Goal: Task Accomplishment & Management: Manage account settings

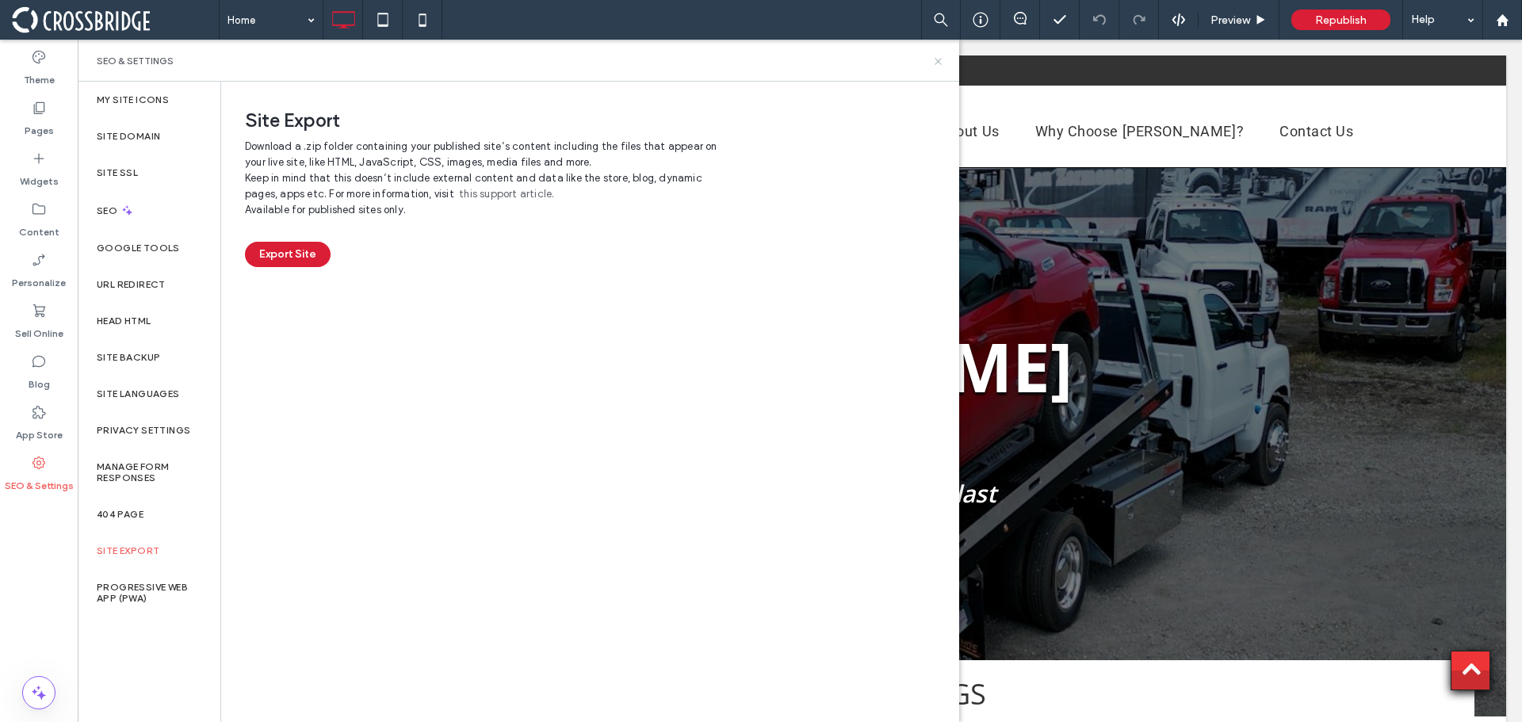
click at [938, 63] on icon at bounding box center [938, 61] width 12 height 12
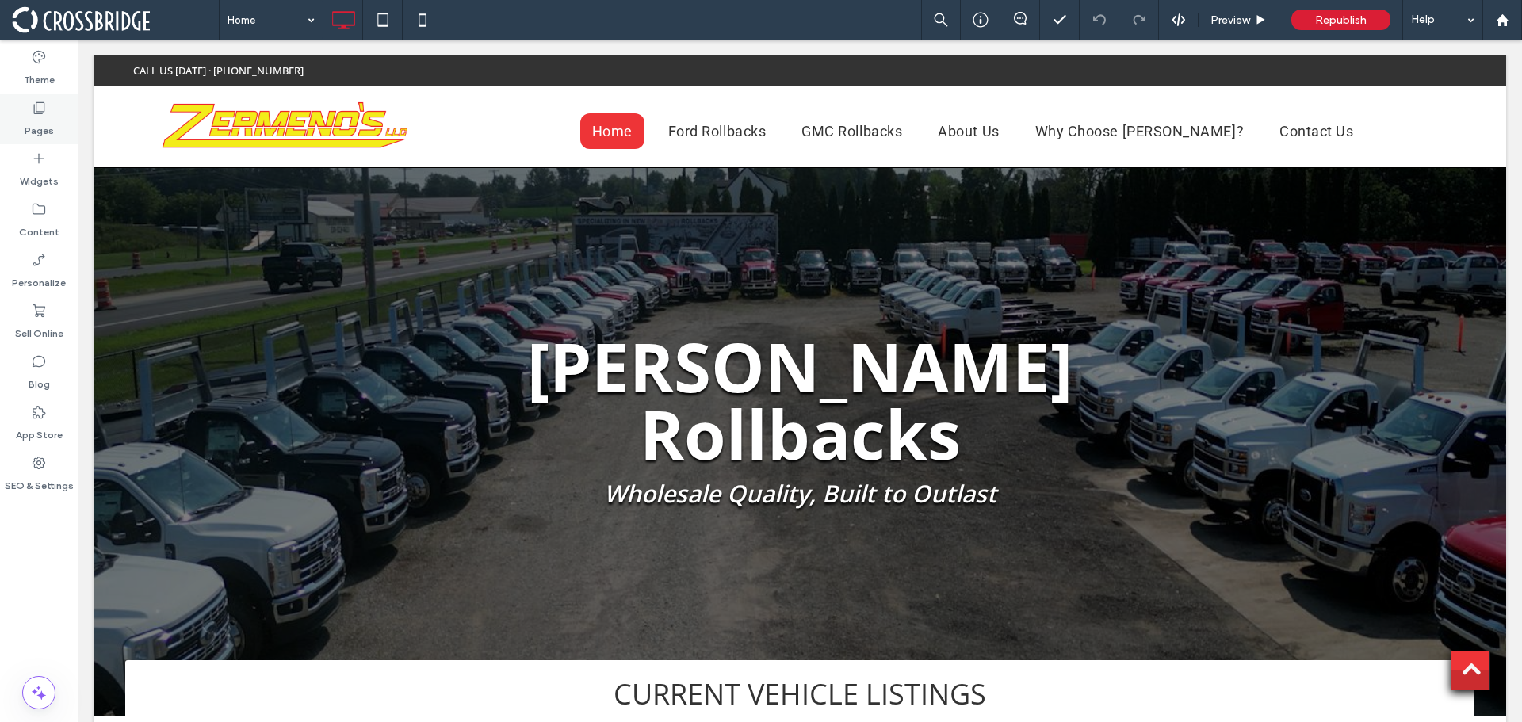
click at [38, 104] on icon at bounding box center [39, 108] width 16 height 16
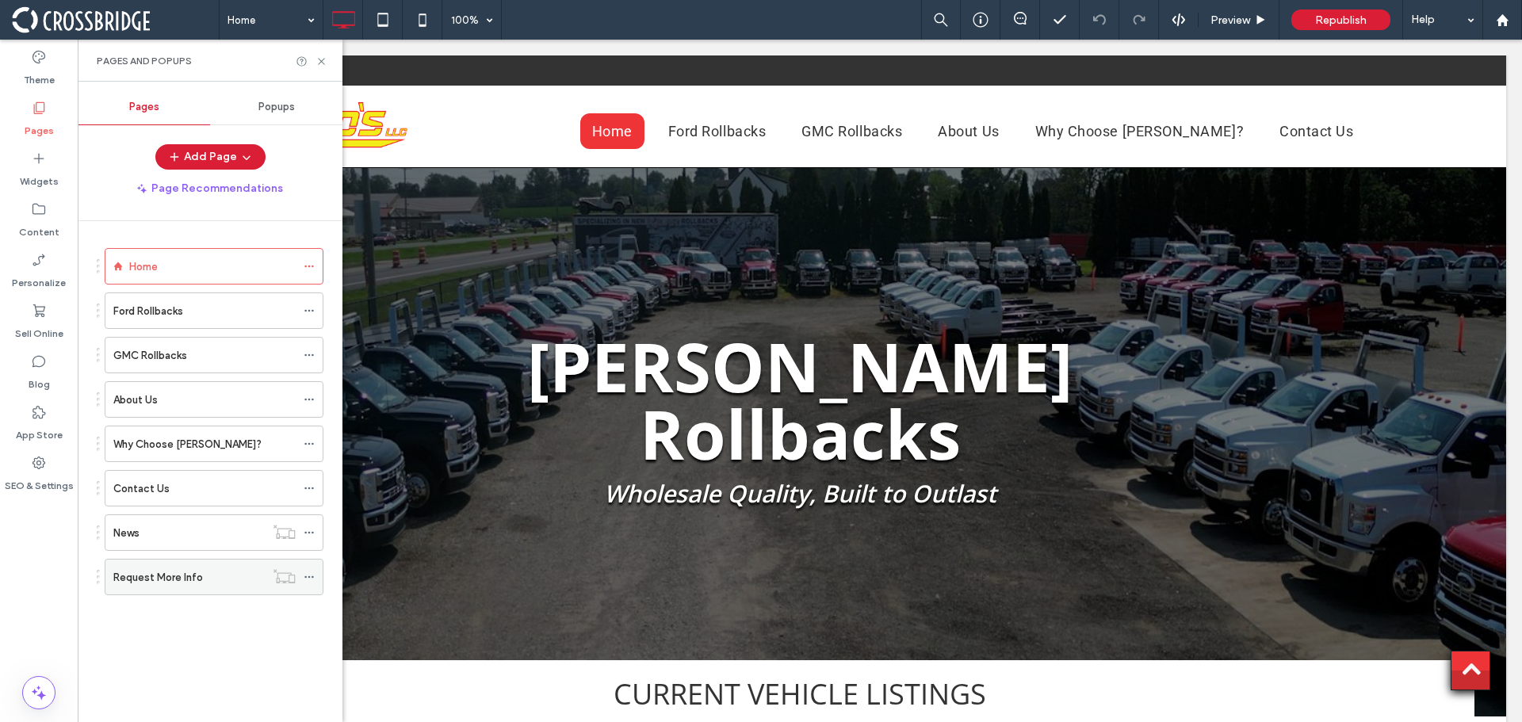
click at [190, 579] on label "Request More Info" at bounding box center [158, 578] width 90 height 28
click at [307, 575] on icon at bounding box center [309, 576] width 11 height 11
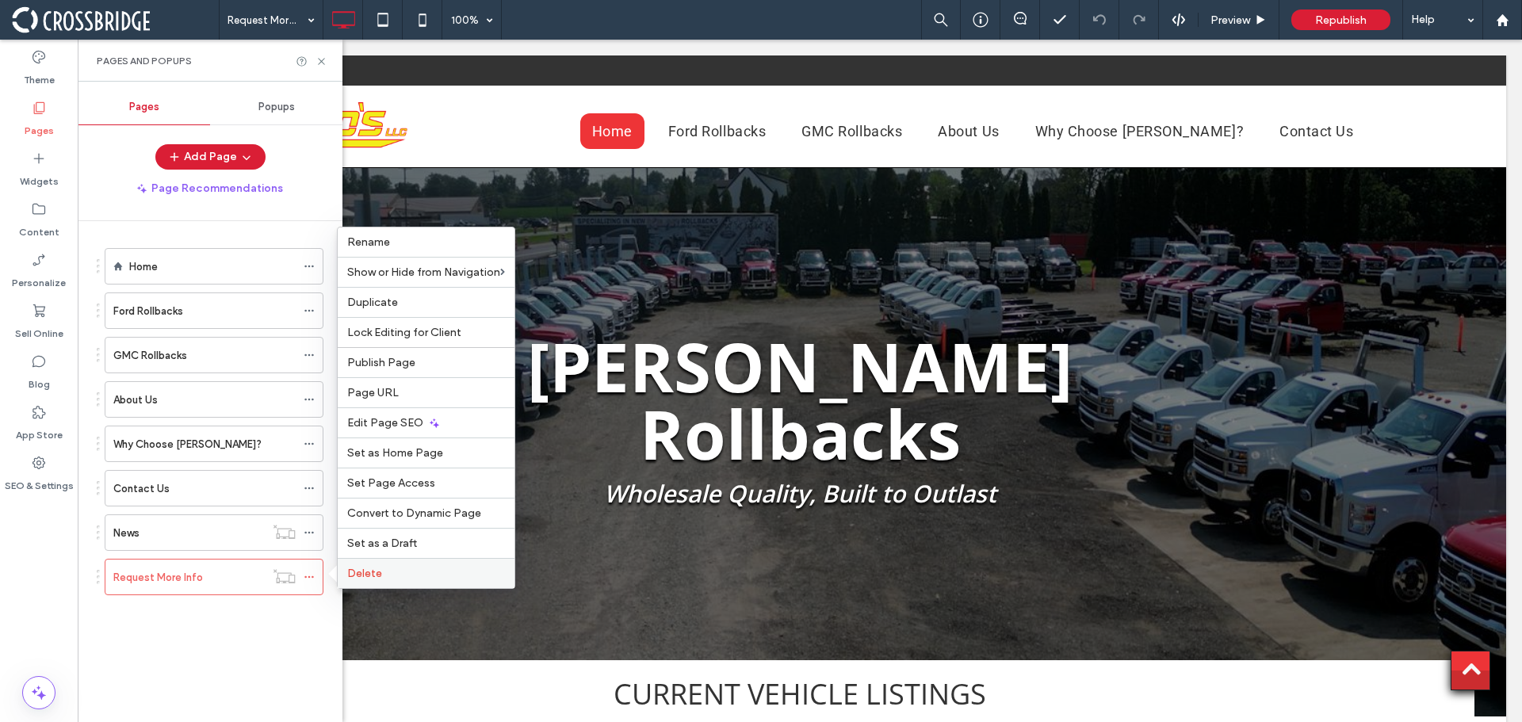
click at [365, 570] on span "Delete" at bounding box center [364, 573] width 35 height 13
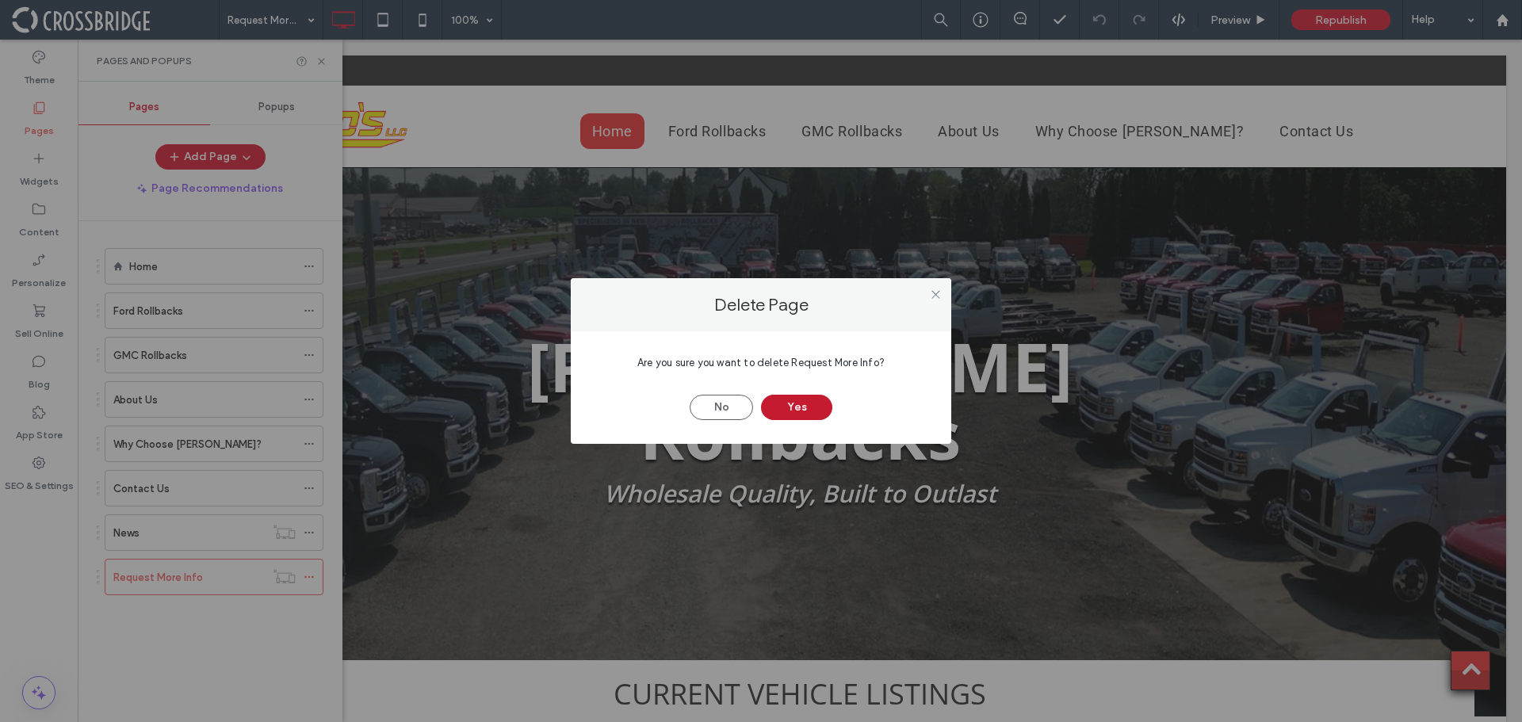
click at [801, 404] on button "Yes" at bounding box center [796, 407] width 71 height 25
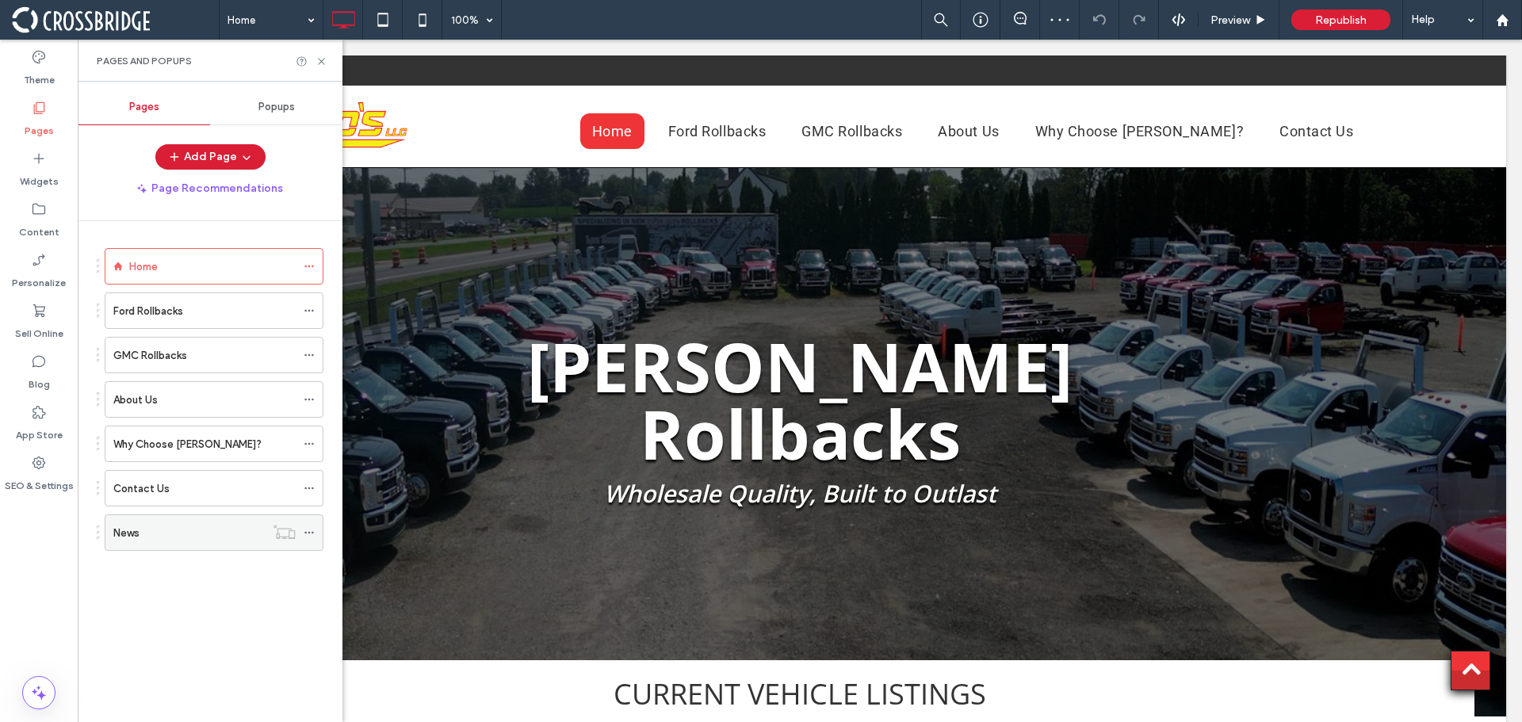
click at [190, 536] on div "News" at bounding box center [188, 533] width 151 height 17
click at [50, 159] on div "Widgets" at bounding box center [39, 169] width 78 height 51
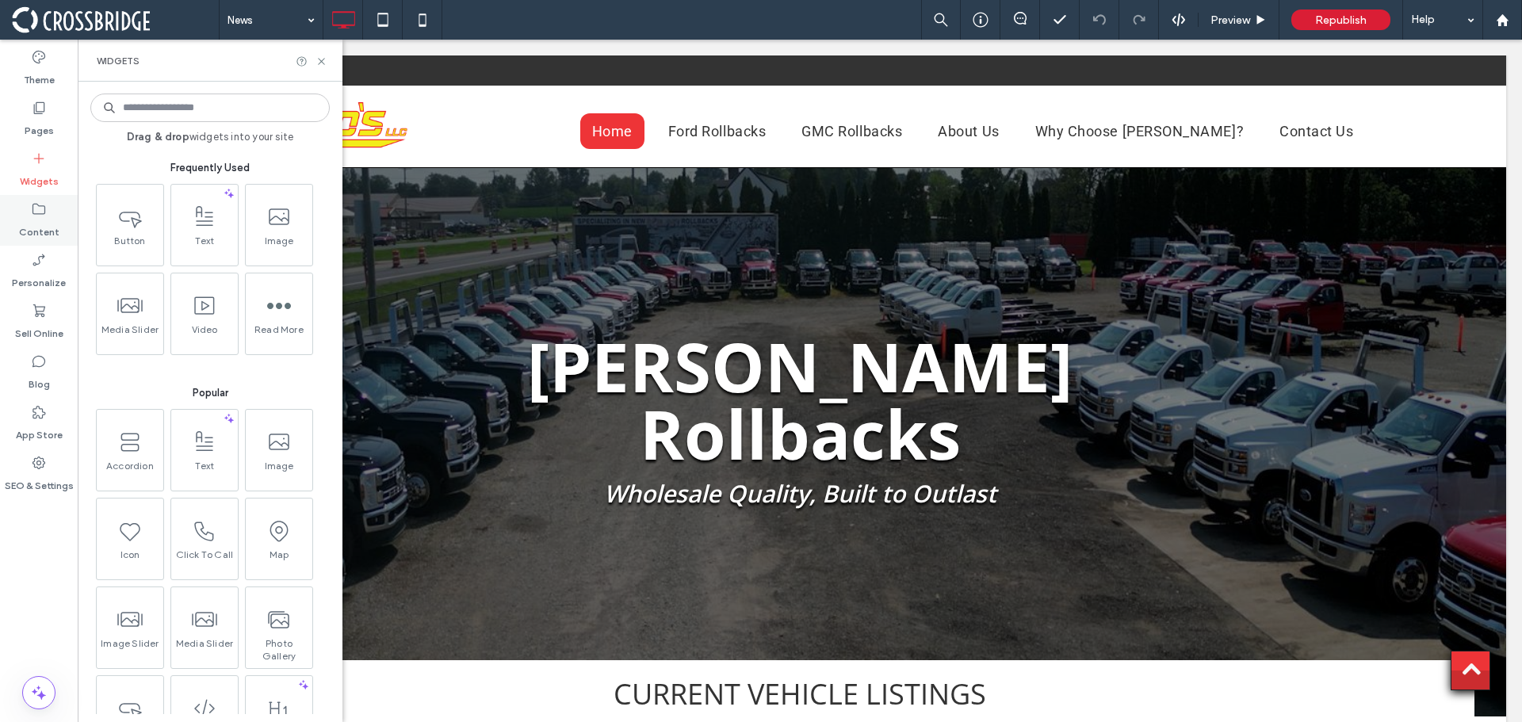
click at [47, 218] on label "Content" at bounding box center [39, 228] width 40 height 22
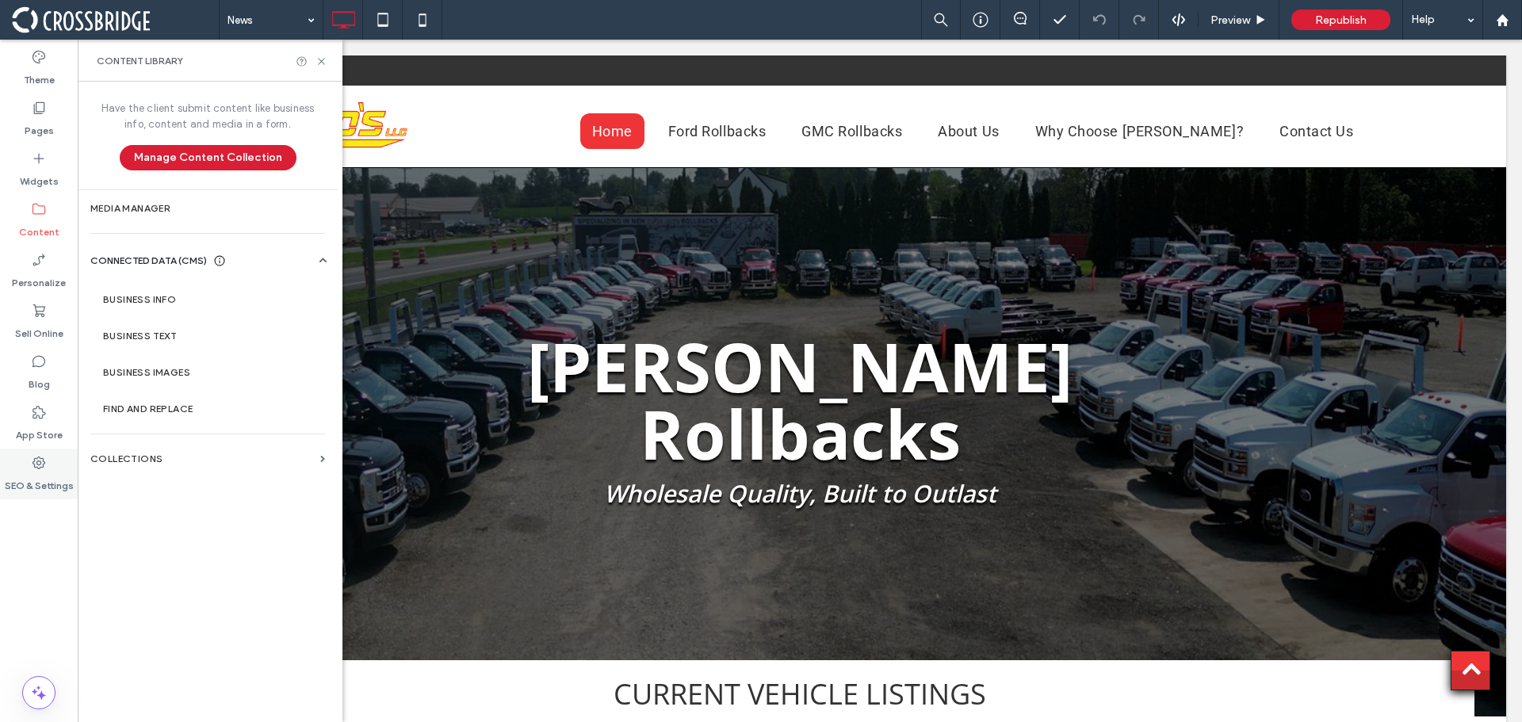
click at [40, 469] on icon at bounding box center [39, 463] width 16 height 16
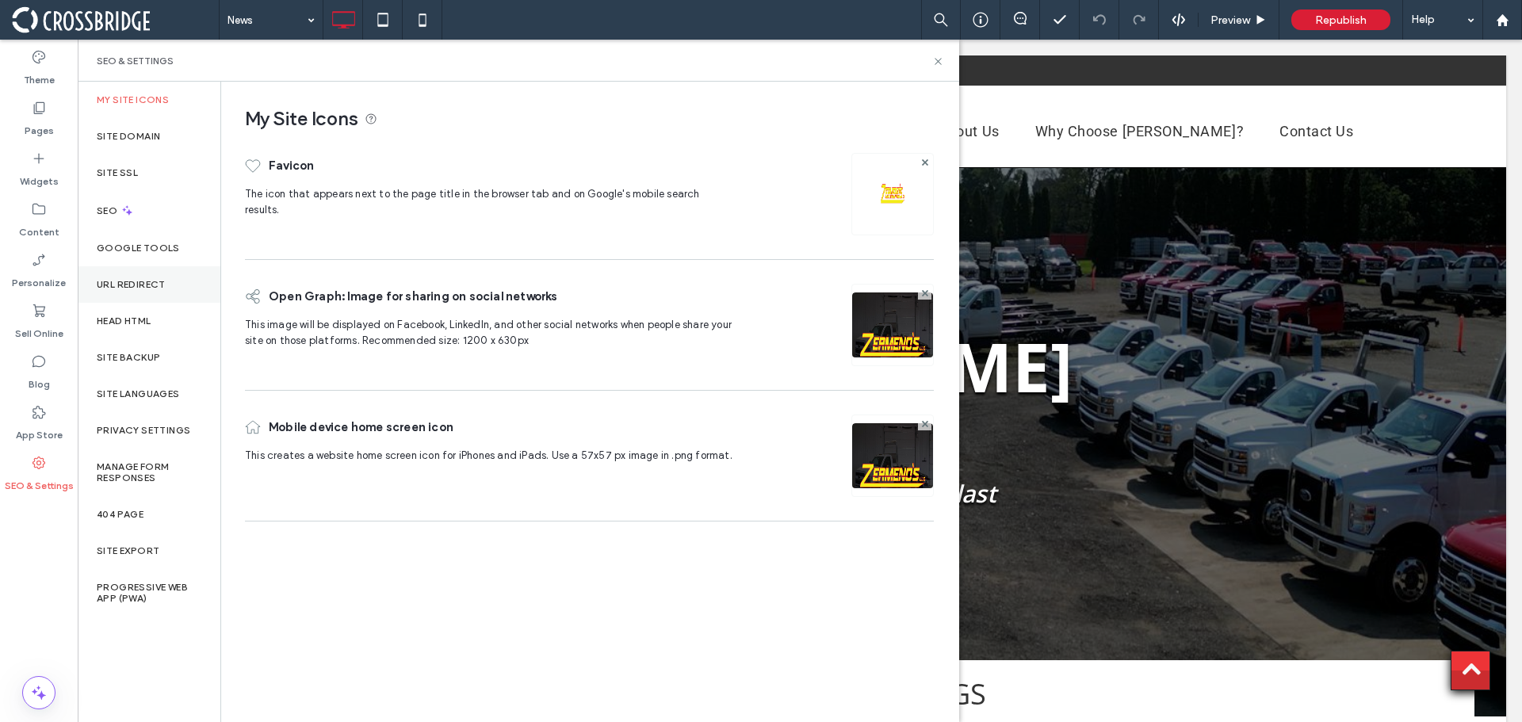
click at [131, 281] on label "URL Redirect" at bounding box center [131, 284] width 69 height 11
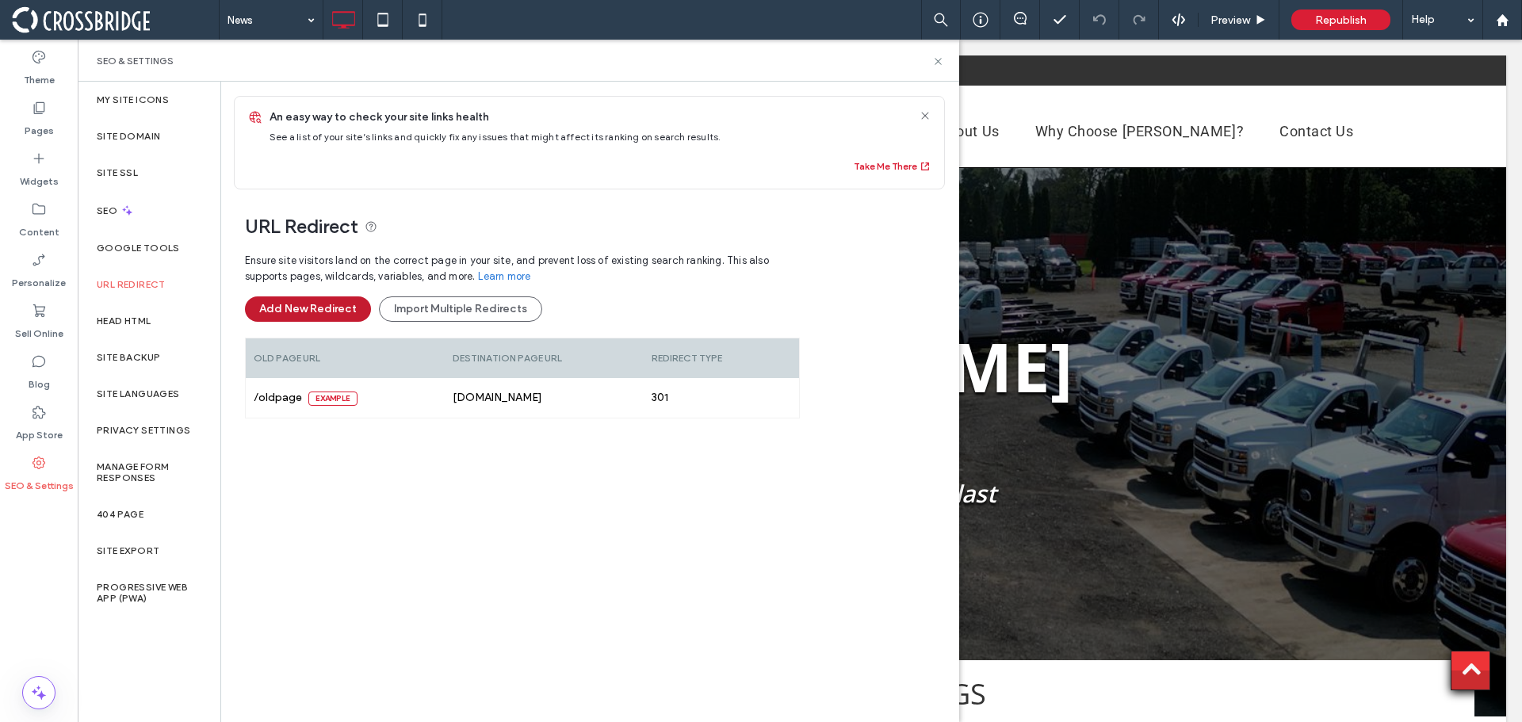
click at [318, 312] on button "Add New Redirect" at bounding box center [308, 308] width 126 height 25
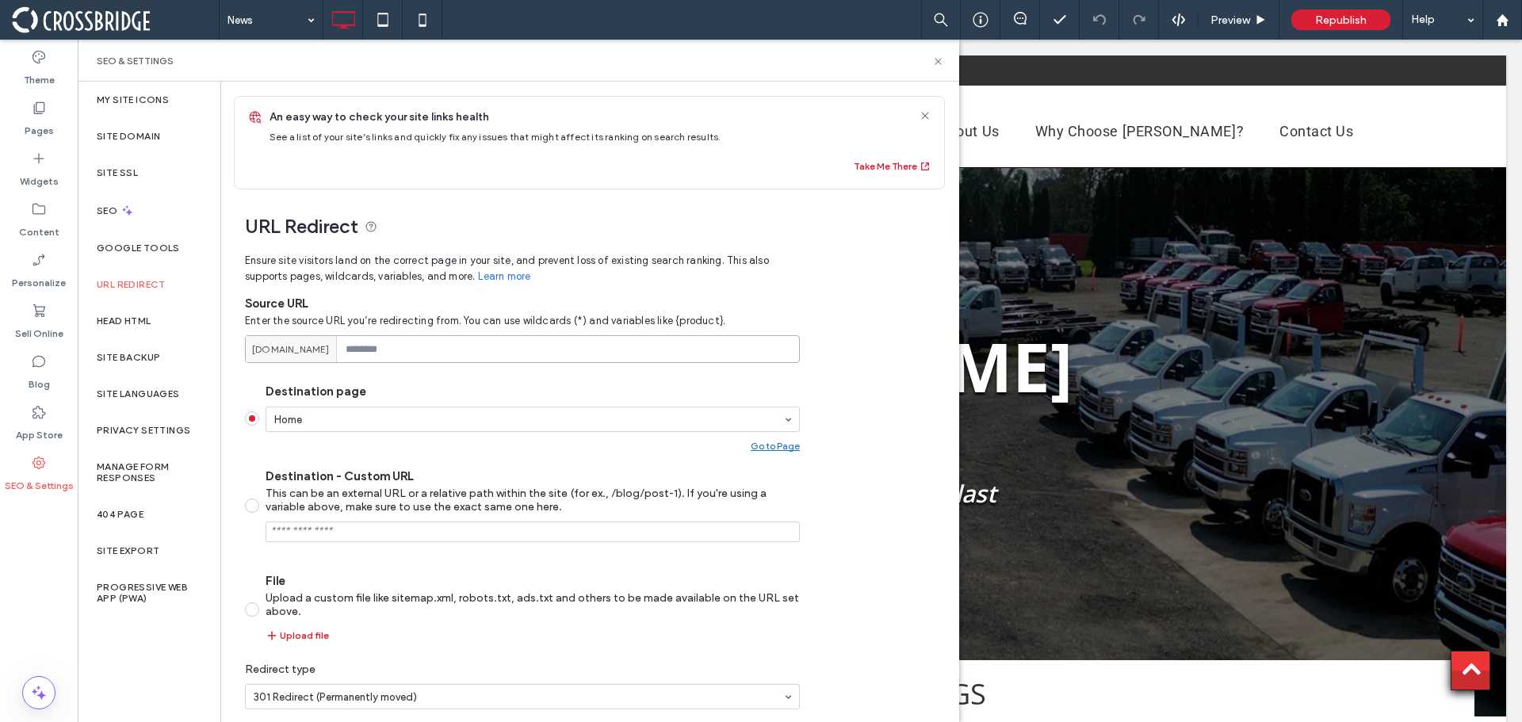
click at [396, 361] on input at bounding box center [522, 349] width 555 height 28
paste input "**********"
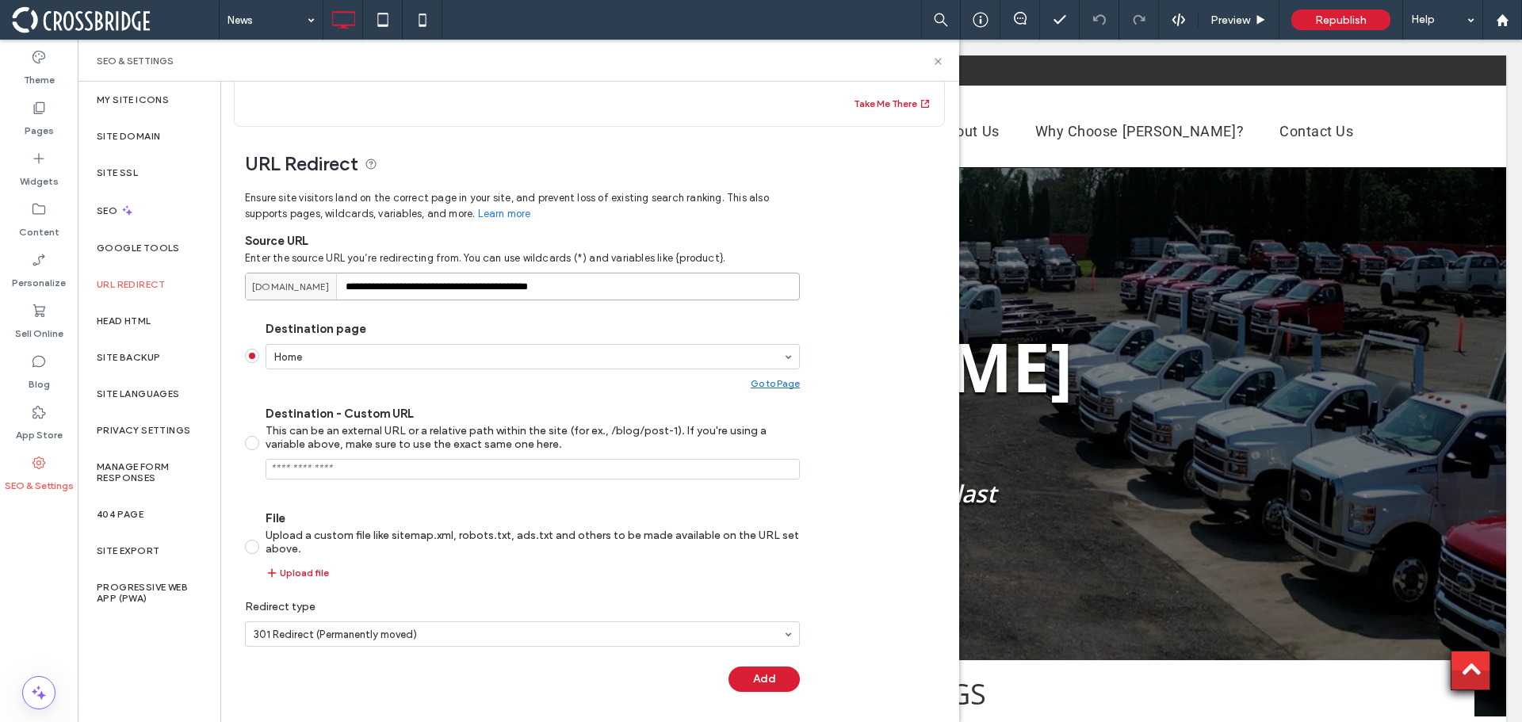
scroll to position [63, 0]
type input "**********"
click at [770, 677] on button "Add" at bounding box center [763, 679] width 71 height 25
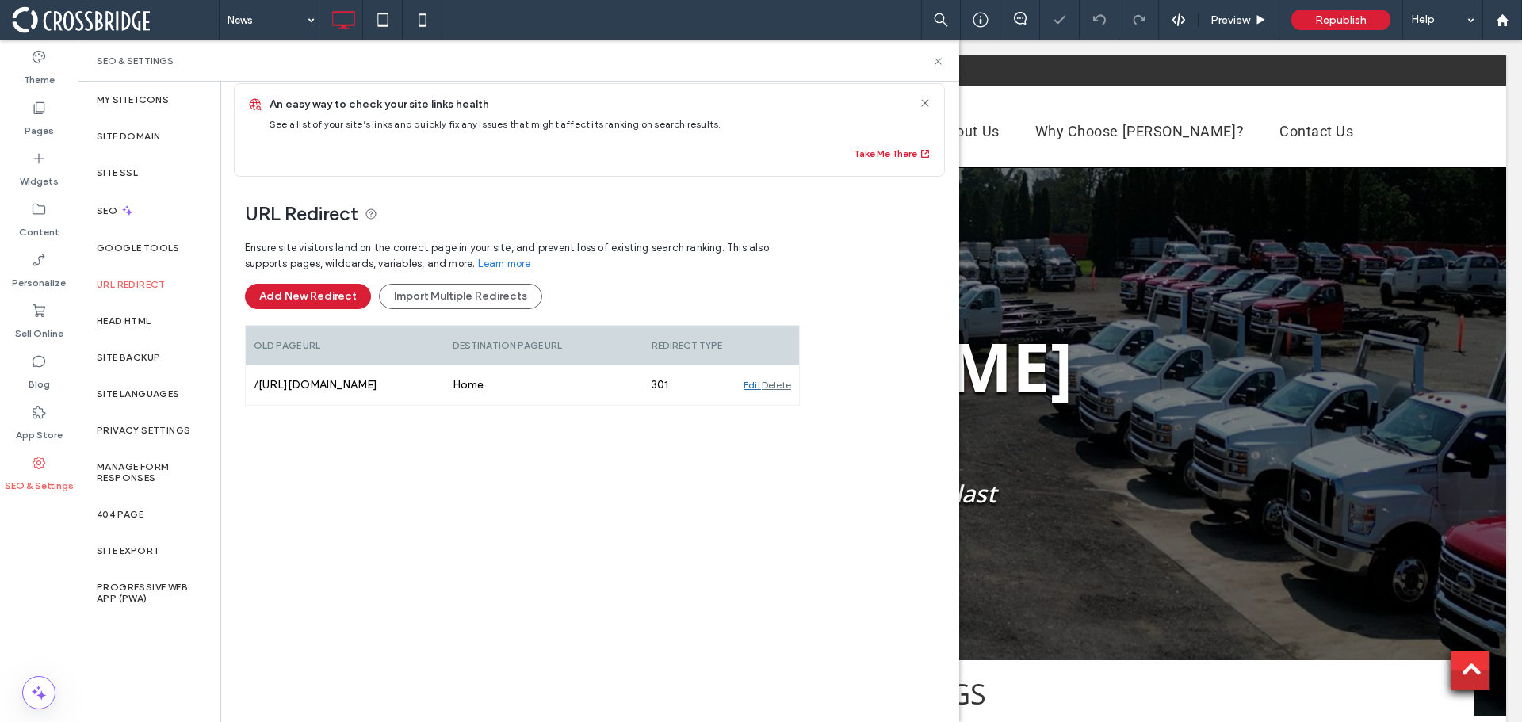
scroll to position [13, 0]
click at [322, 291] on button "Add New Redirect" at bounding box center [308, 296] width 126 height 25
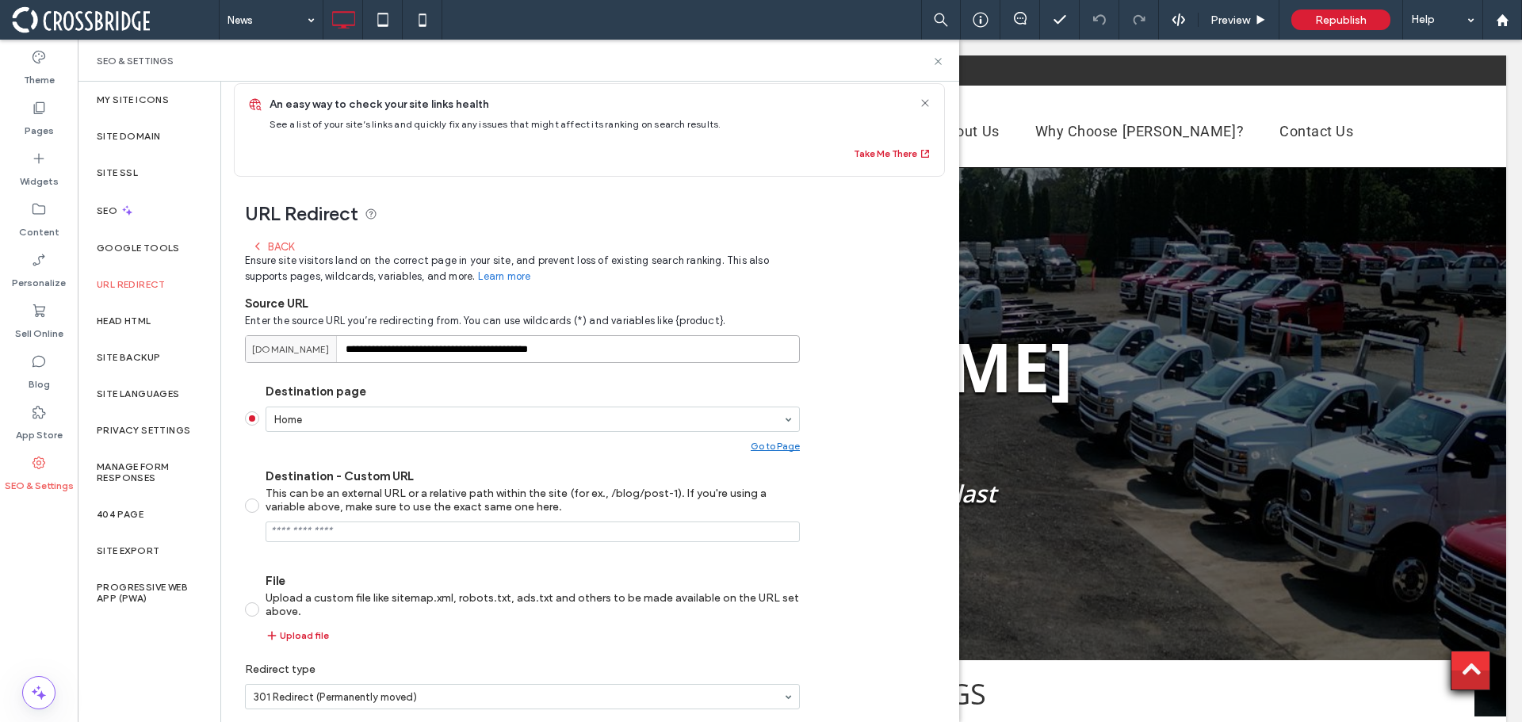
drag, startPoint x: 616, startPoint y: 350, endPoint x: 342, endPoint y: 355, distance: 273.5
click at [342, 355] on div "**********" at bounding box center [522, 349] width 555 height 28
paste input
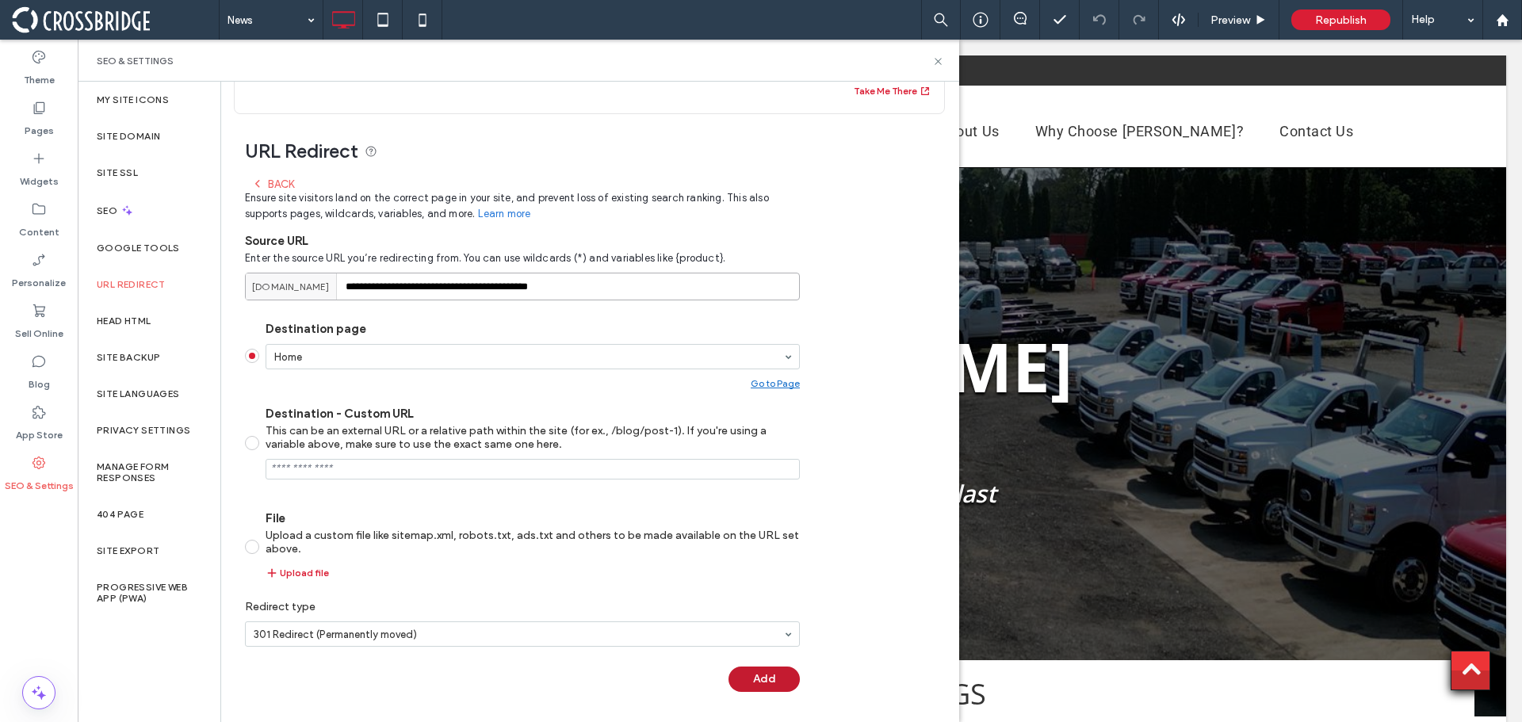
type input "**********"
click at [778, 676] on button "Add" at bounding box center [763, 679] width 71 height 25
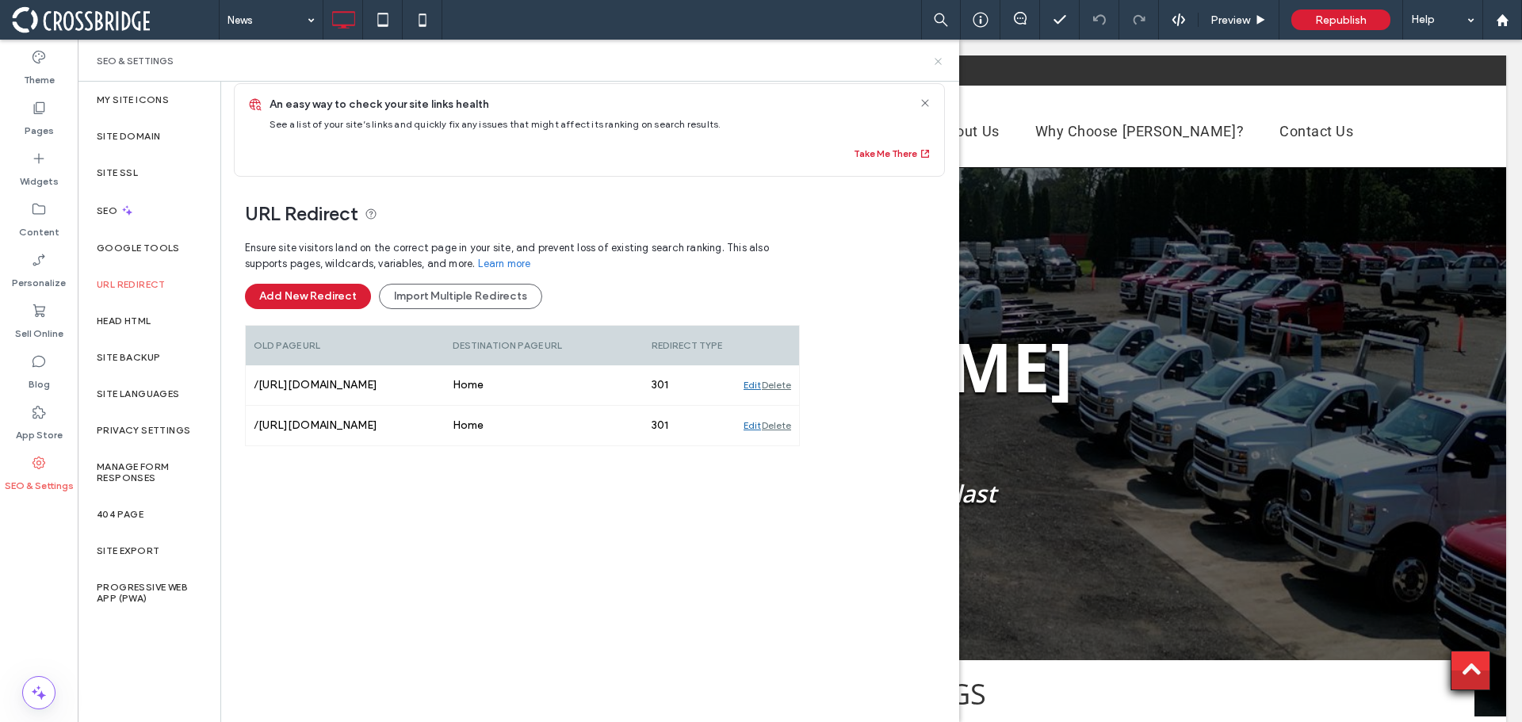
click at [937, 59] on use at bounding box center [937, 61] width 6 height 6
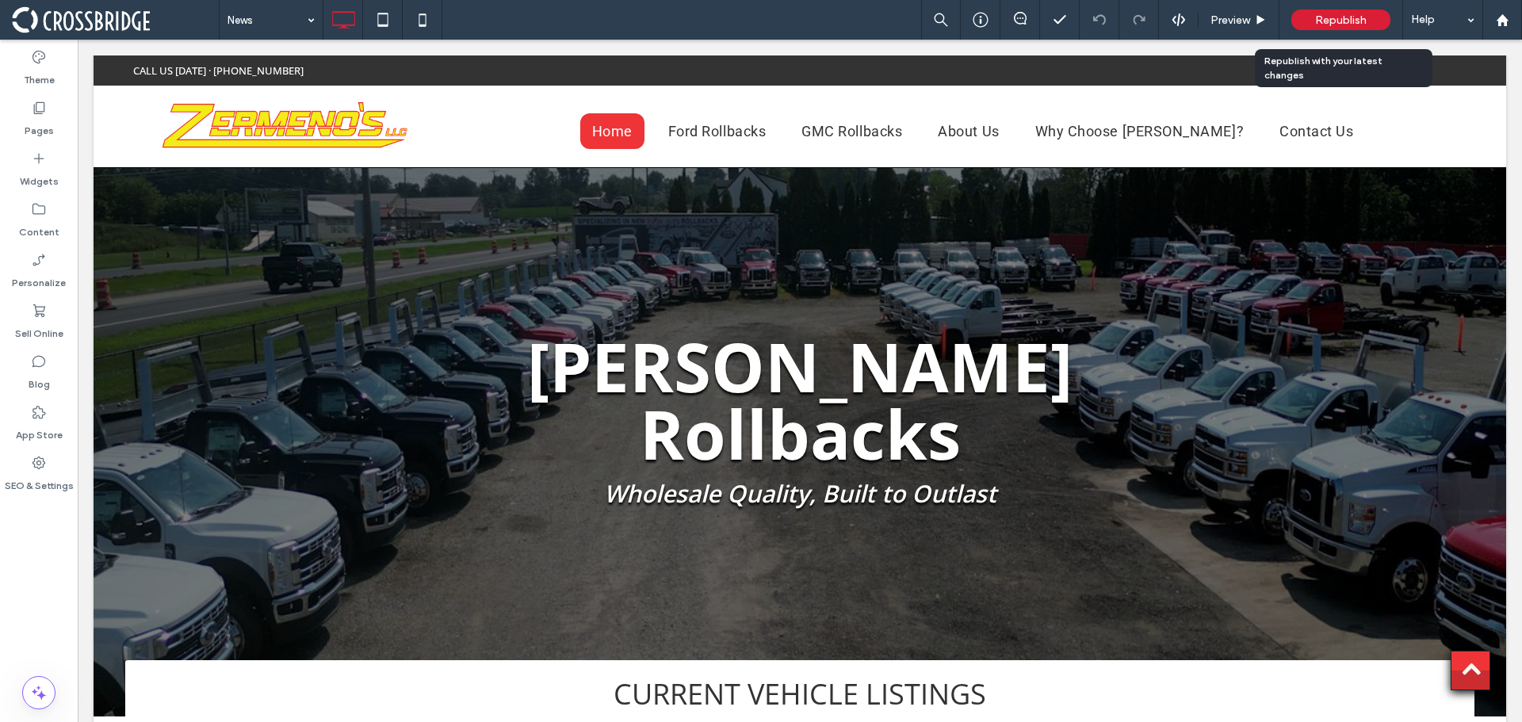
click at [1324, 19] on span "Republish" at bounding box center [1341, 19] width 52 height 13
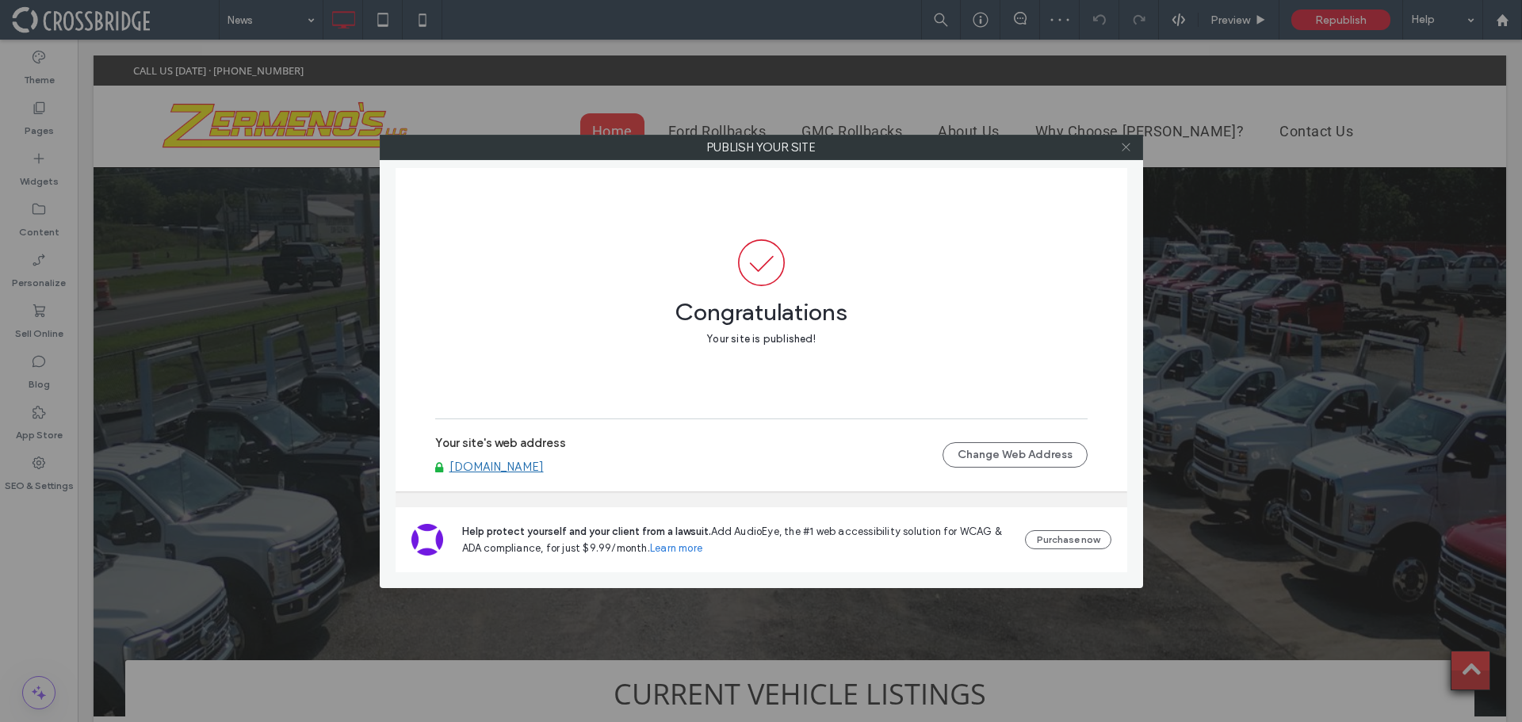
click at [1120, 145] on icon at bounding box center [1126, 147] width 12 height 12
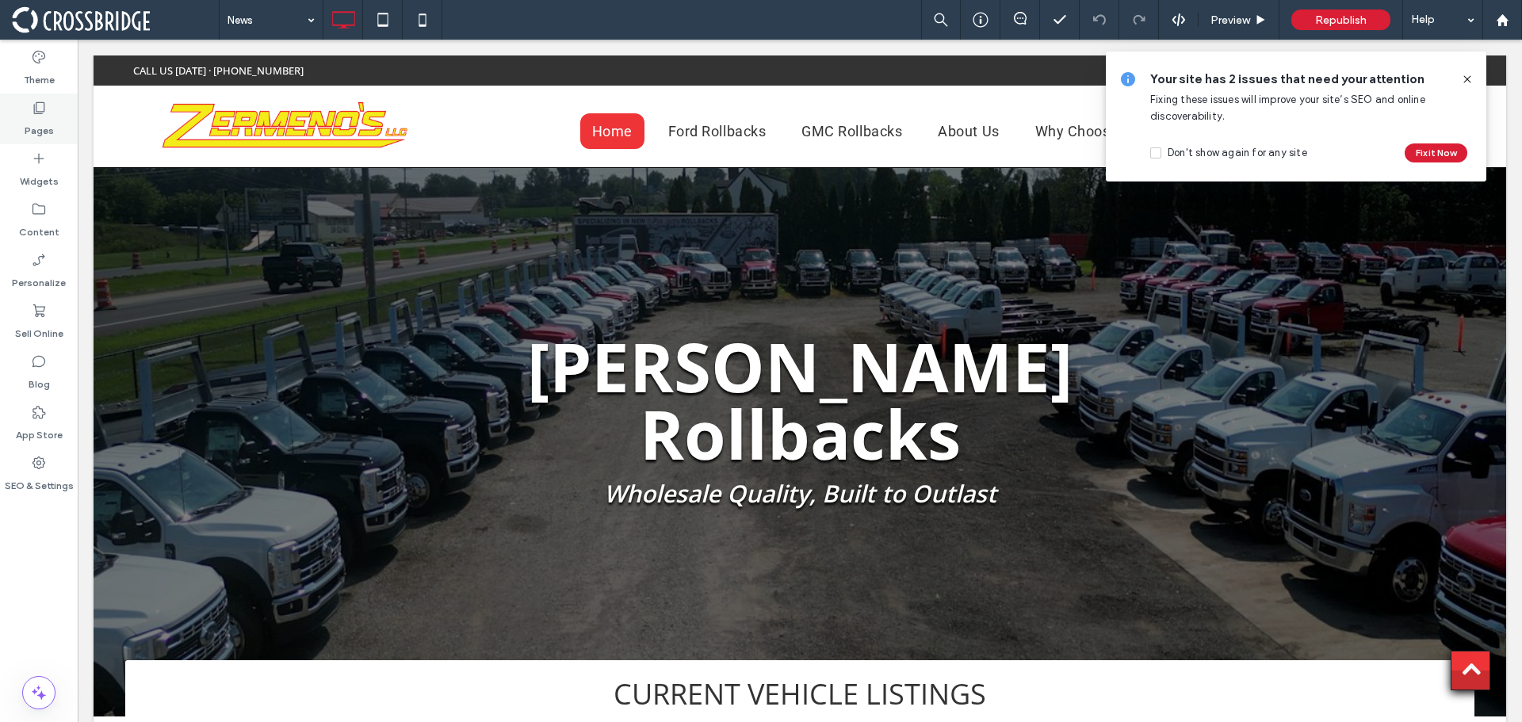
click at [43, 126] on label "Pages" at bounding box center [39, 127] width 29 height 22
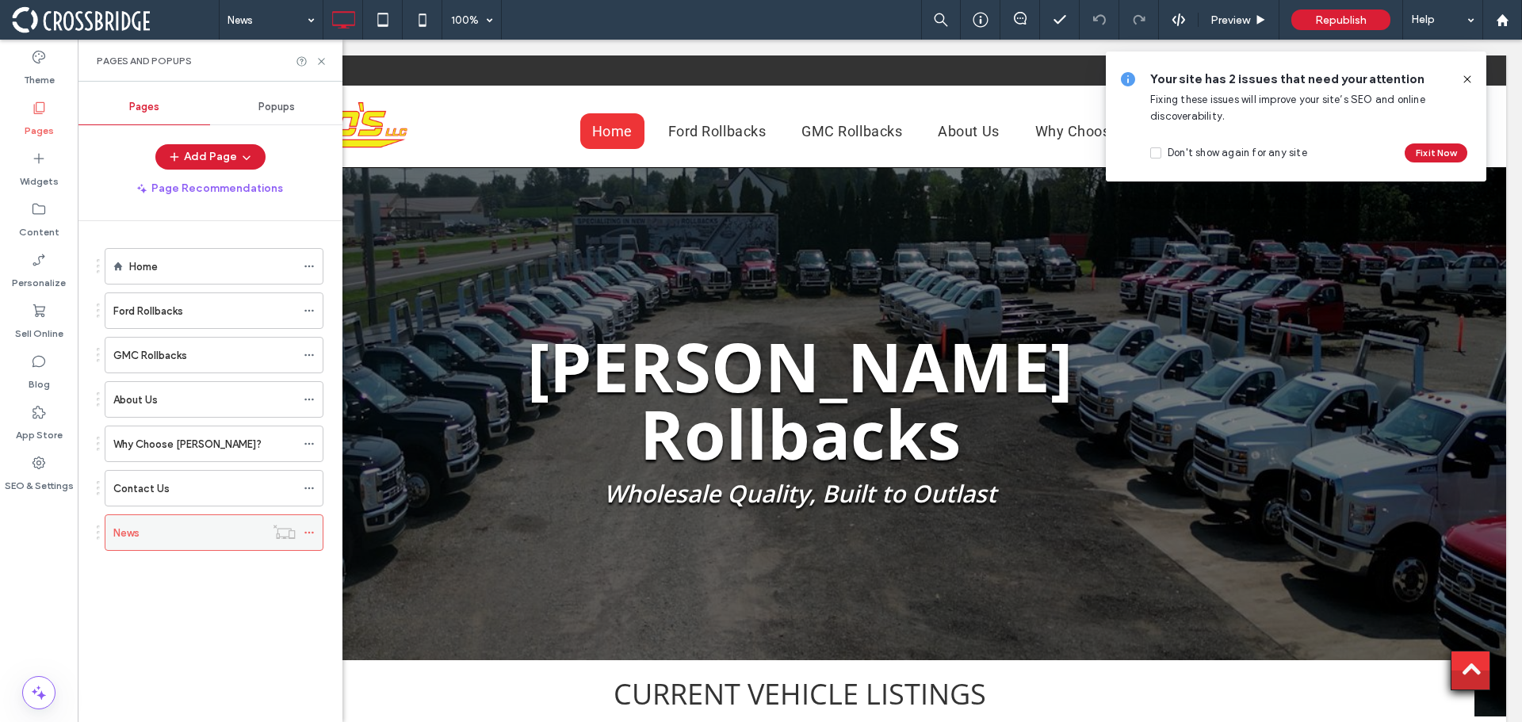
click at [309, 527] on icon at bounding box center [309, 532] width 11 height 11
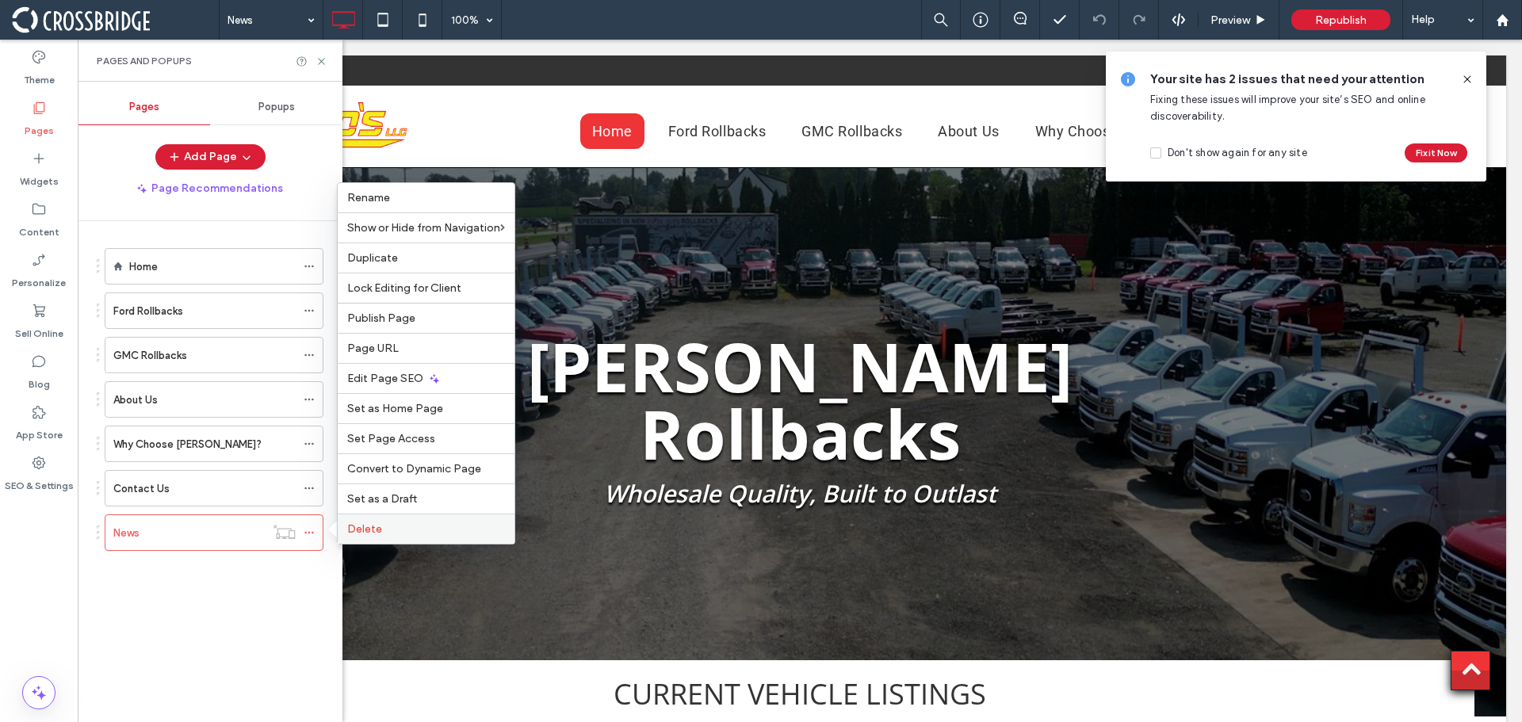
click at [376, 531] on span "Delete" at bounding box center [364, 528] width 35 height 13
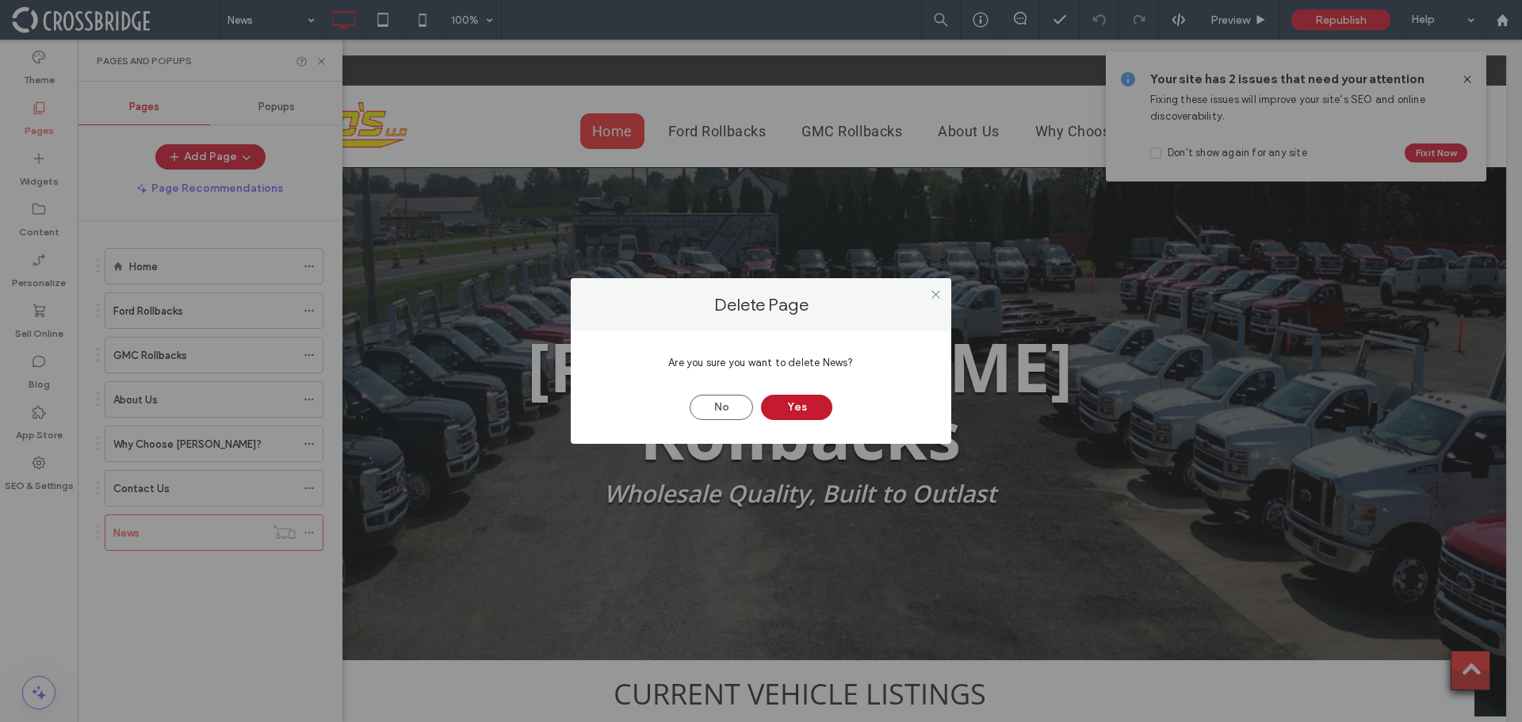
click at [787, 408] on button "Yes" at bounding box center [796, 407] width 71 height 25
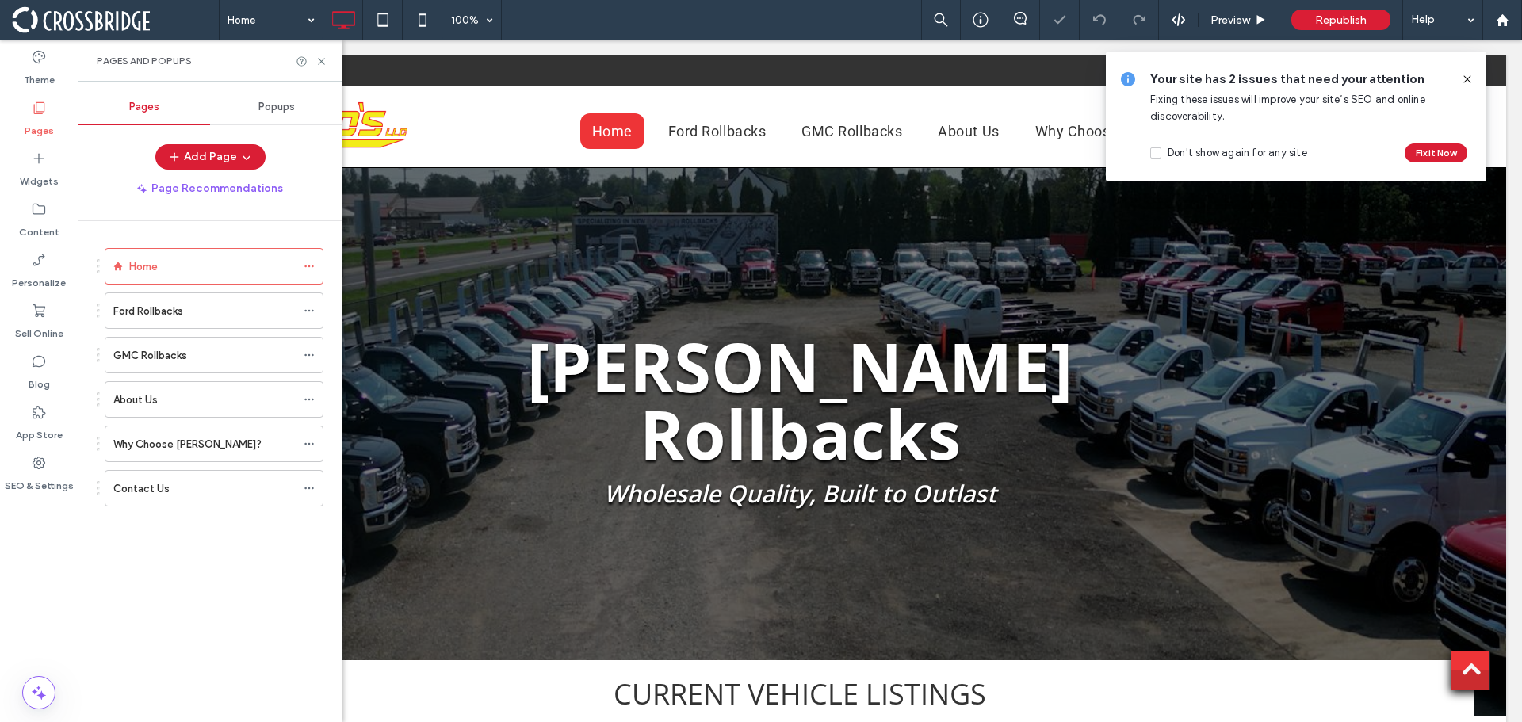
click at [1469, 74] on icon at bounding box center [1467, 79] width 13 height 13
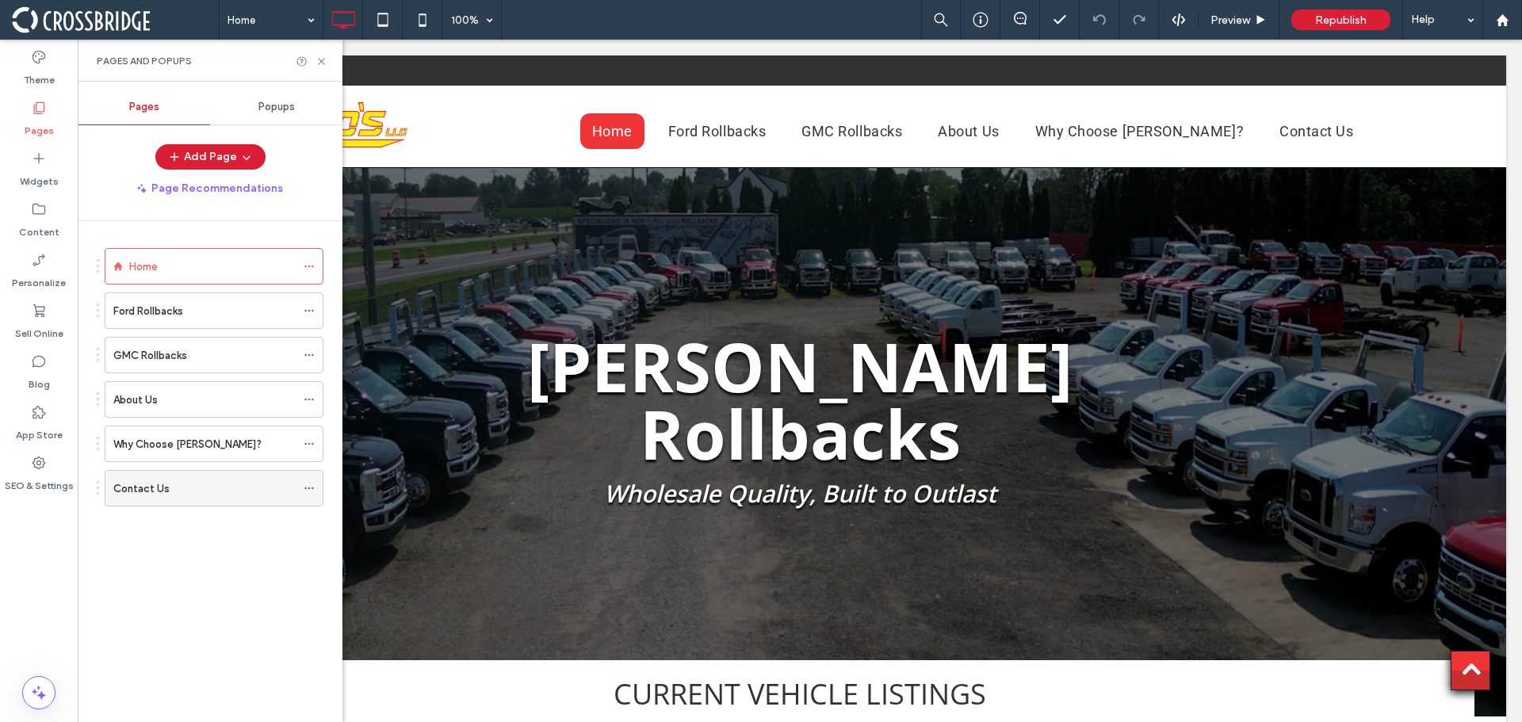
click at [152, 493] on label "Contact Us" at bounding box center [141, 489] width 56 height 28
click at [321, 63] on icon at bounding box center [321, 61] width 12 height 12
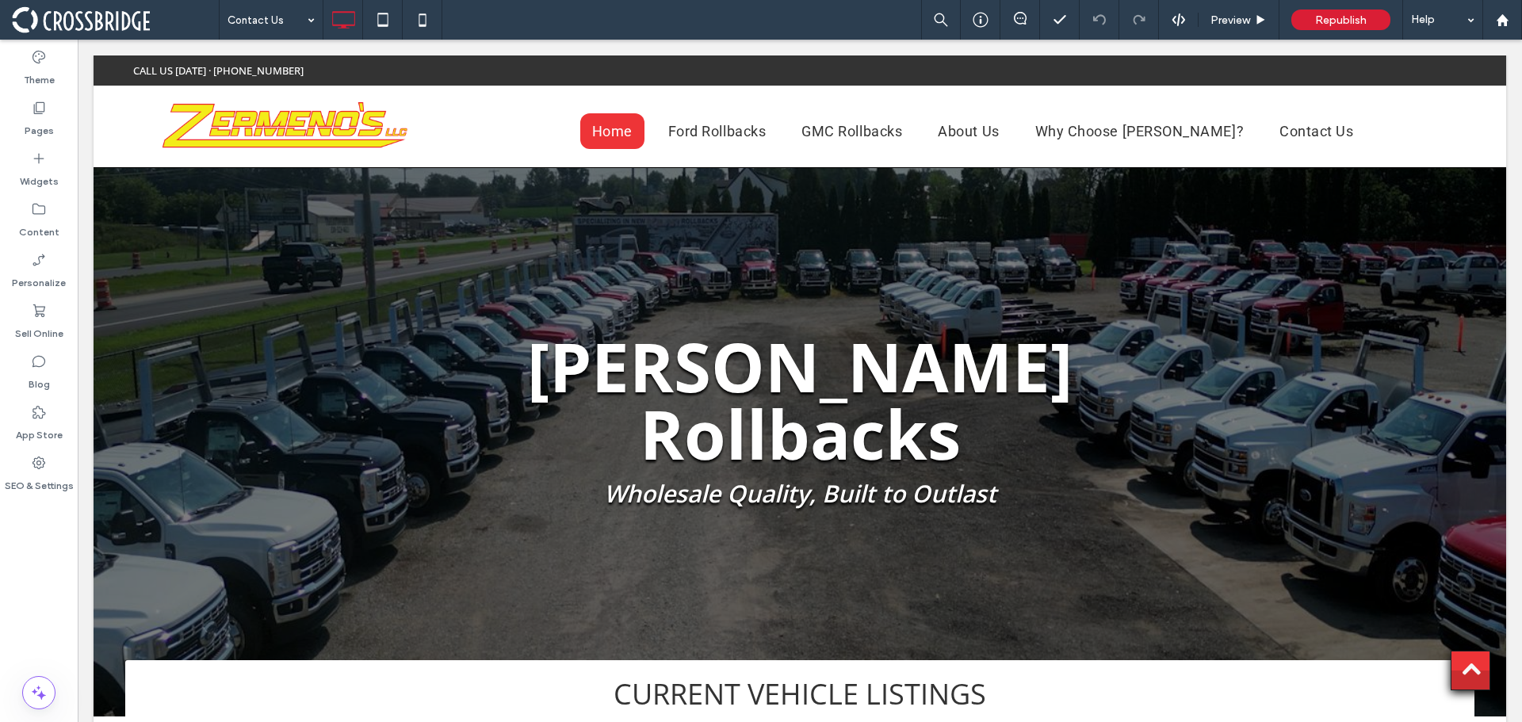
type input "*********"
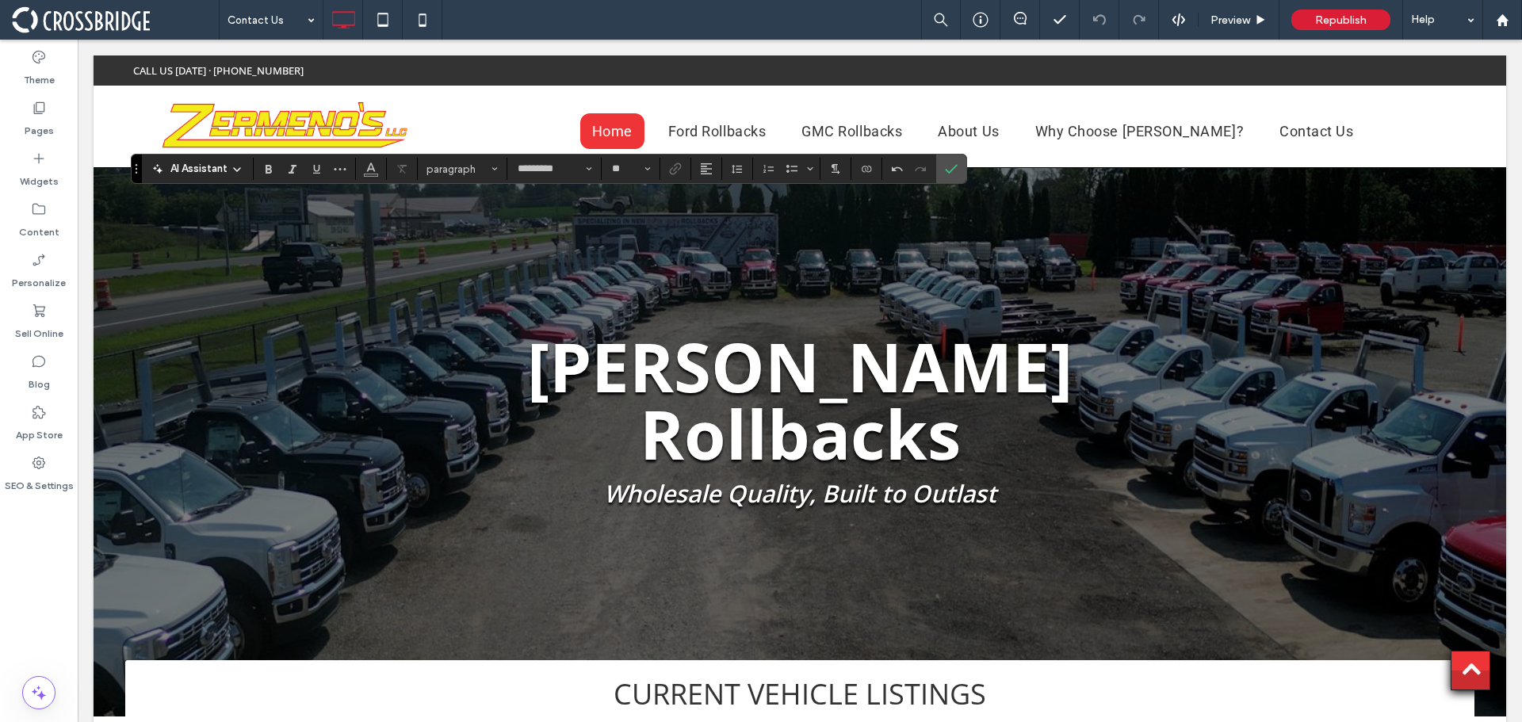
type input "**"
click at [942, 169] on label "Confirm" at bounding box center [951, 169] width 24 height 29
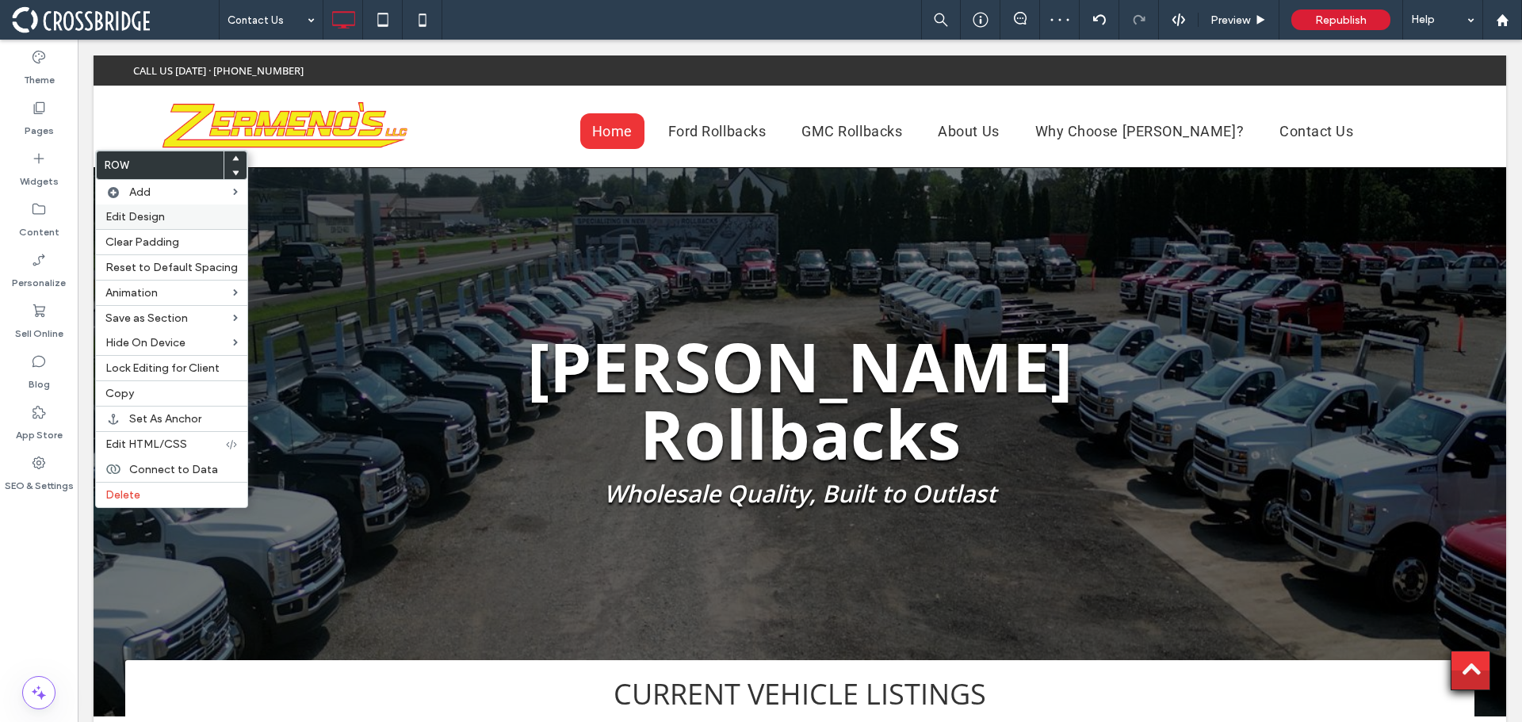
click at [154, 211] on span "Edit Design" at bounding box center [134, 216] width 59 height 13
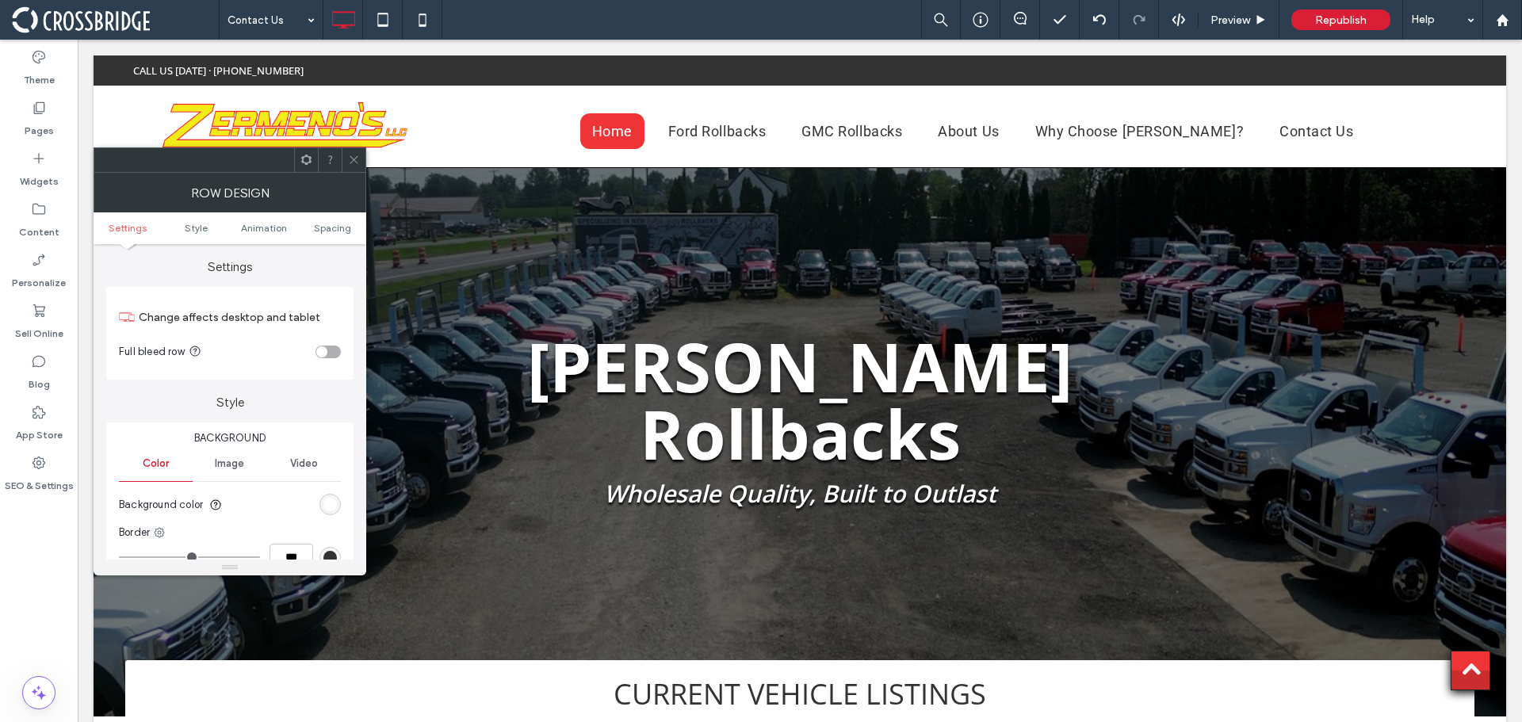
click at [323, 350] on div "toggle" at bounding box center [321, 351] width 11 height 11
click at [352, 163] on icon at bounding box center [354, 160] width 12 height 12
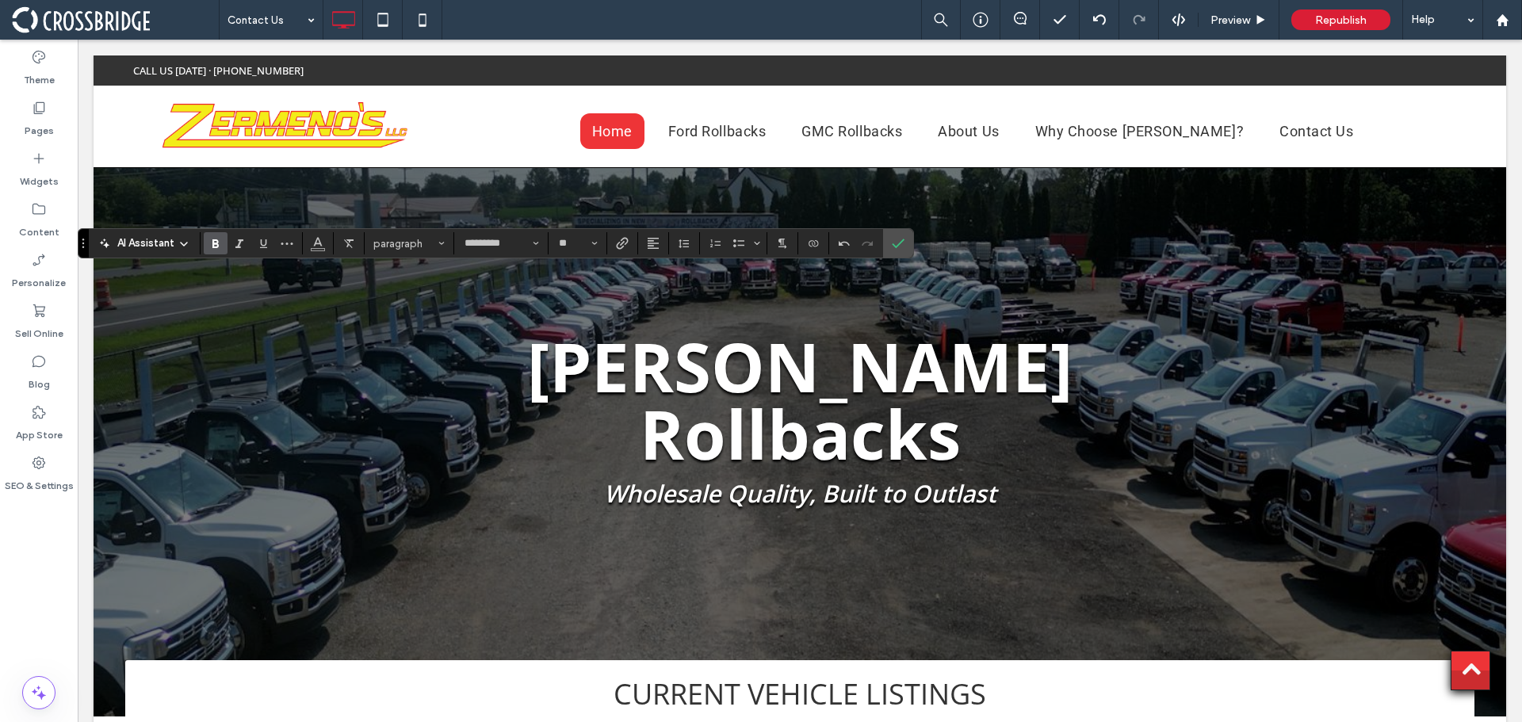
click at [221, 243] on icon "Bold" at bounding box center [215, 243] width 13 height 13
click at [899, 245] on use "Confirm" at bounding box center [898, 244] width 13 height 10
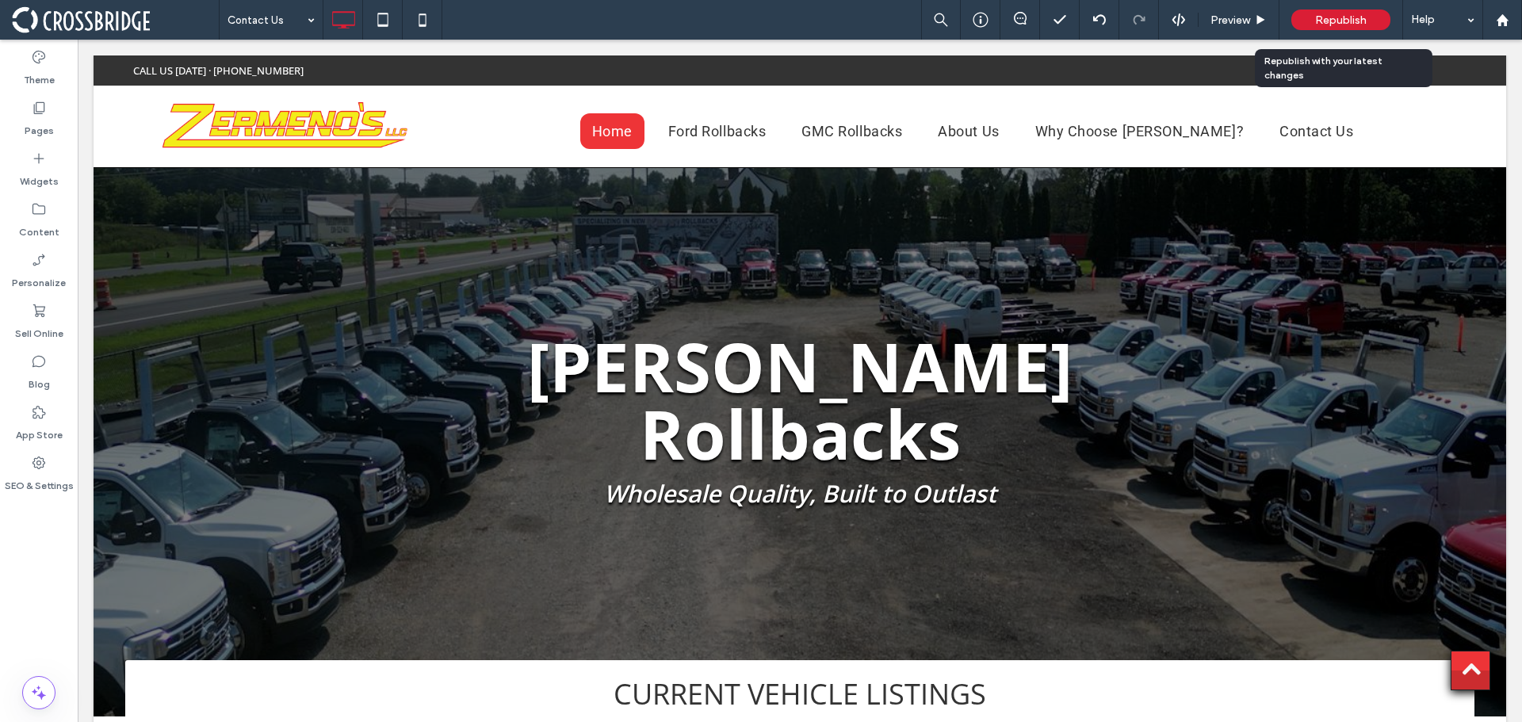
click at [1343, 17] on span "Republish" at bounding box center [1341, 19] width 52 height 13
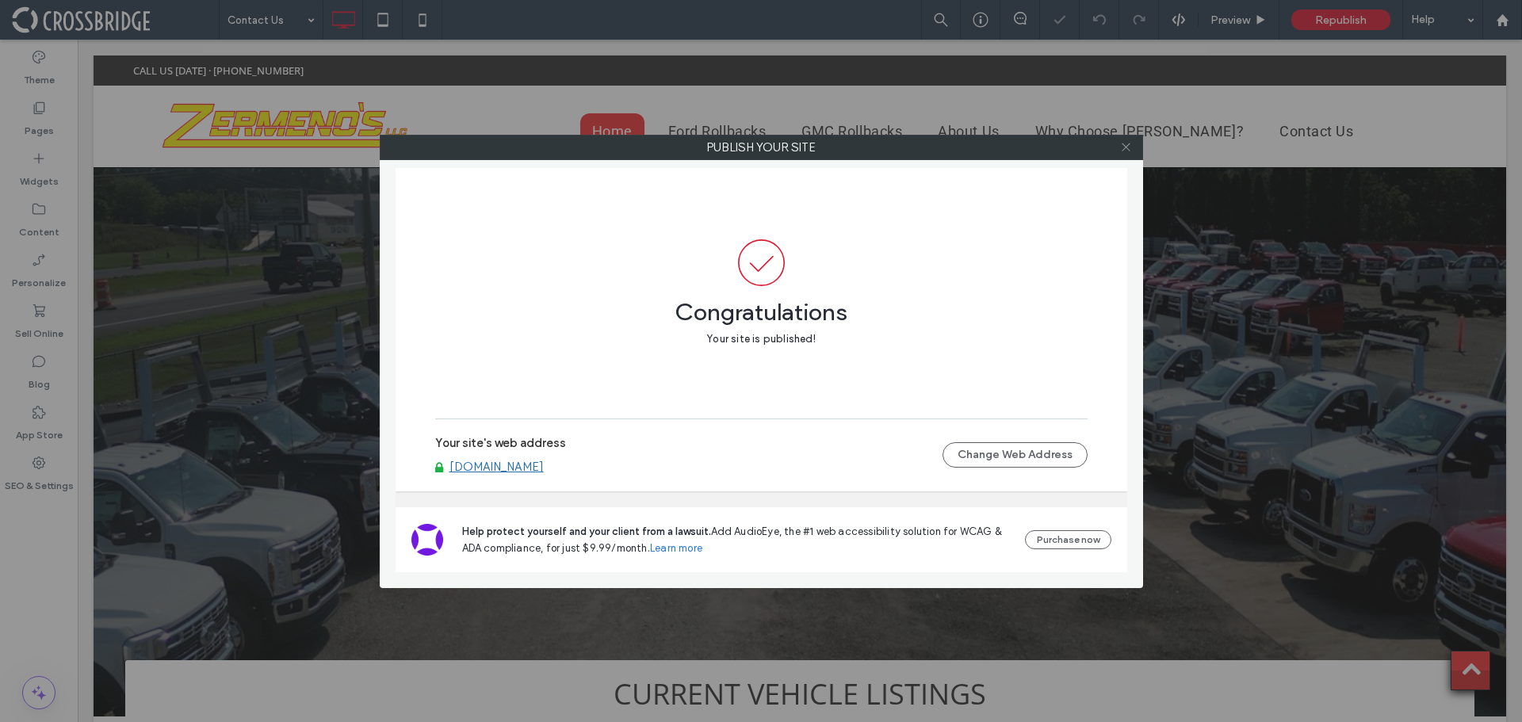
click at [1122, 147] on icon at bounding box center [1126, 147] width 12 height 12
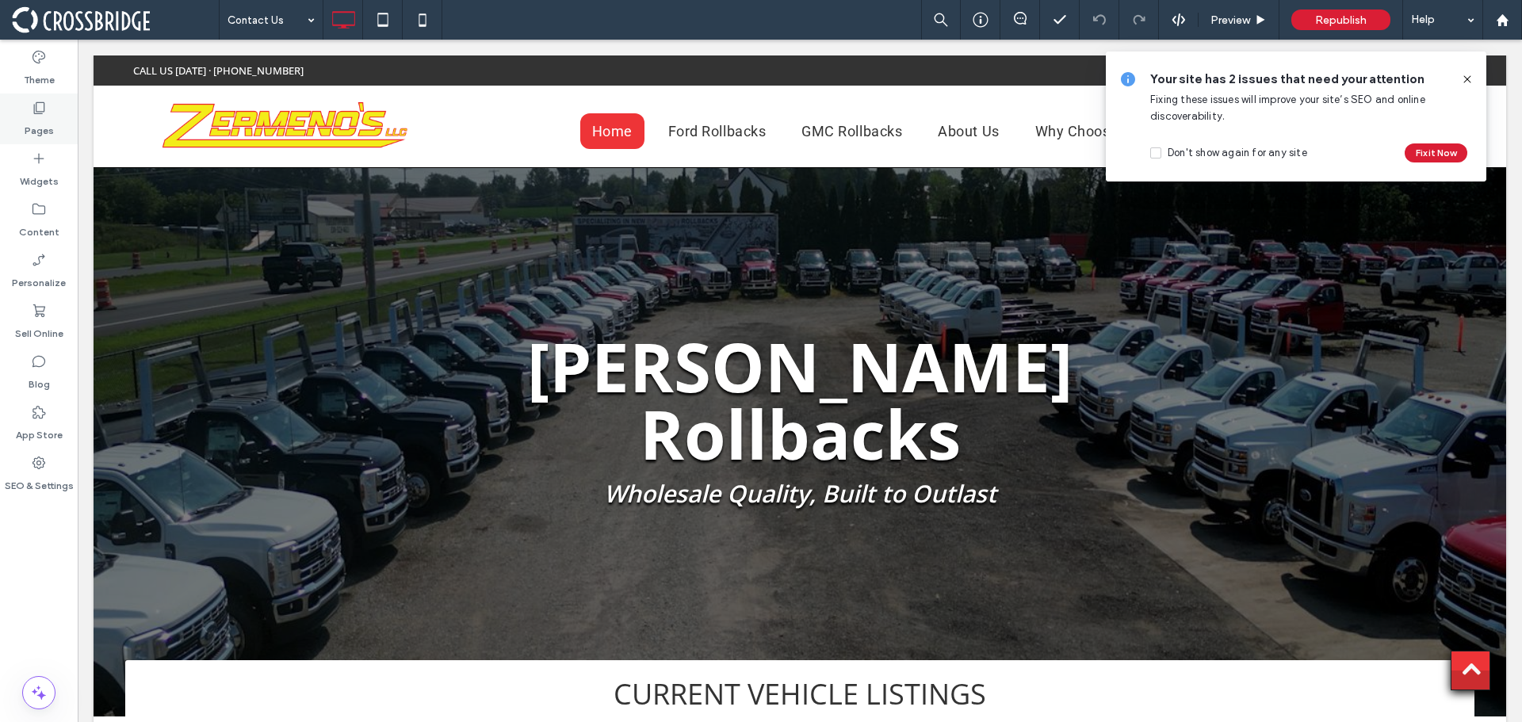
click at [40, 111] on icon at bounding box center [39, 108] width 16 height 16
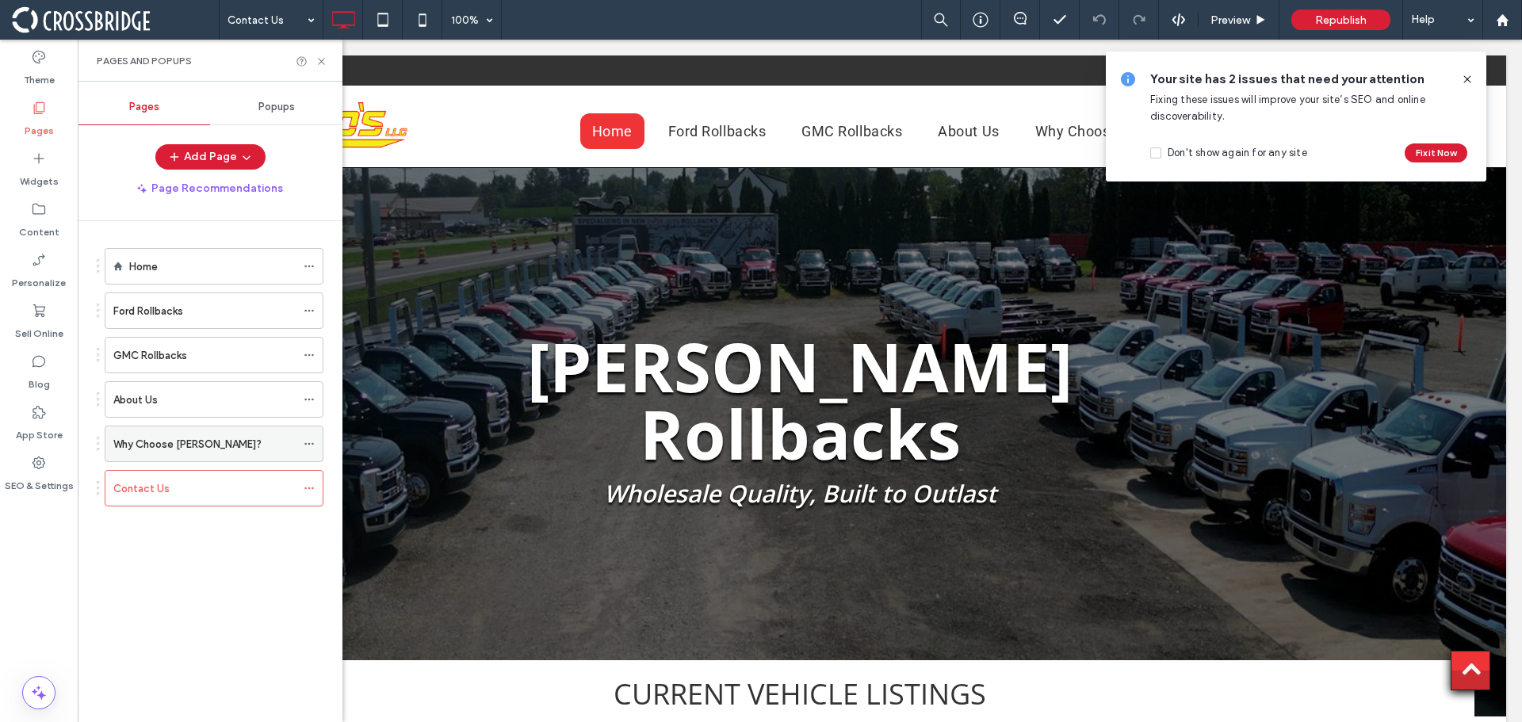
click at [161, 444] on label "Why Choose [PERSON_NAME]?" at bounding box center [187, 444] width 148 height 28
click at [318, 58] on icon at bounding box center [321, 61] width 12 height 12
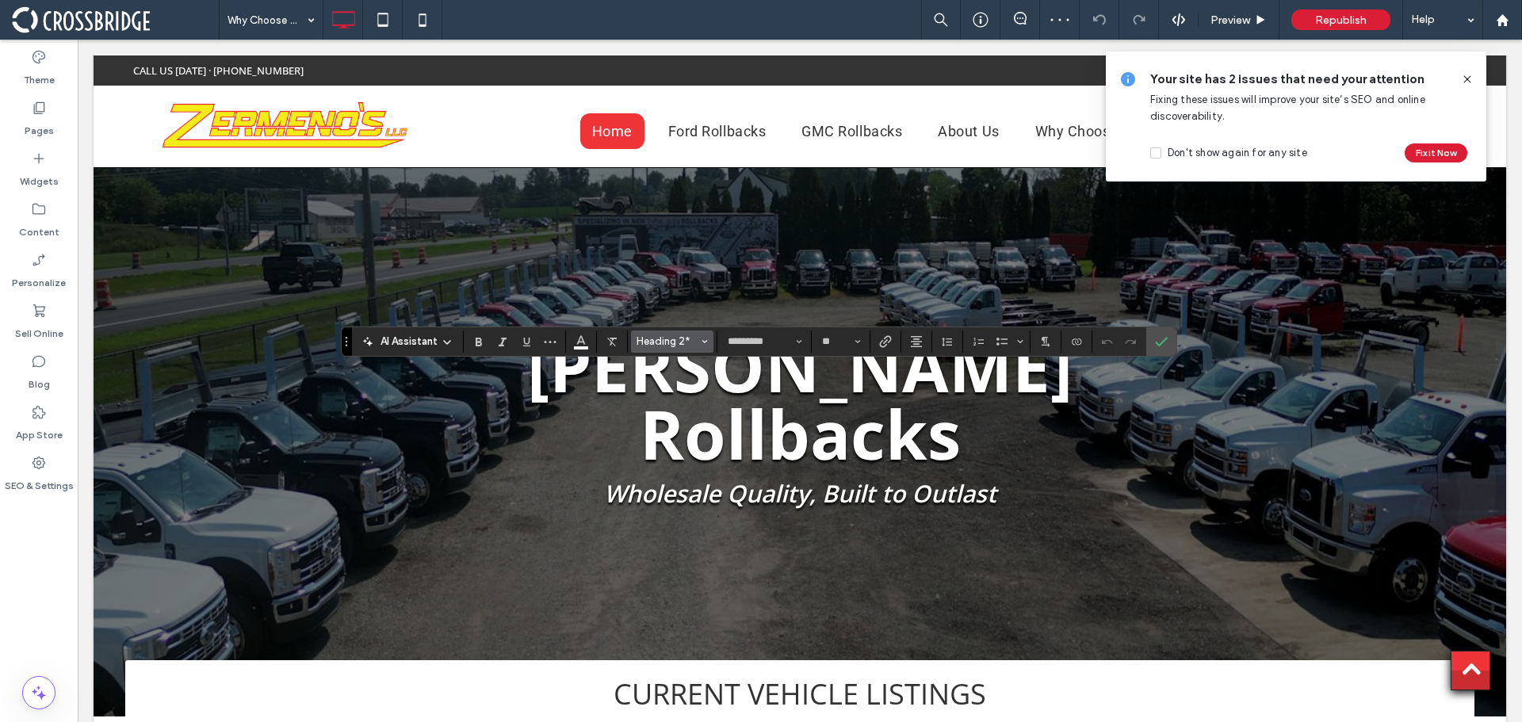
click at [694, 335] on span "Heading 2*" at bounding box center [667, 341] width 62 height 12
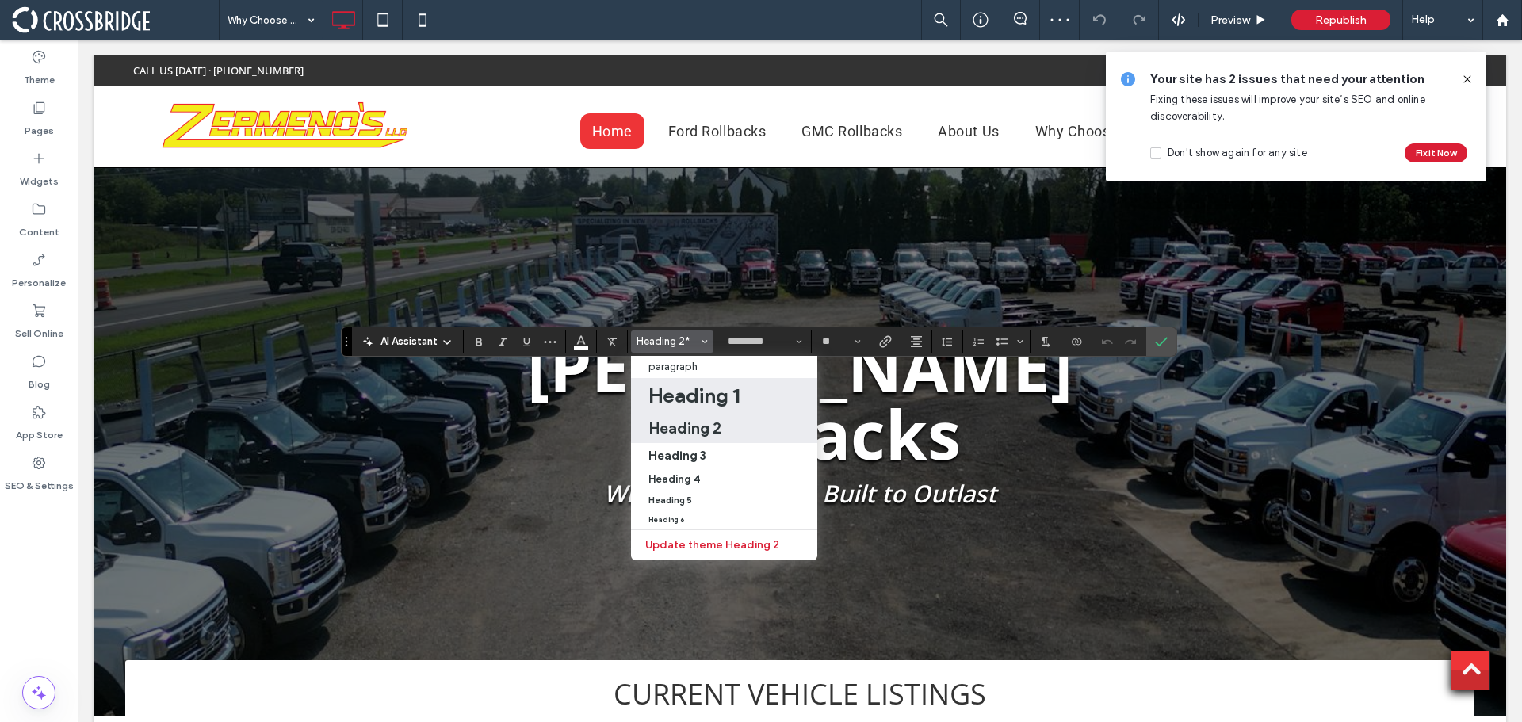
click at [699, 390] on h1 "Heading 1" at bounding box center [693, 395] width 91 height 25
type input "**"
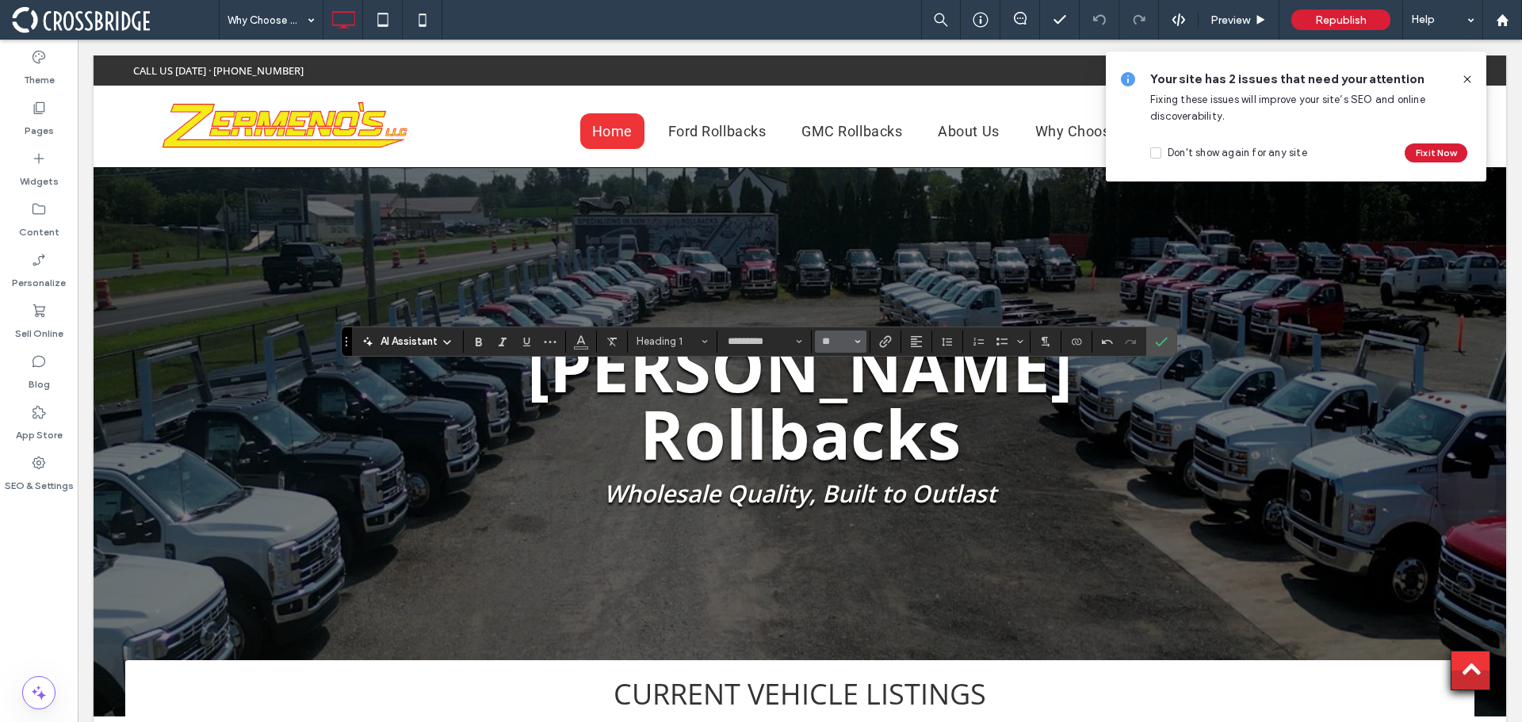
click at [854, 343] on icon "Size" at bounding box center [857, 341] width 6 height 6
click at [842, 466] on label "48" at bounding box center [840, 475] width 51 height 22
type input "**"
click at [919, 341] on icon "Alignment" at bounding box center [916, 341] width 13 height 13
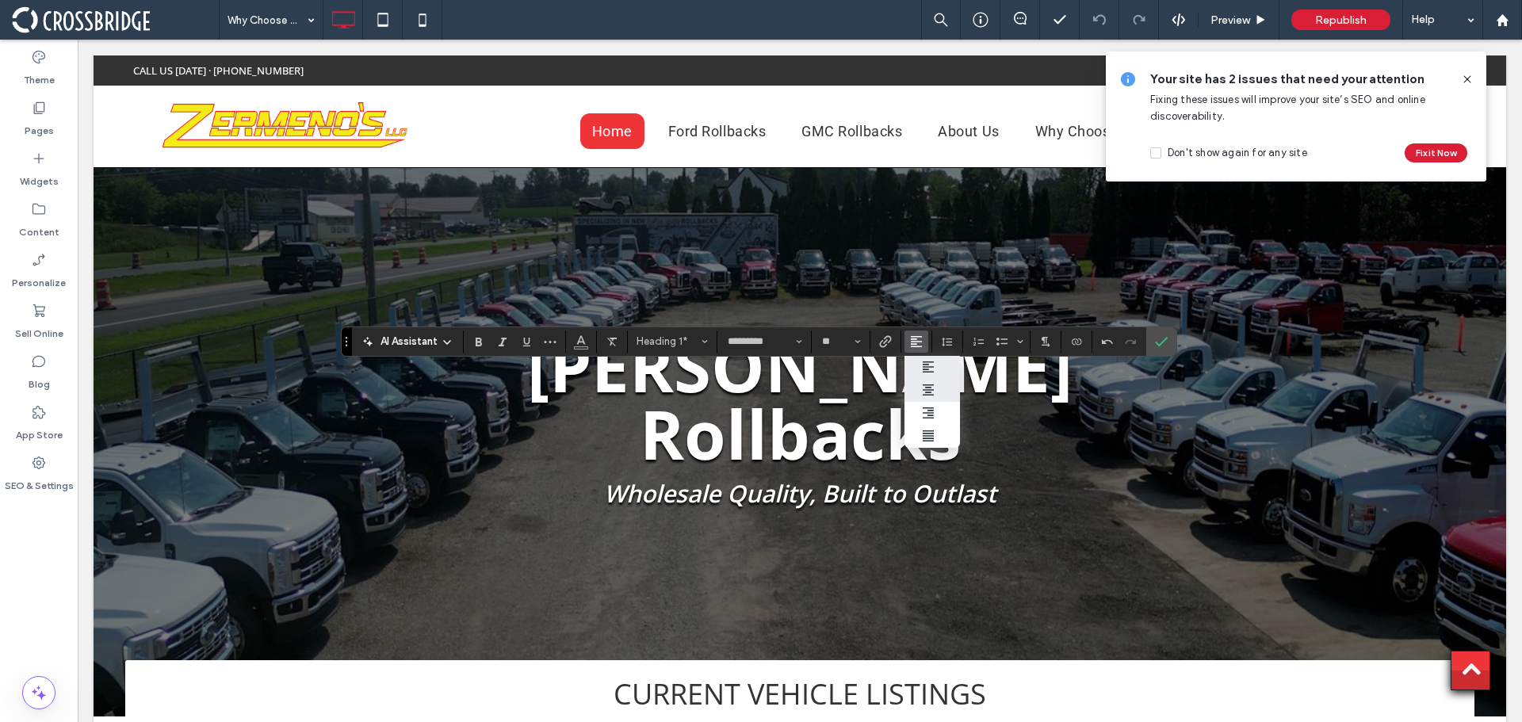
click at [934, 395] on icon "ui.textEditor.alignment.center" at bounding box center [928, 390] width 13 height 13
click at [1156, 341] on icon "Confirm" at bounding box center [1161, 341] width 13 height 13
click at [587, 340] on icon "Color" at bounding box center [581, 340] width 13 height 13
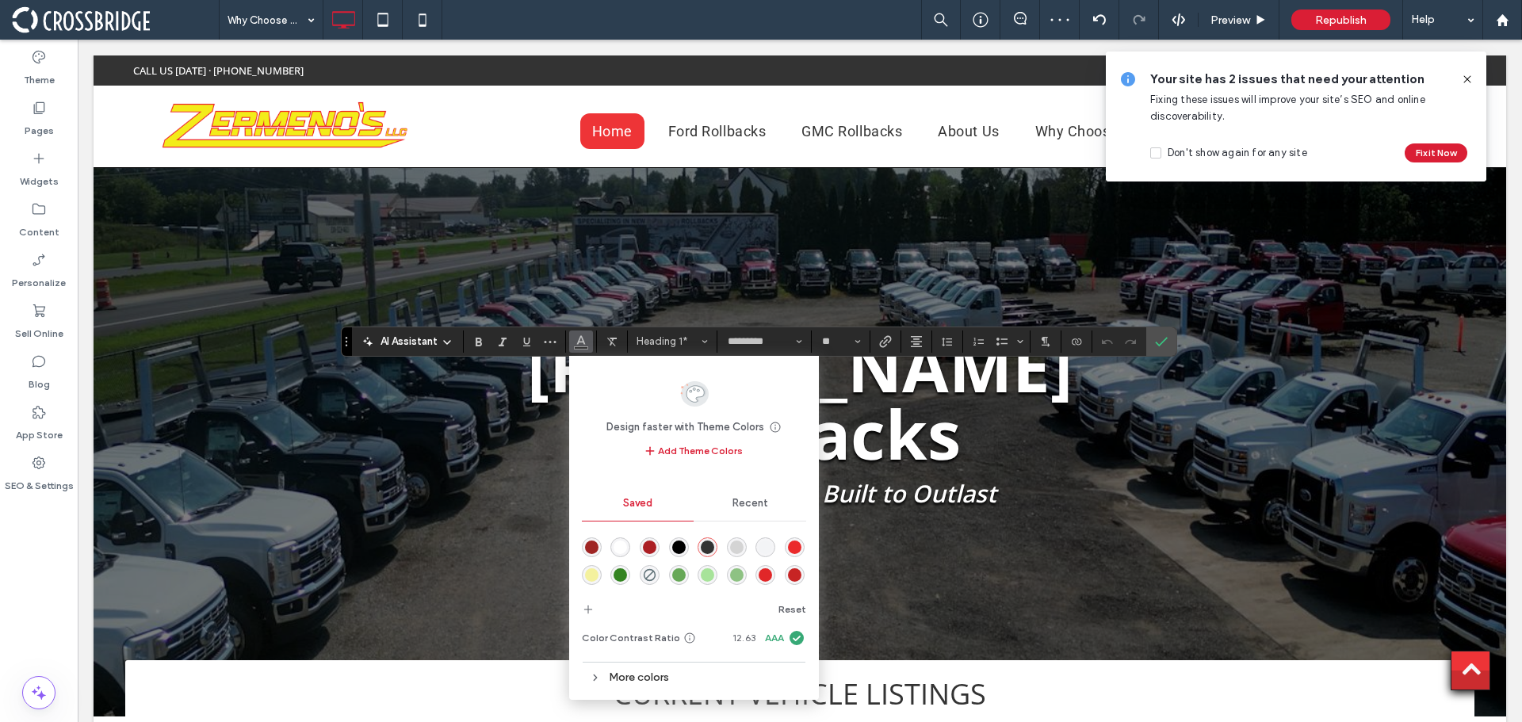
click at [623, 548] on div "rgba(255,255,255,1)" at bounding box center [619, 547] width 13 height 13
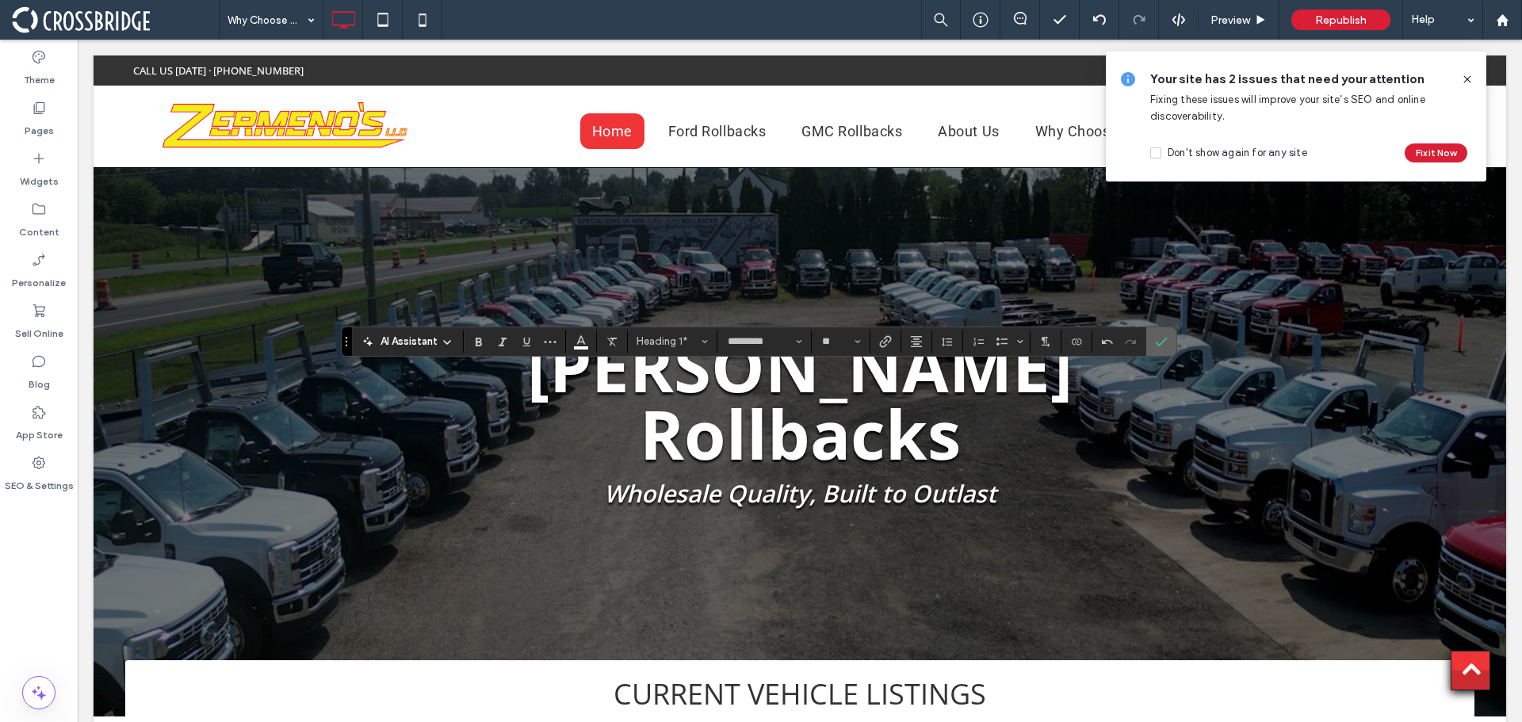
click at [1158, 340] on icon "Confirm" at bounding box center [1161, 341] width 13 height 13
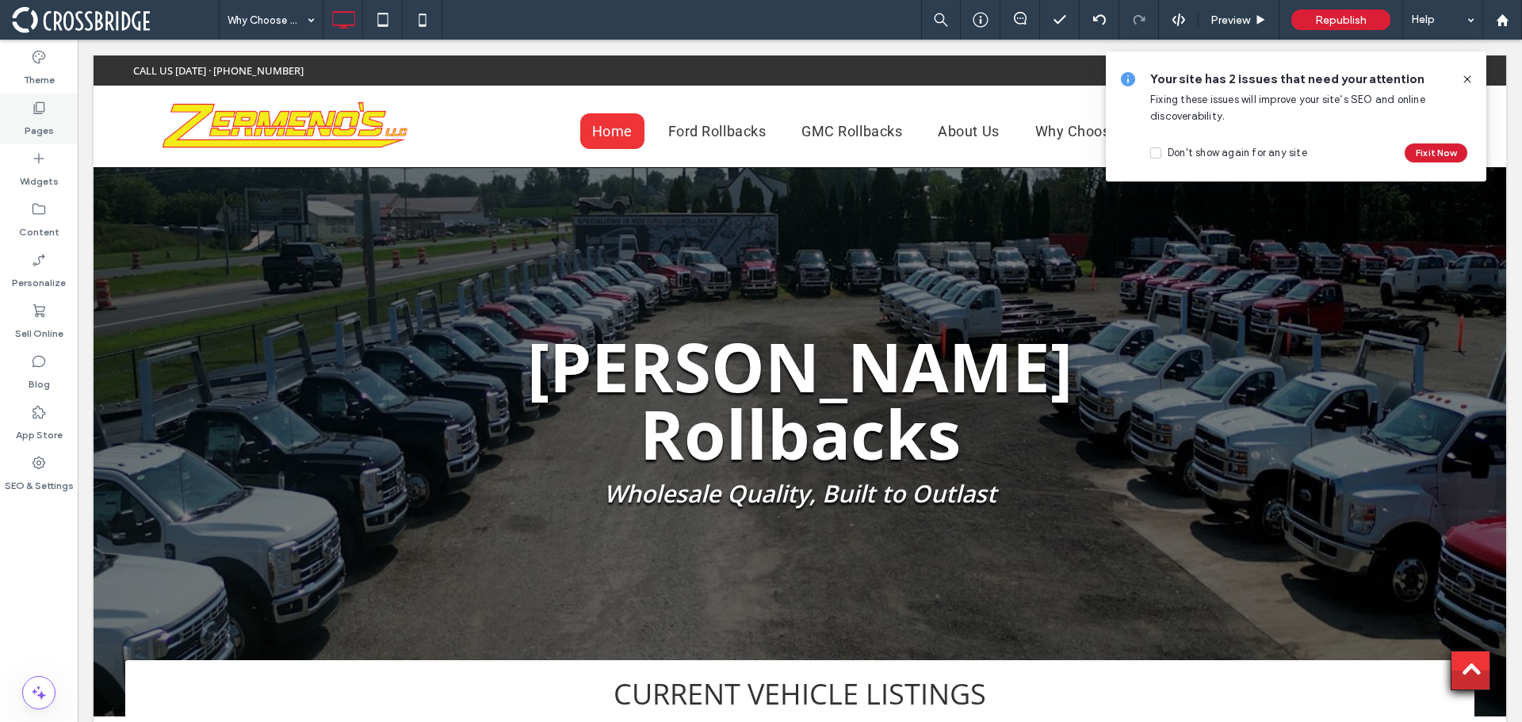
click at [26, 119] on label "Pages" at bounding box center [39, 127] width 29 height 22
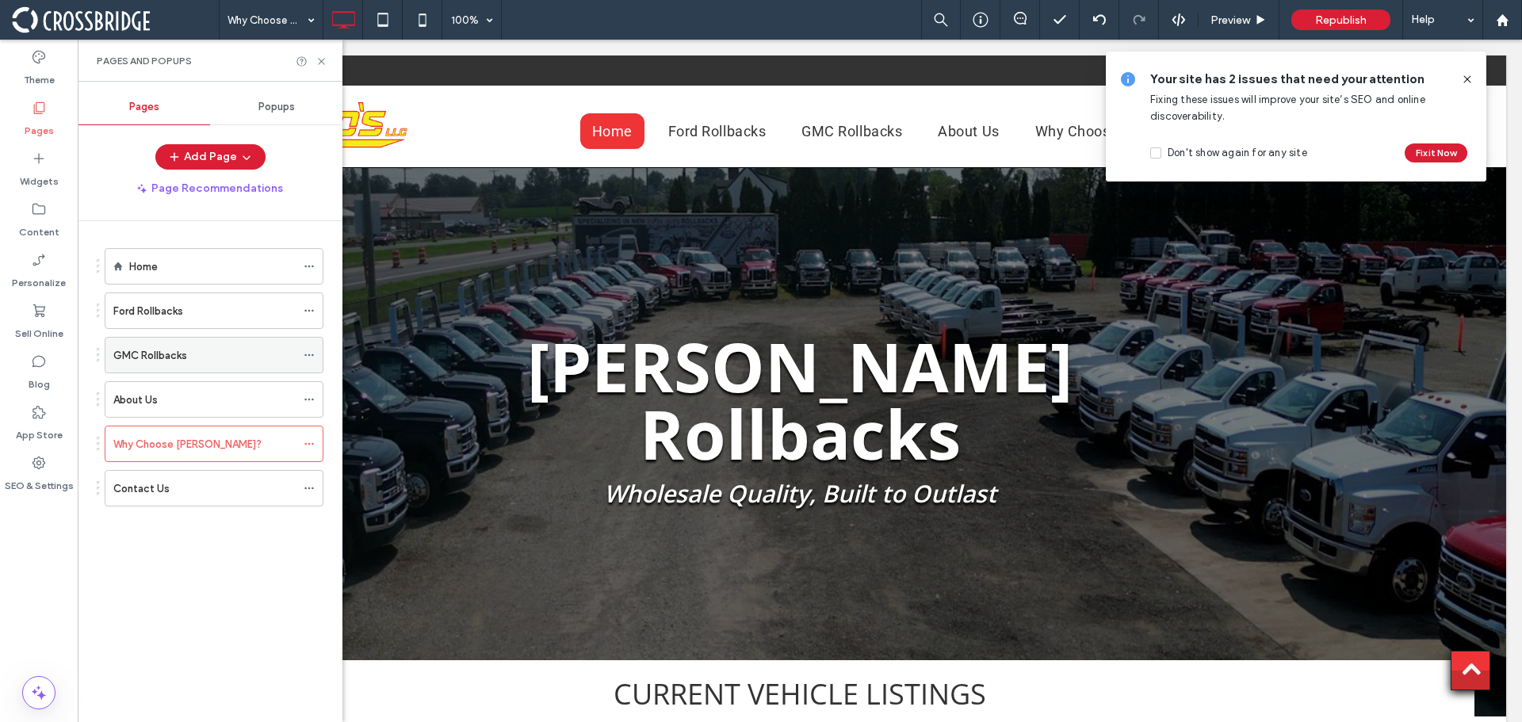
click at [145, 348] on label "GMC Rollbacks" at bounding box center [150, 356] width 74 height 28
click at [323, 62] on use at bounding box center [321, 61] width 6 height 6
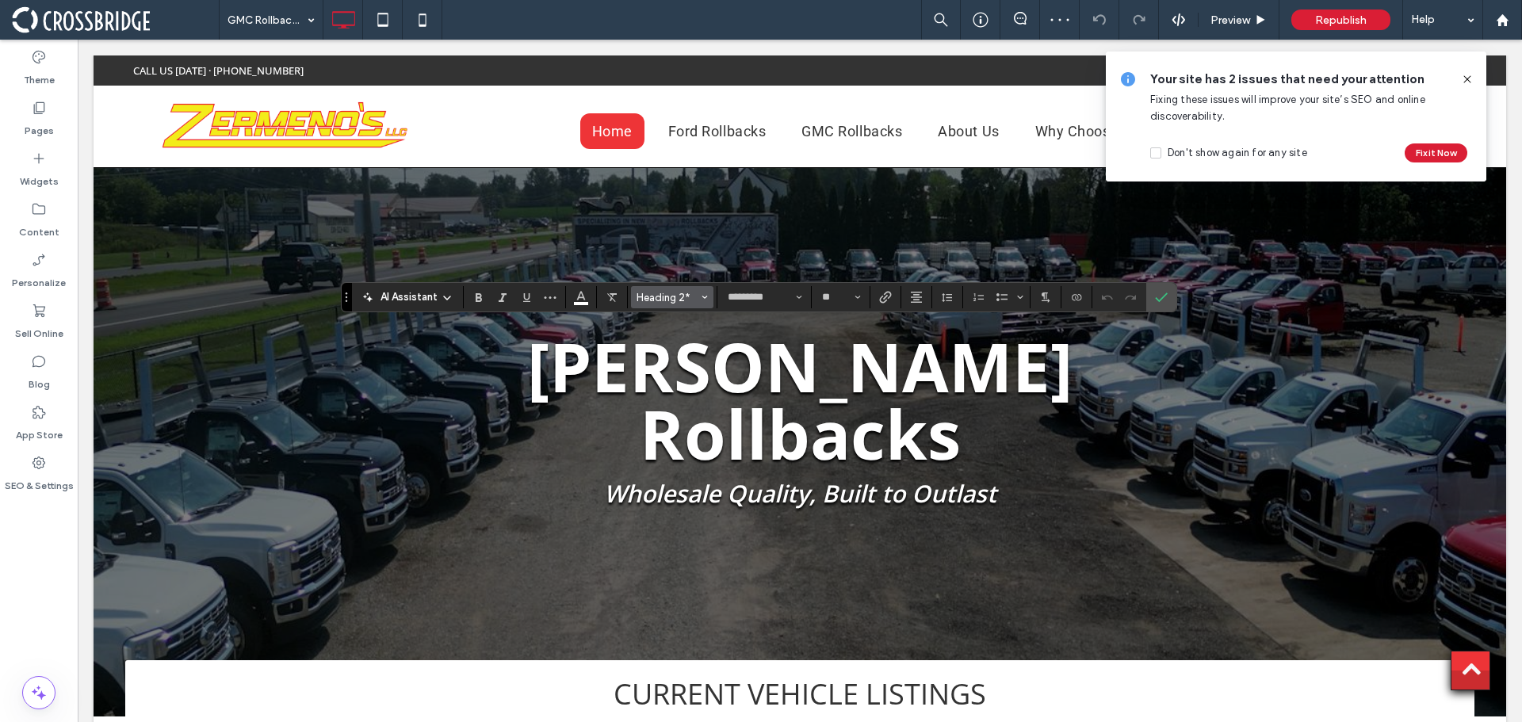
click at [679, 299] on span "Heading 2*" at bounding box center [667, 298] width 62 height 12
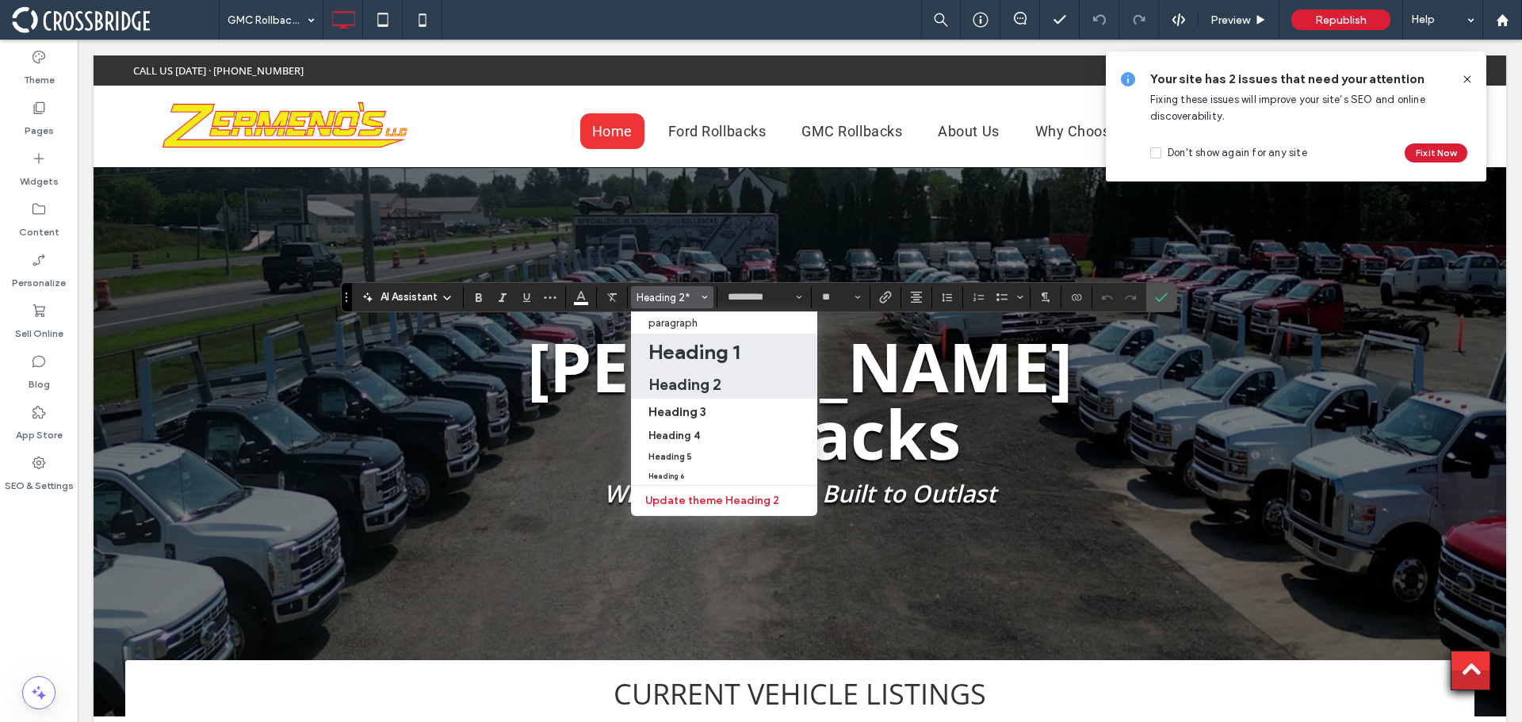
click at [690, 345] on h1 "Heading 1" at bounding box center [693, 351] width 91 height 25
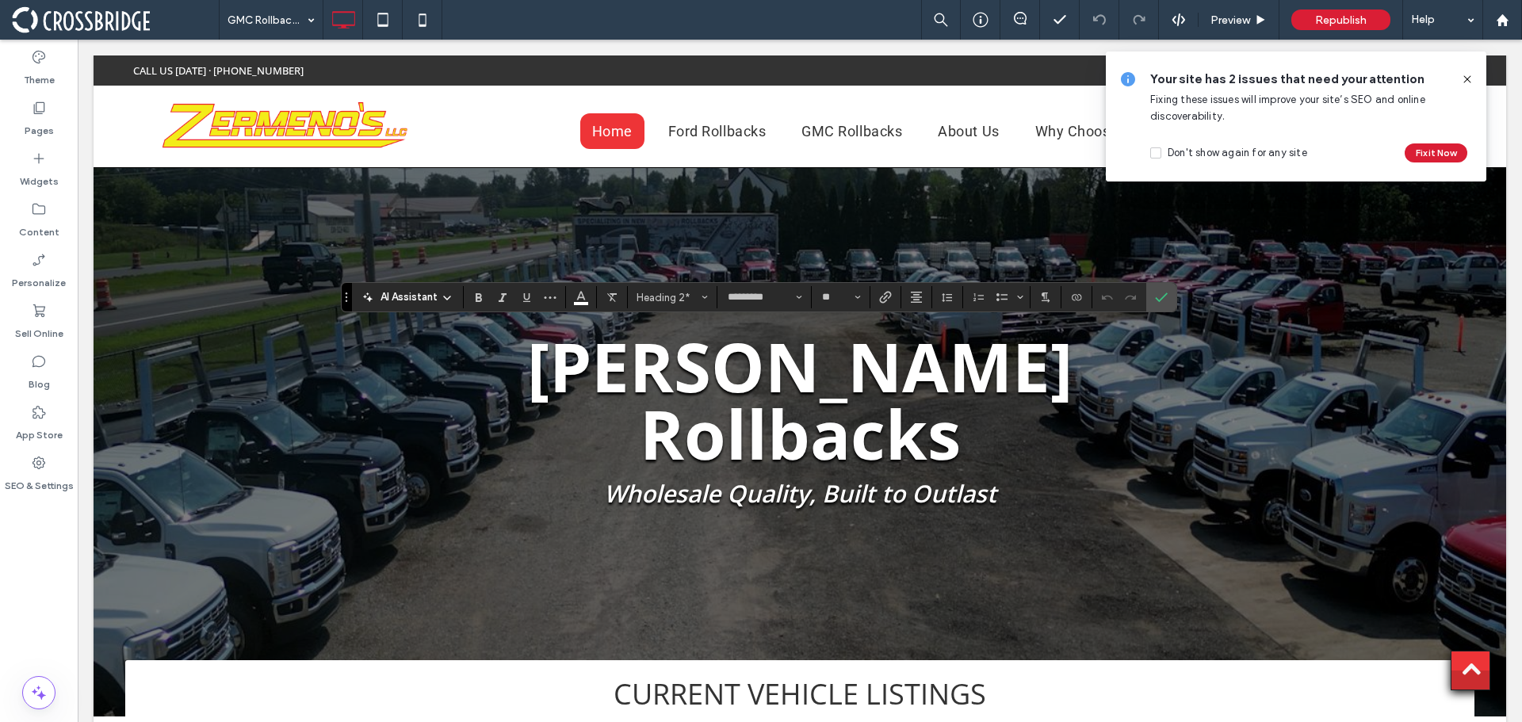
type input "**"
click at [857, 300] on icon "Size" at bounding box center [857, 297] width 6 height 6
click at [844, 415] on label "36" at bounding box center [840, 408] width 51 height 22
type input "**"
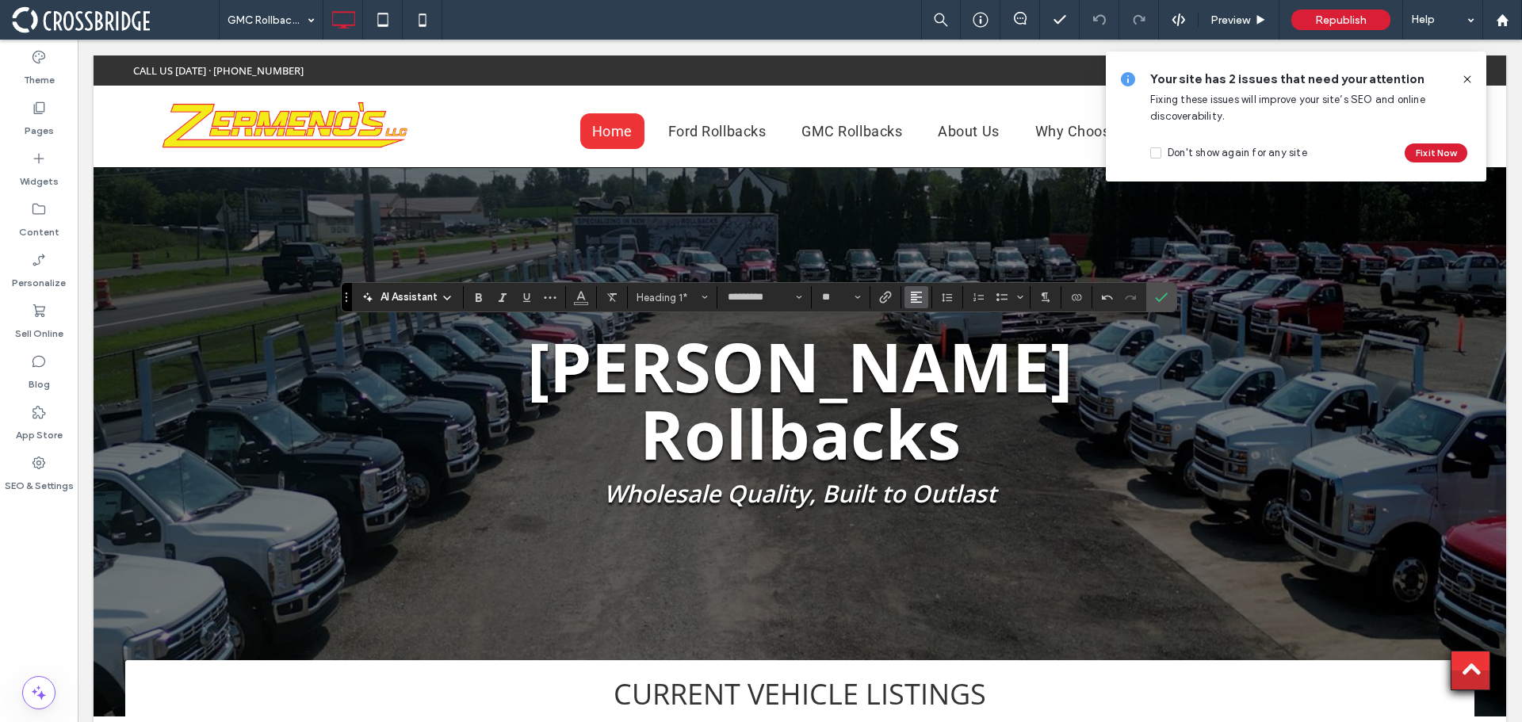
click at [912, 292] on icon "Alignment" at bounding box center [916, 297] width 13 height 13
click at [933, 342] on icon "ui.textEditor.alignment.center" at bounding box center [928, 346] width 13 height 13
click at [583, 296] on use "Color" at bounding box center [580, 296] width 9 height 9
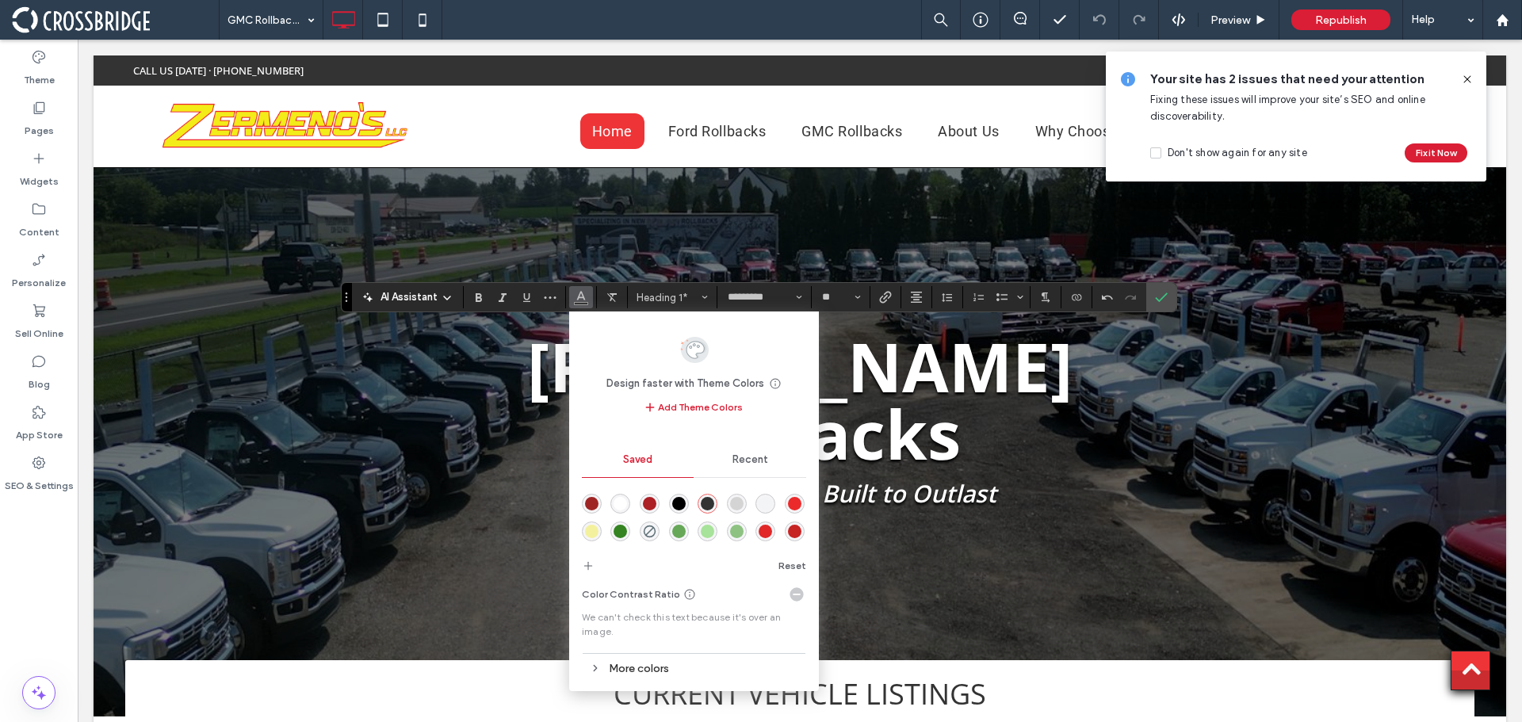
click at [627, 507] on div "rgba(255,255,255,1)" at bounding box center [619, 503] width 13 height 13
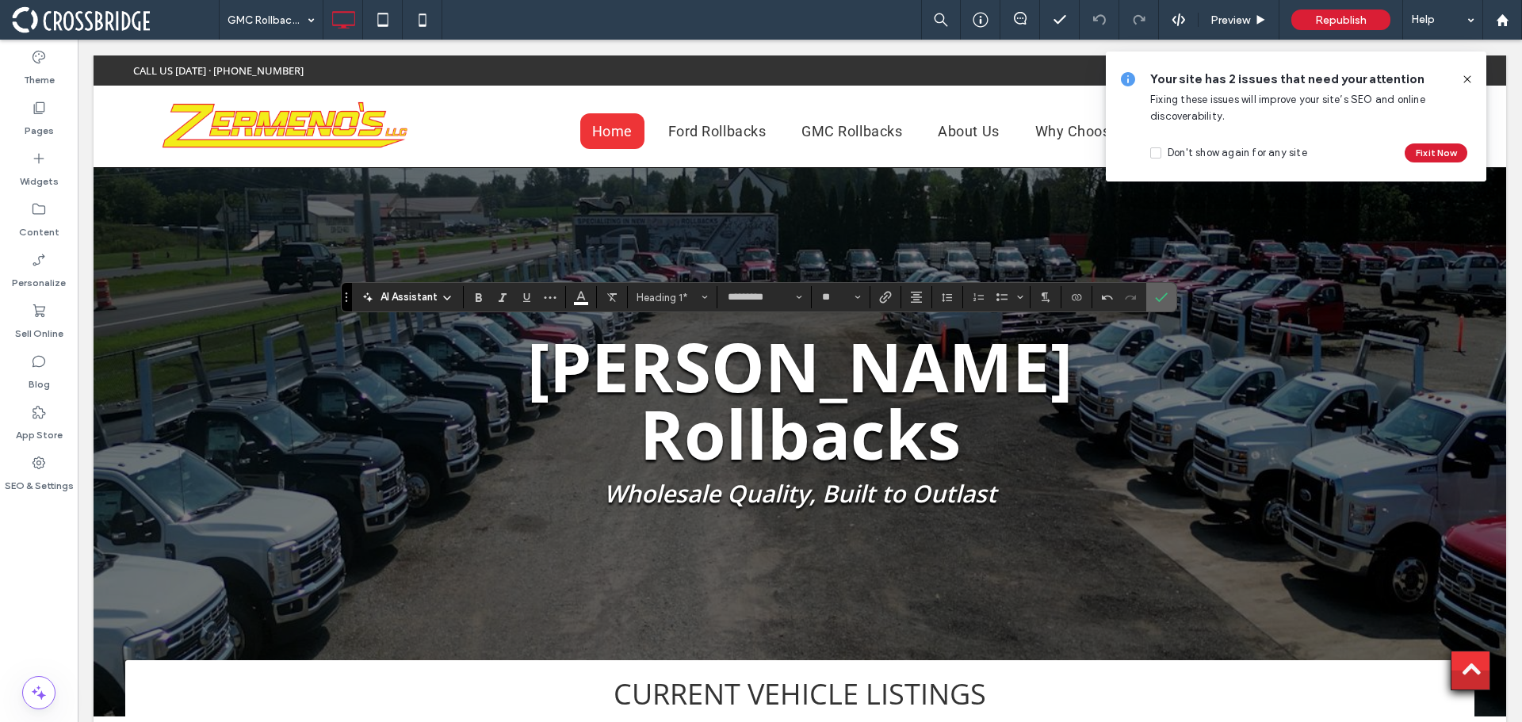
click at [1156, 292] on icon "Confirm" at bounding box center [1161, 297] width 13 height 13
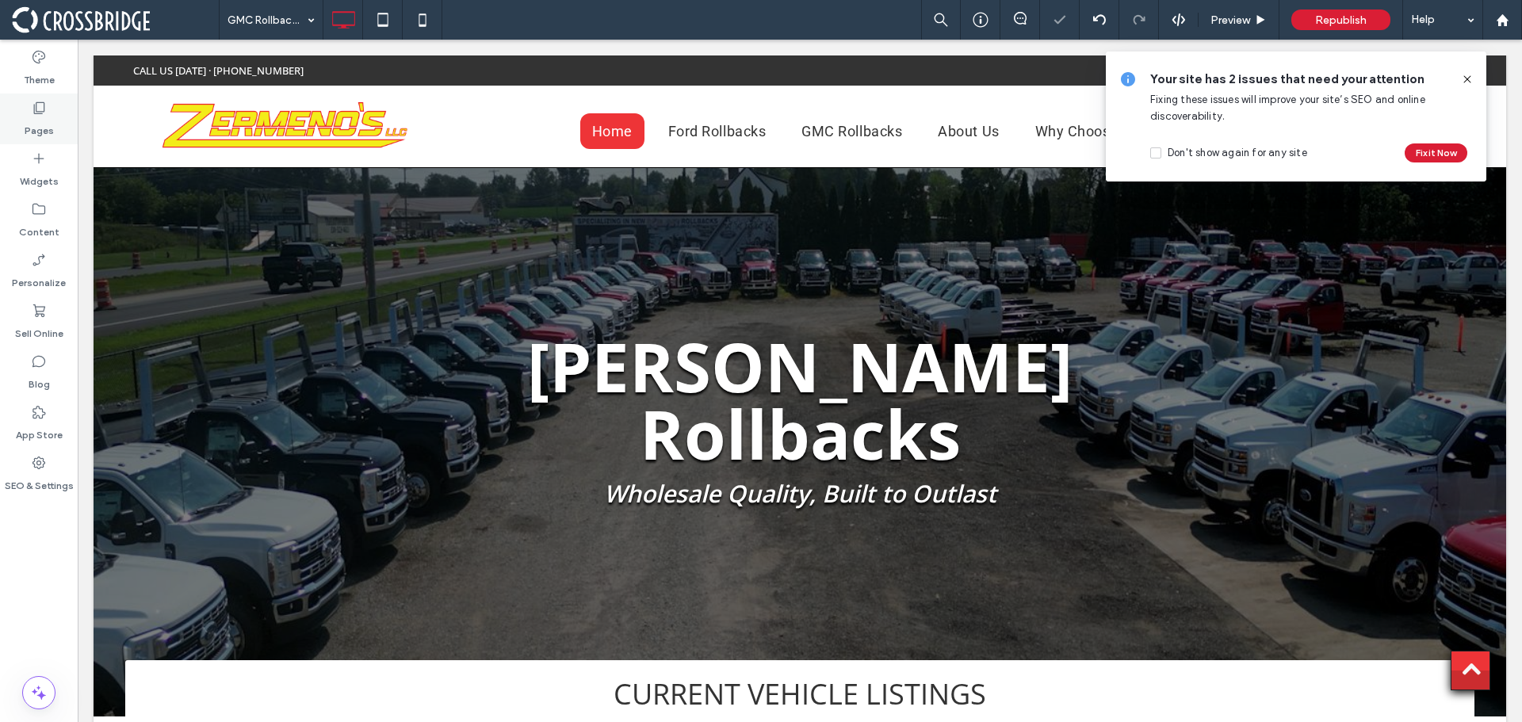
click at [32, 121] on label "Pages" at bounding box center [39, 127] width 29 height 22
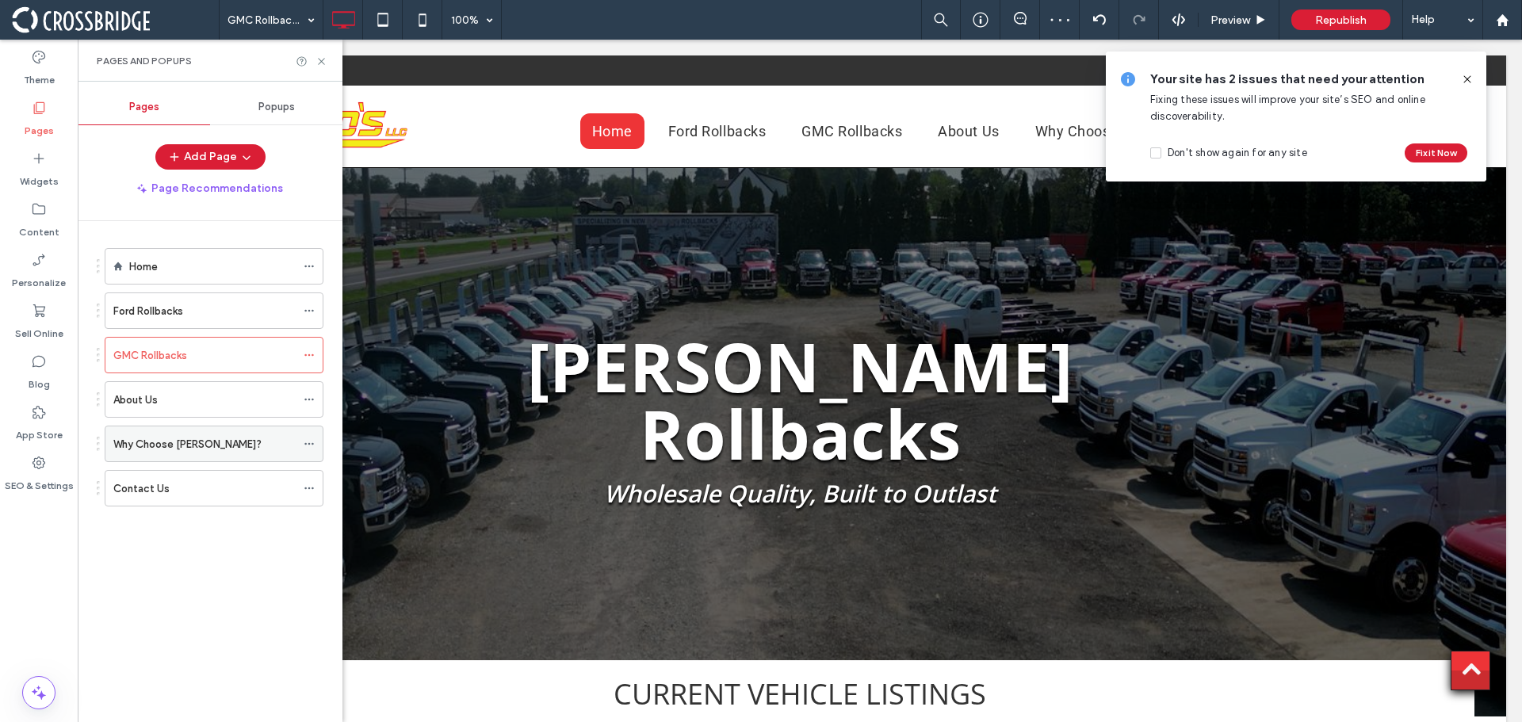
click at [158, 442] on label "Why Choose [PERSON_NAME]?" at bounding box center [187, 444] width 148 height 28
click at [317, 62] on icon at bounding box center [321, 61] width 12 height 12
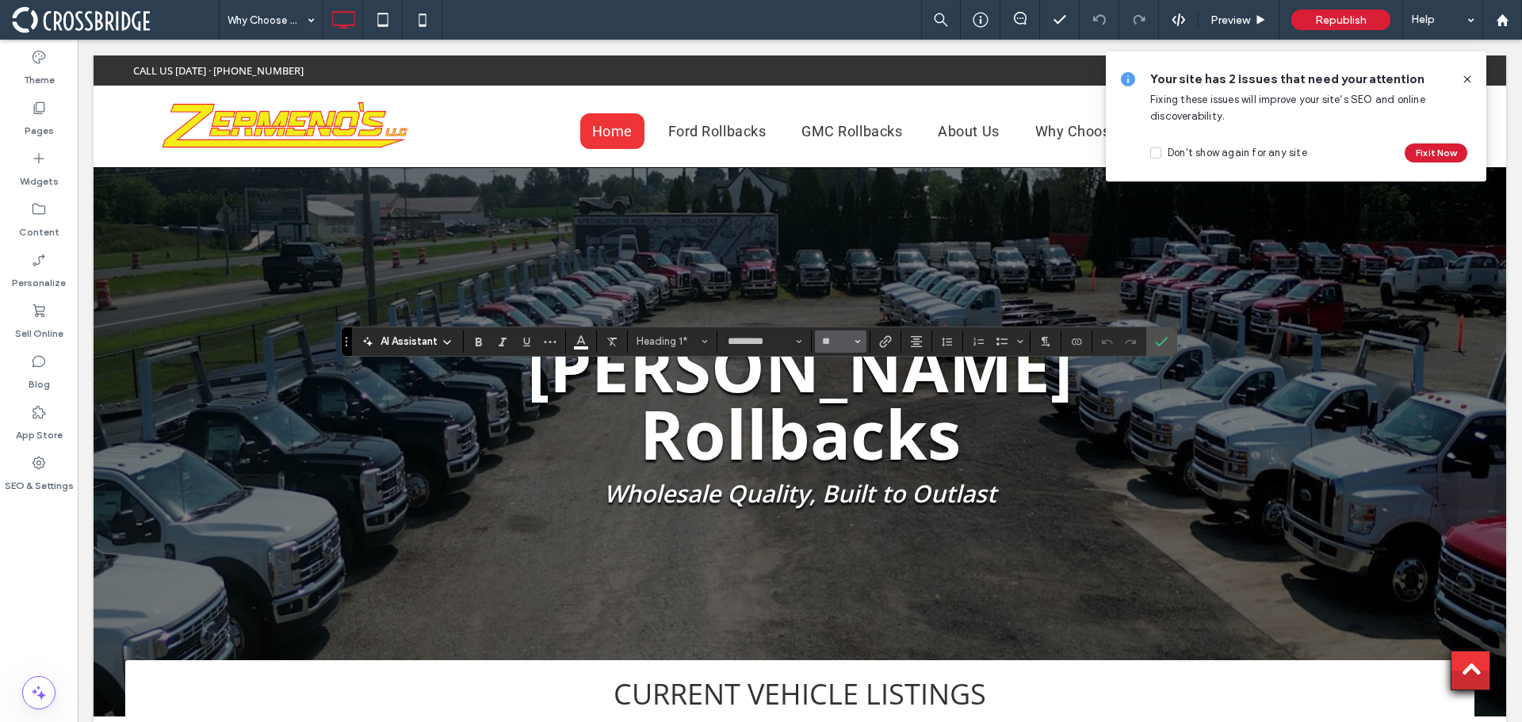
click at [859, 346] on span "Size" at bounding box center [857, 341] width 6 height 21
click at [843, 455] on label "36" at bounding box center [840, 452] width 51 height 22
type input "**"
click at [1161, 343] on use "Confirm" at bounding box center [1161, 342] width 13 height 10
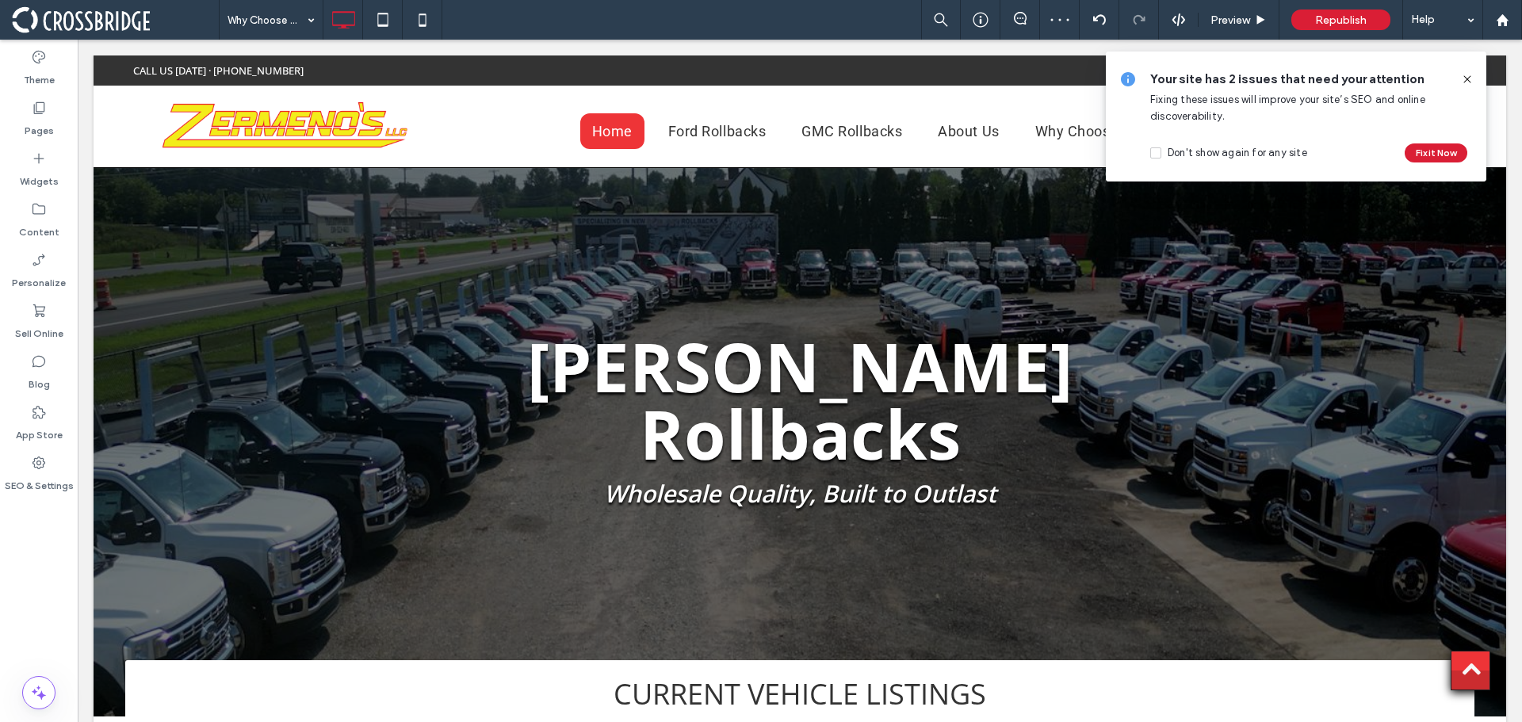
click at [1469, 75] on icon at bounding box center [1467, 79] width 13 height 13
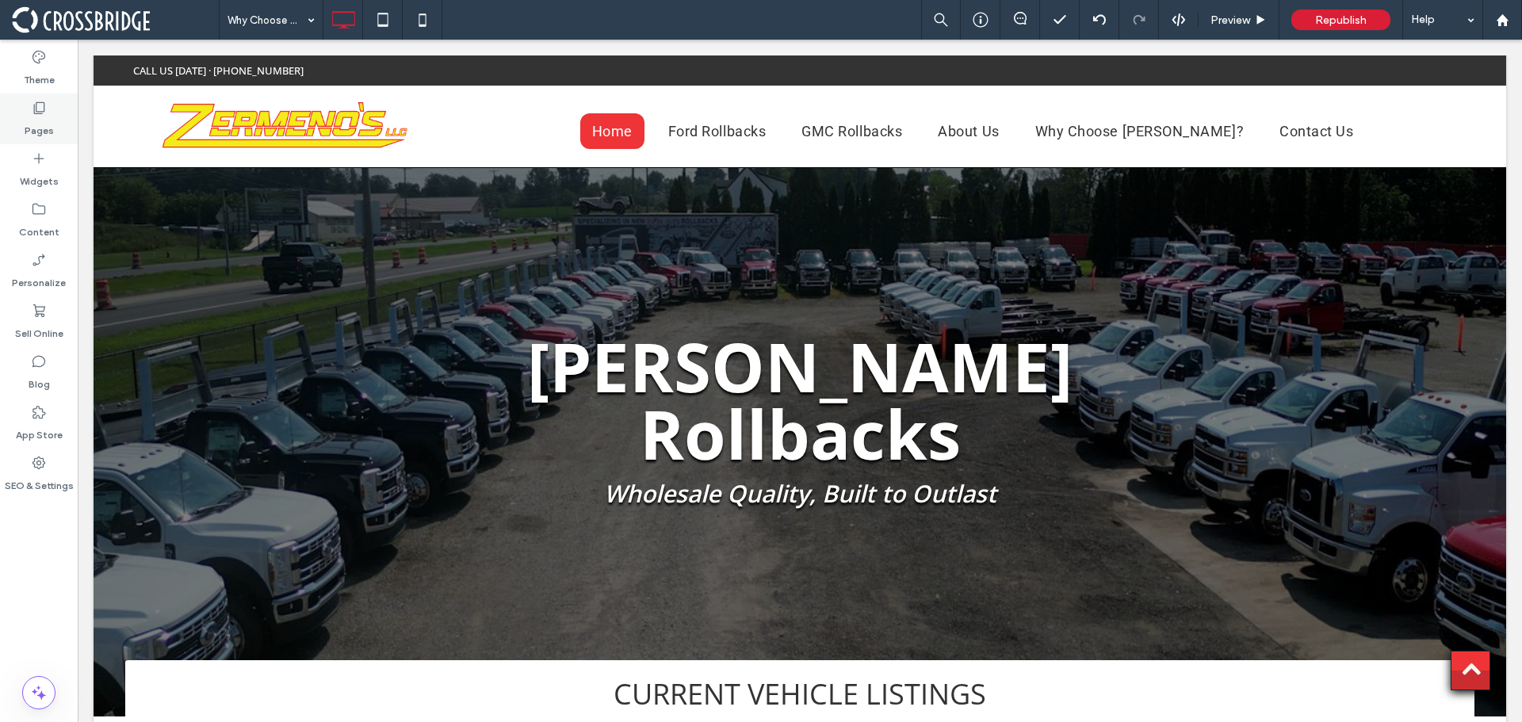
click at [32, 125] on label "Pages" at bounding box center [39, 127] width 29 height 22
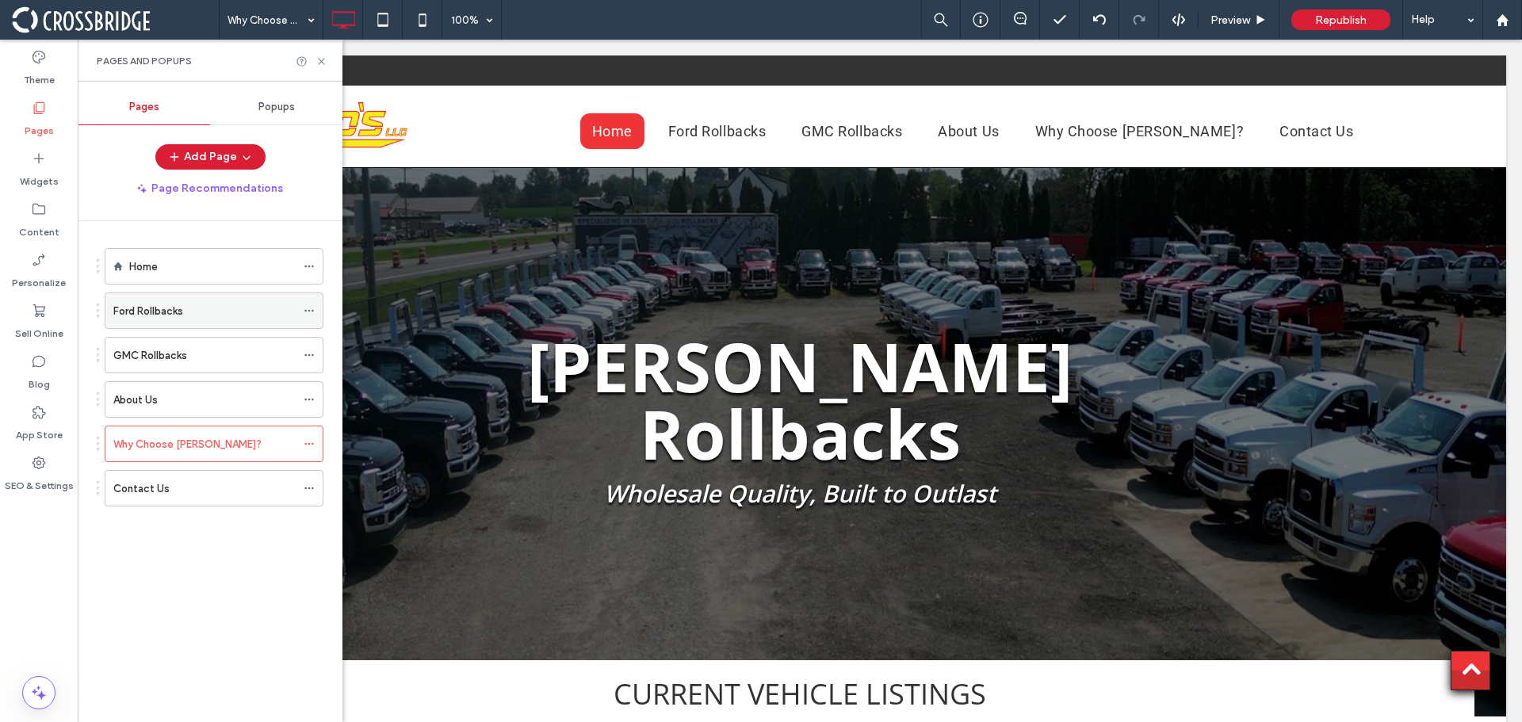
click at [167, 318] on label "Ford Rollbacks" at bounding box center [148, 311] width 70 height 28
click at [323, 63] on use at bounding box center [321, 61] width 6 height 6
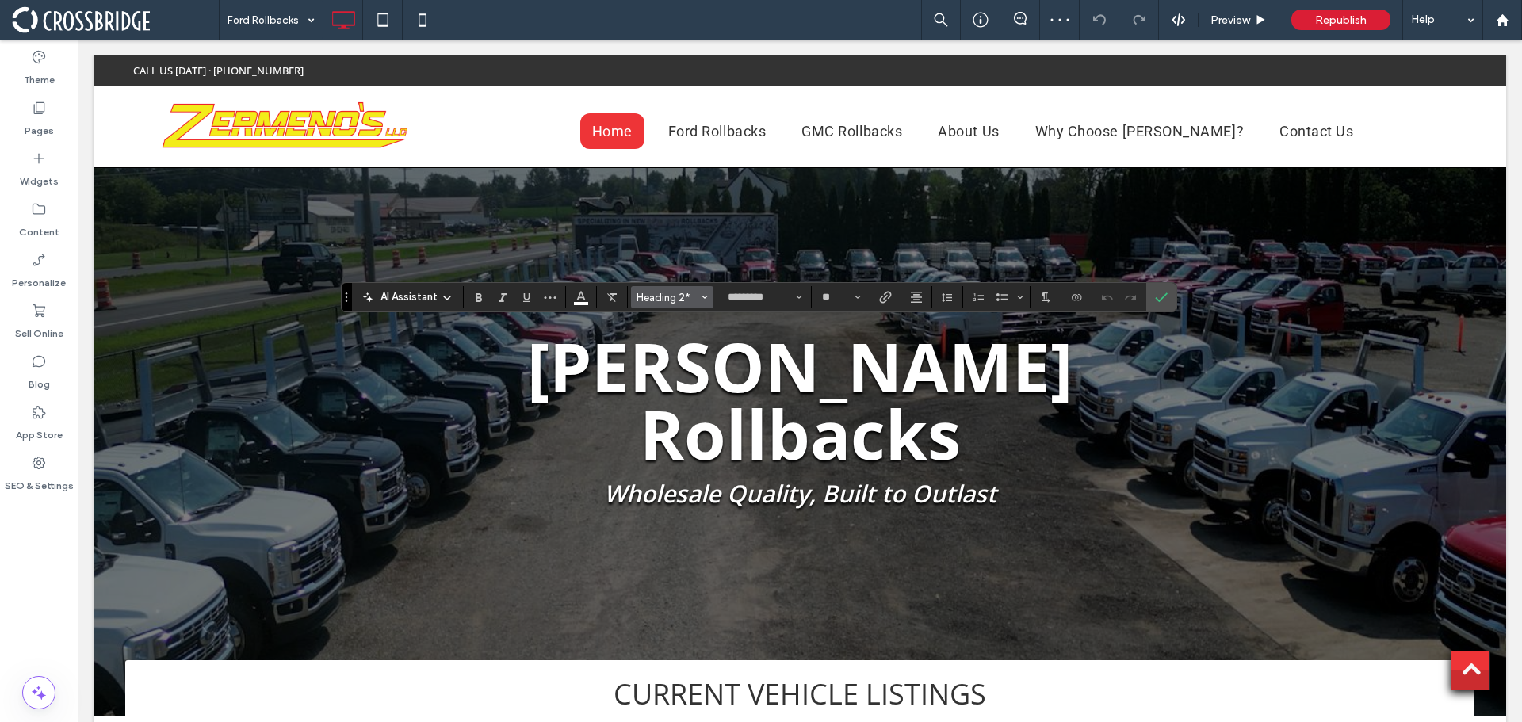
click at [674, 304] on button "Heading 2*" at bounding box center [672, 297] width 82 height 22
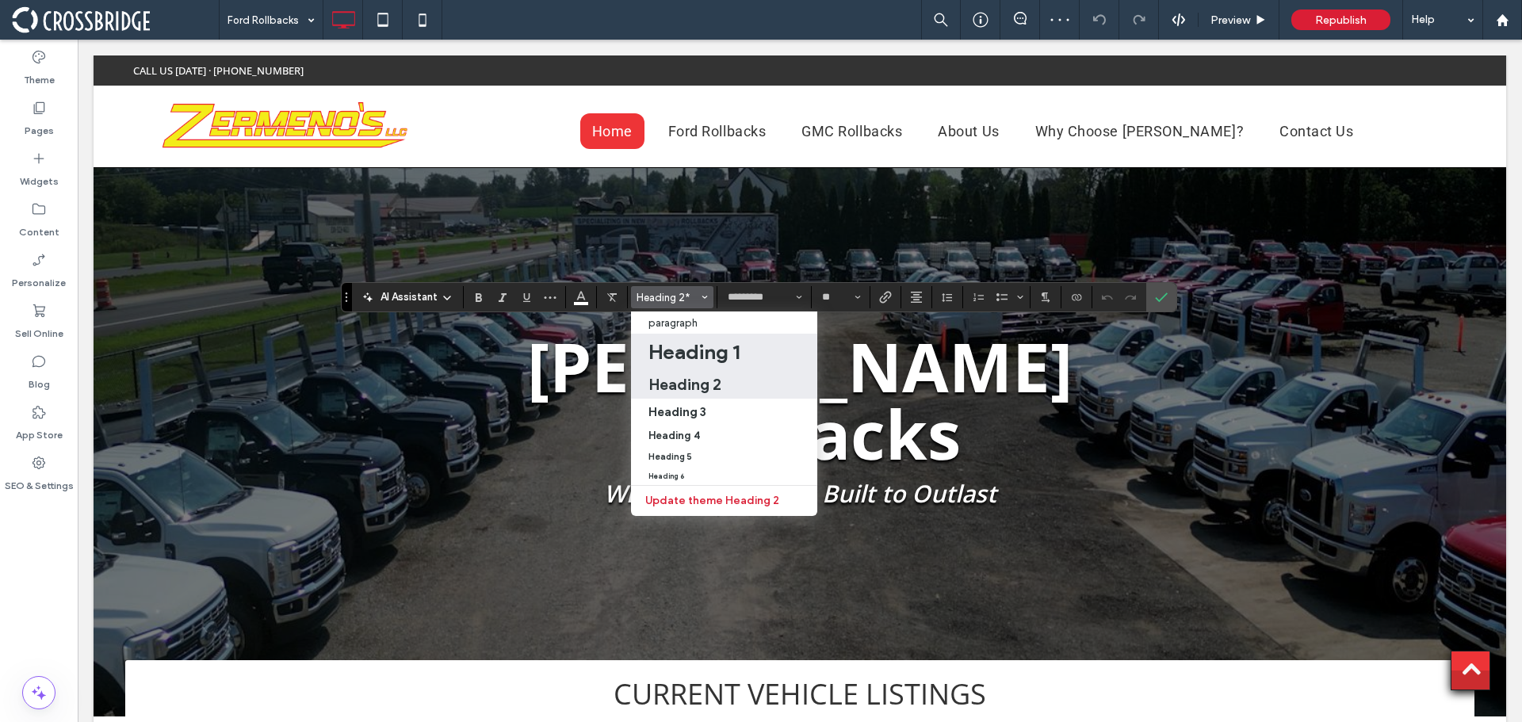
click at [683, 350] on h1 "Heading 1" at bounding box center [693, 351] width 91 height 25
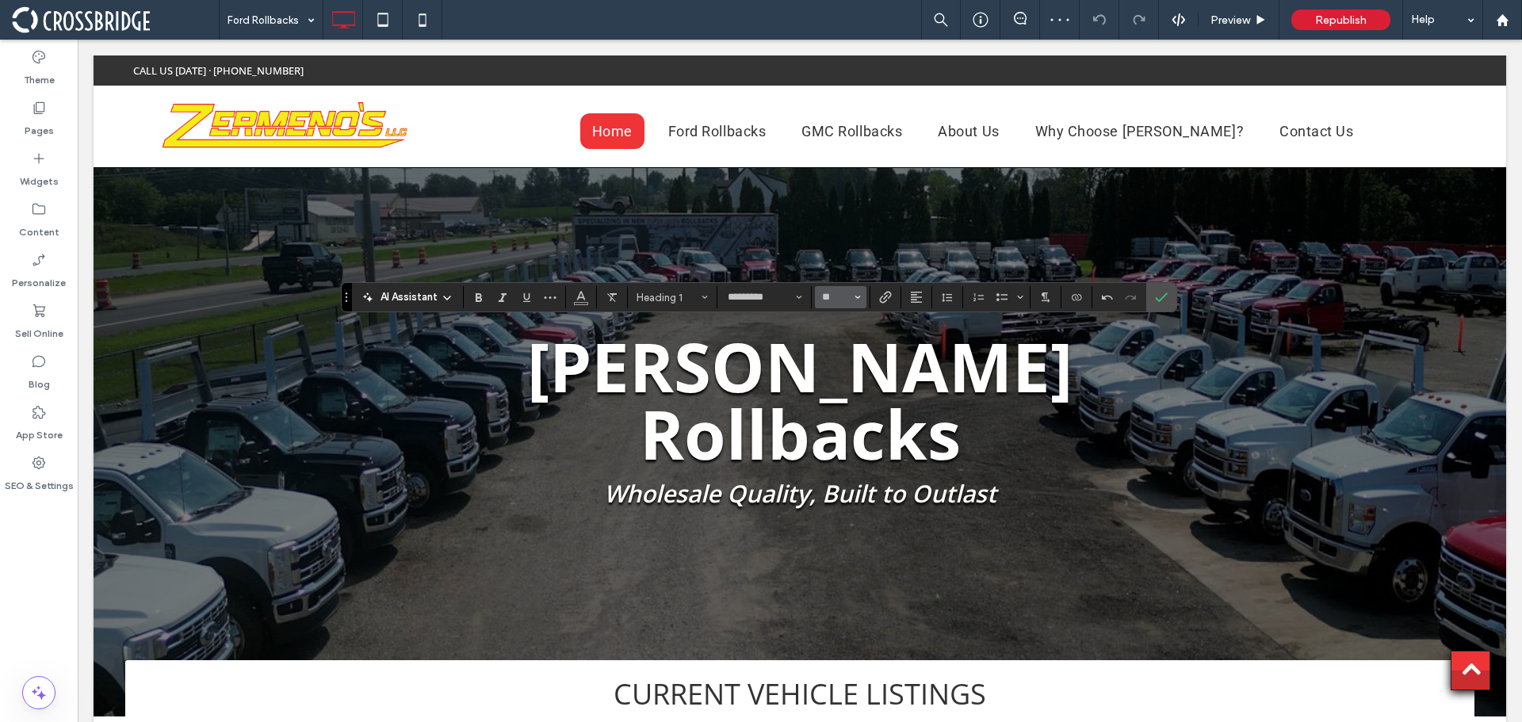
click at [852, 300] on button "**" at bounding box center [841, 297] width 52 height 22
click at [845, 407] on label "36" at bounding box center [840, 408] width 51 height 22
type input "**"
click at [567, 300] on section at bounding box center [581, 297] width 31 height 22
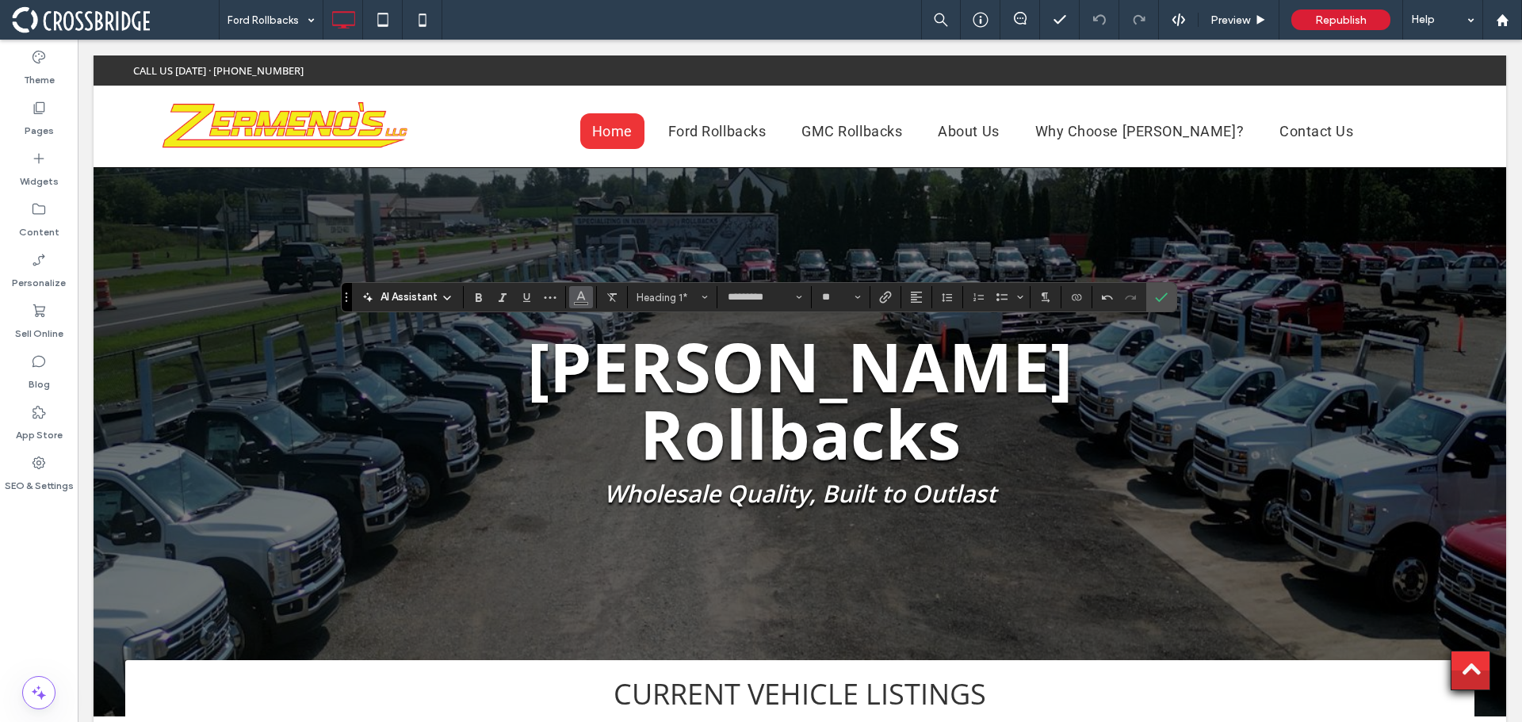
click at [575, 298] on icon "Color" at bounding box center [581, 295] width 13 height 13
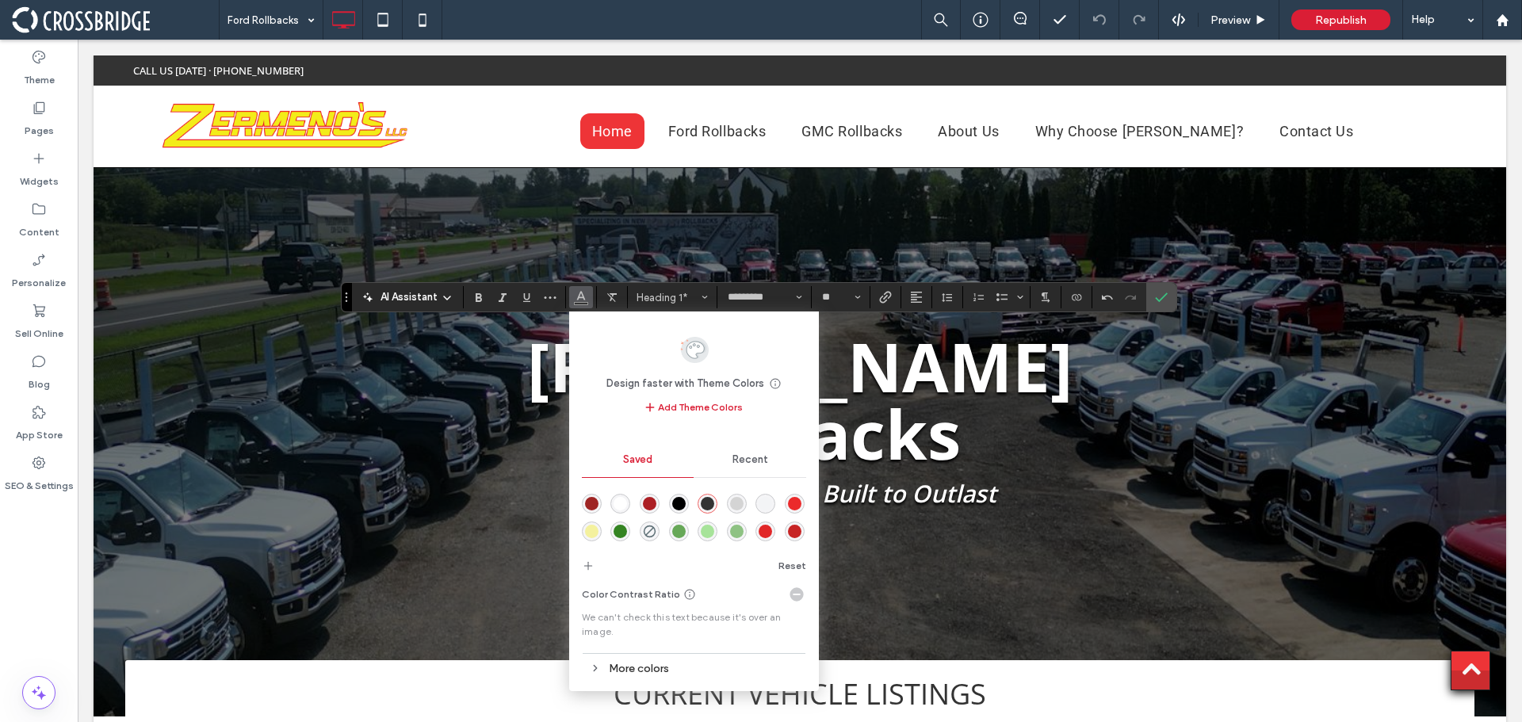
click at [627, 502] on div "rgba(255,255,255,1)" at bounding box center [619, 503] width 13 height 13
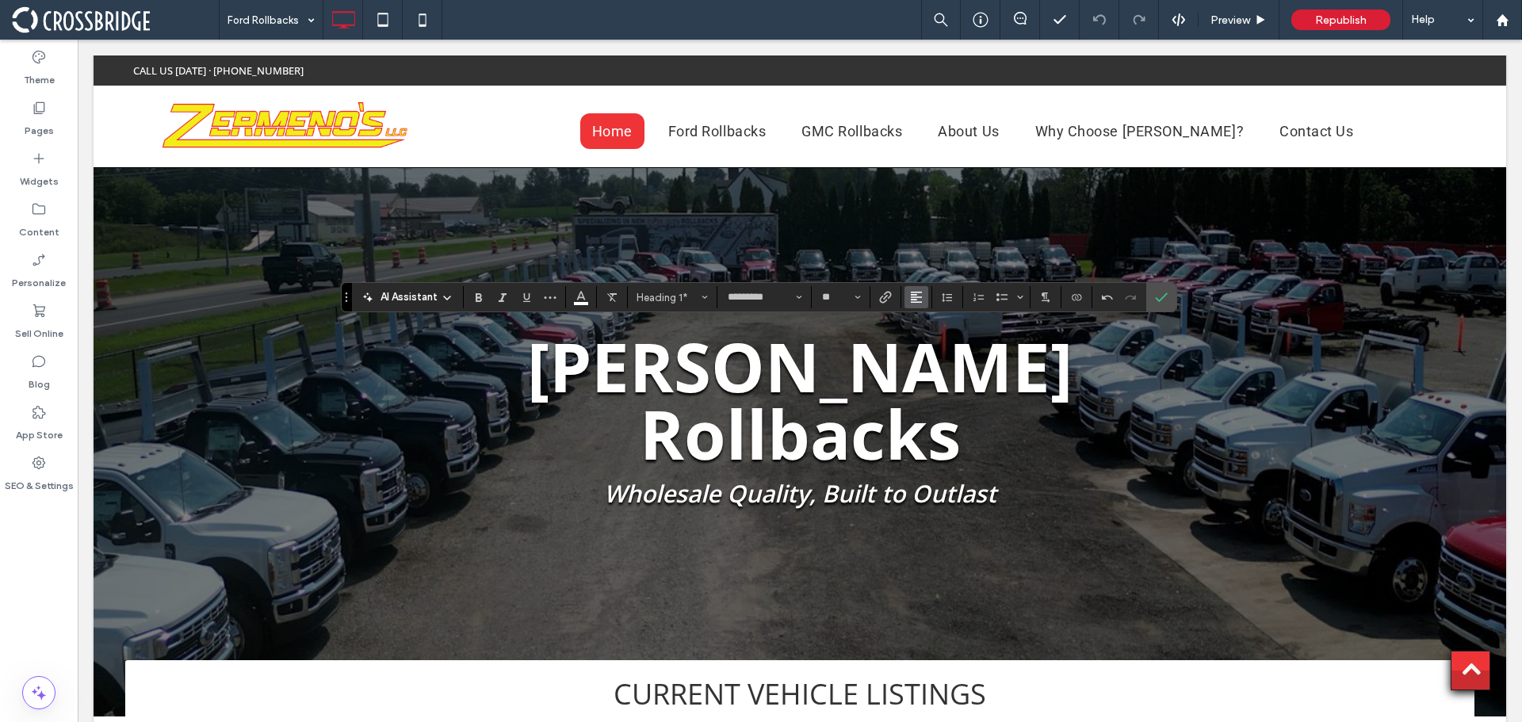
click at [918, 293] on use "Alignment" at bounding box center [916, 297] width 11 height 11
click at [931, 348] on icon "ui.textEditor.alignment.center" at bounding box center [928, 346] width 13 height 13
click at [1168, 297] on label "Confirm" at bounding box center [1161, 297] width 24 height 29
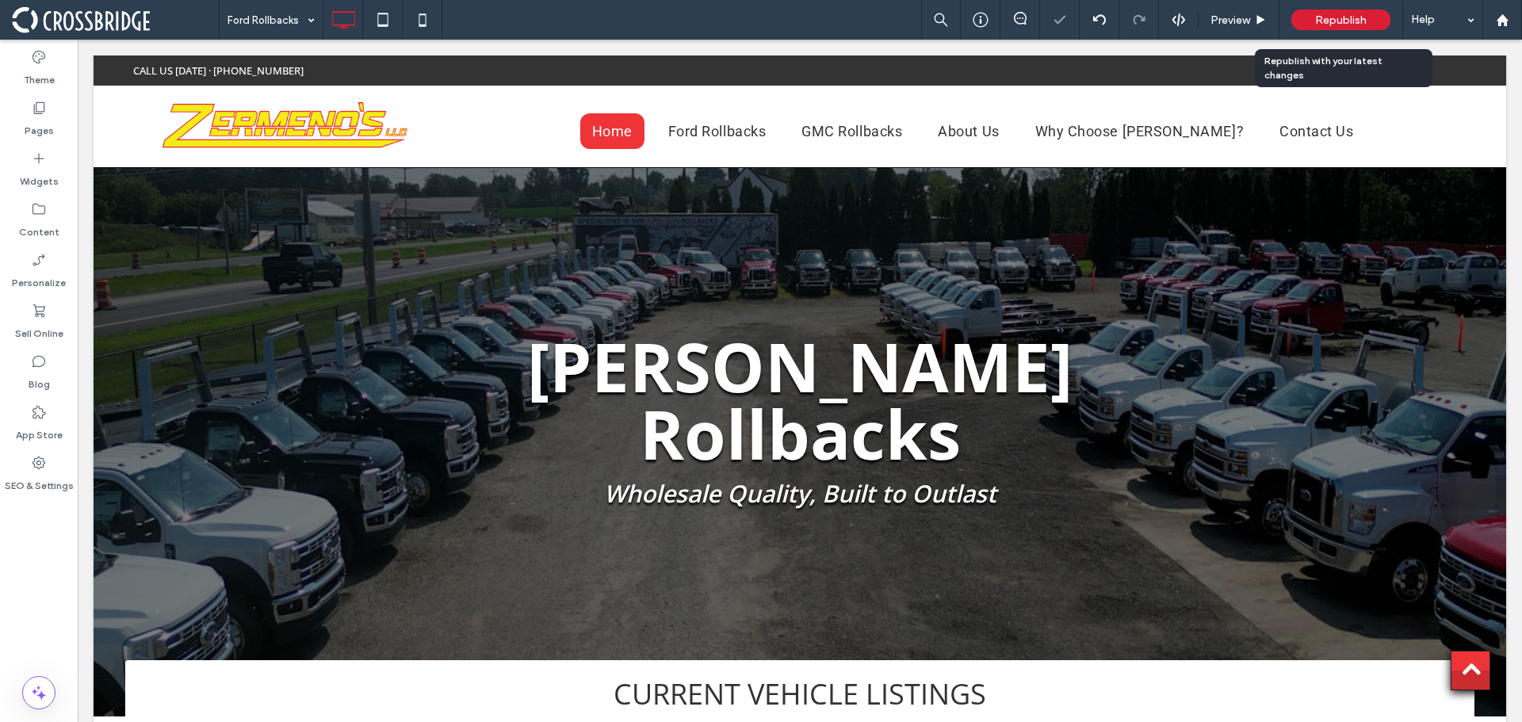
click at [1335, 21] on span "Republish" at bounding box center [1341, 19] width 52 height 13
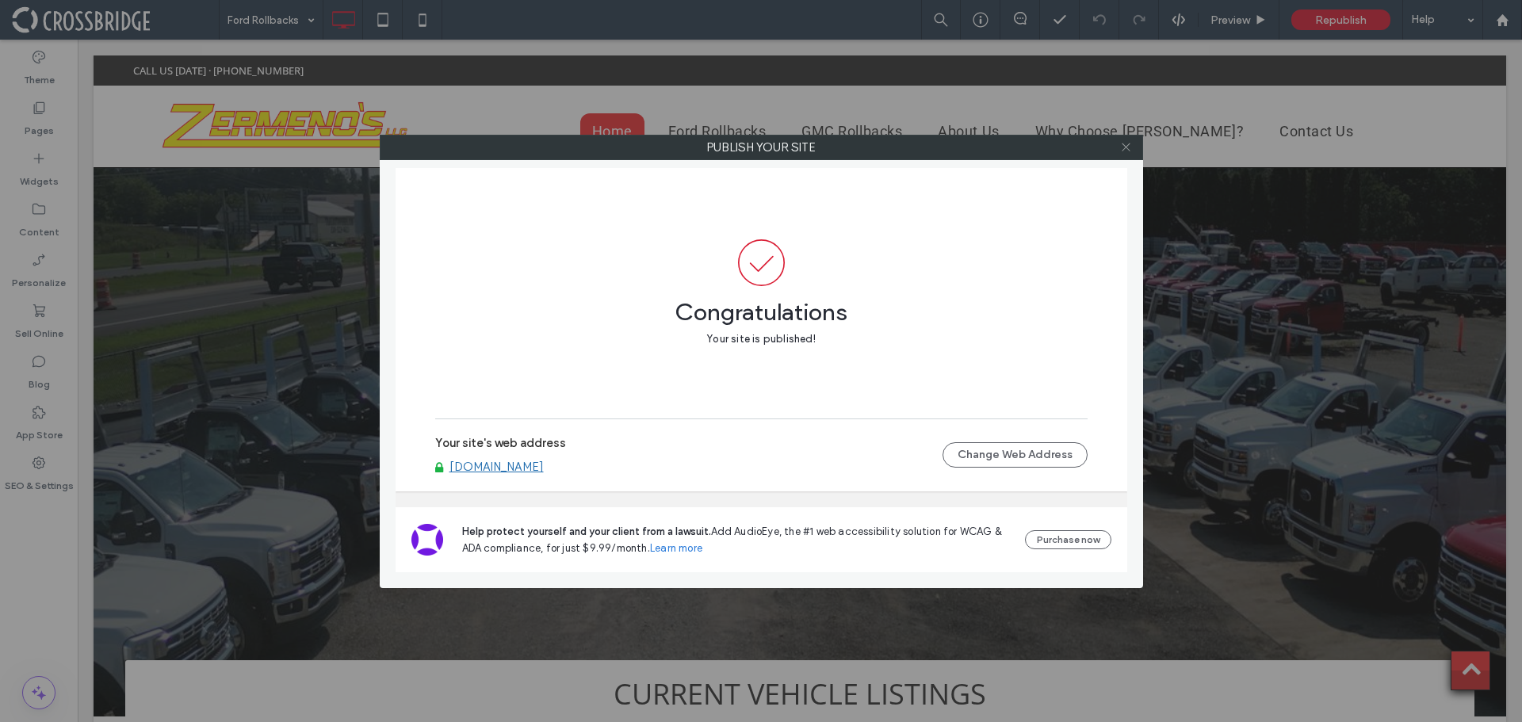
click at [1129, 142] on icon at bounding box center [1126, 147] width 12 height 12
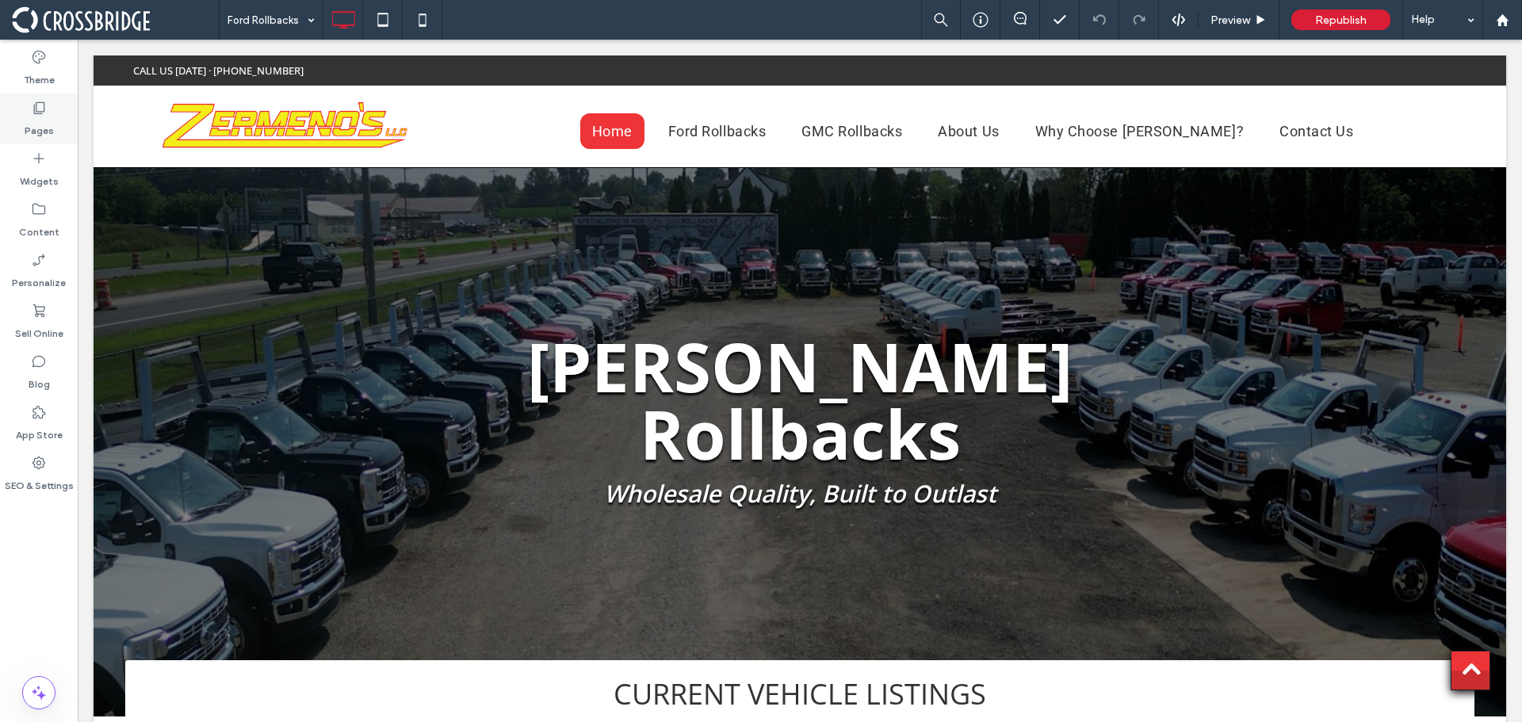
click at [49, 105] on div "Pages" at bounding box center [39, 119] width 78 height 51
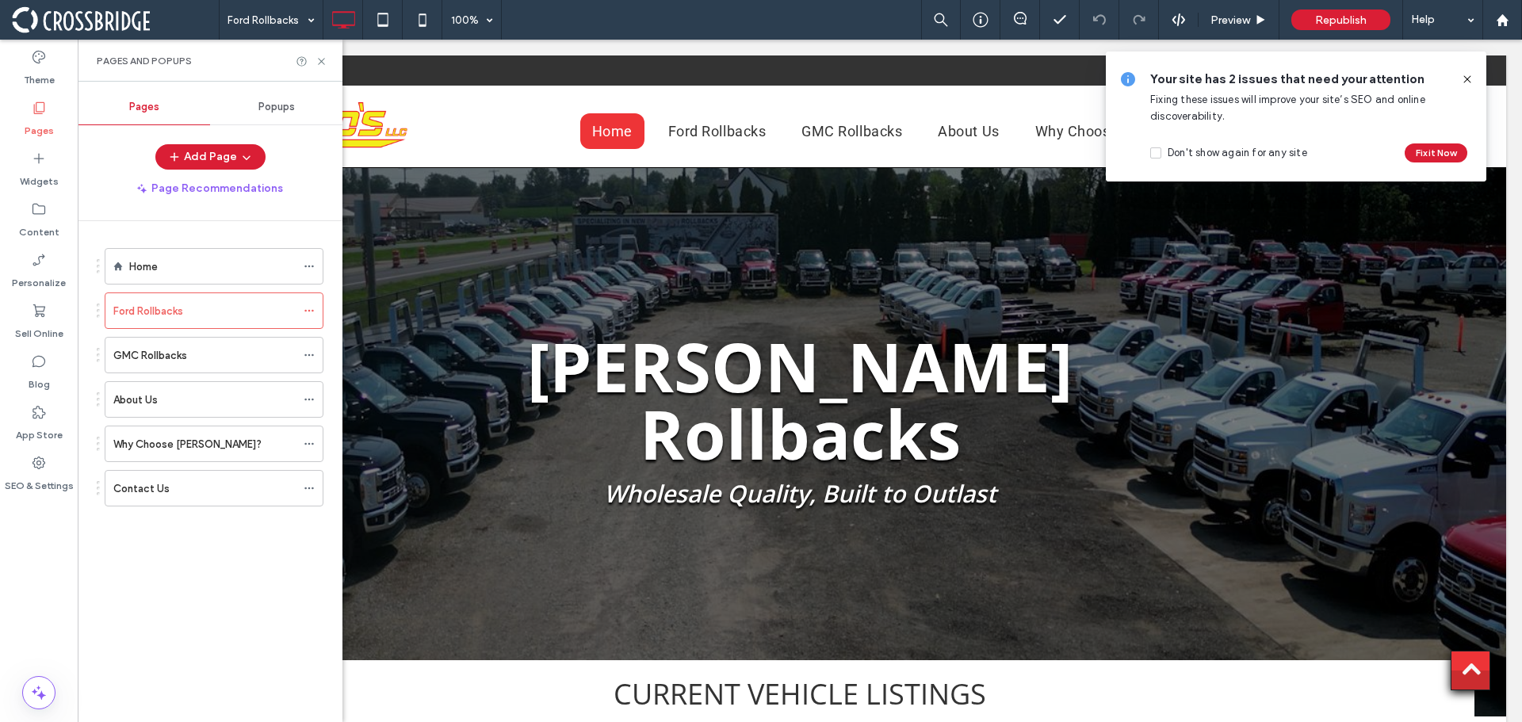
click at [1471, 74] on icon at bounding box center [1467, 79] width 13 height 13
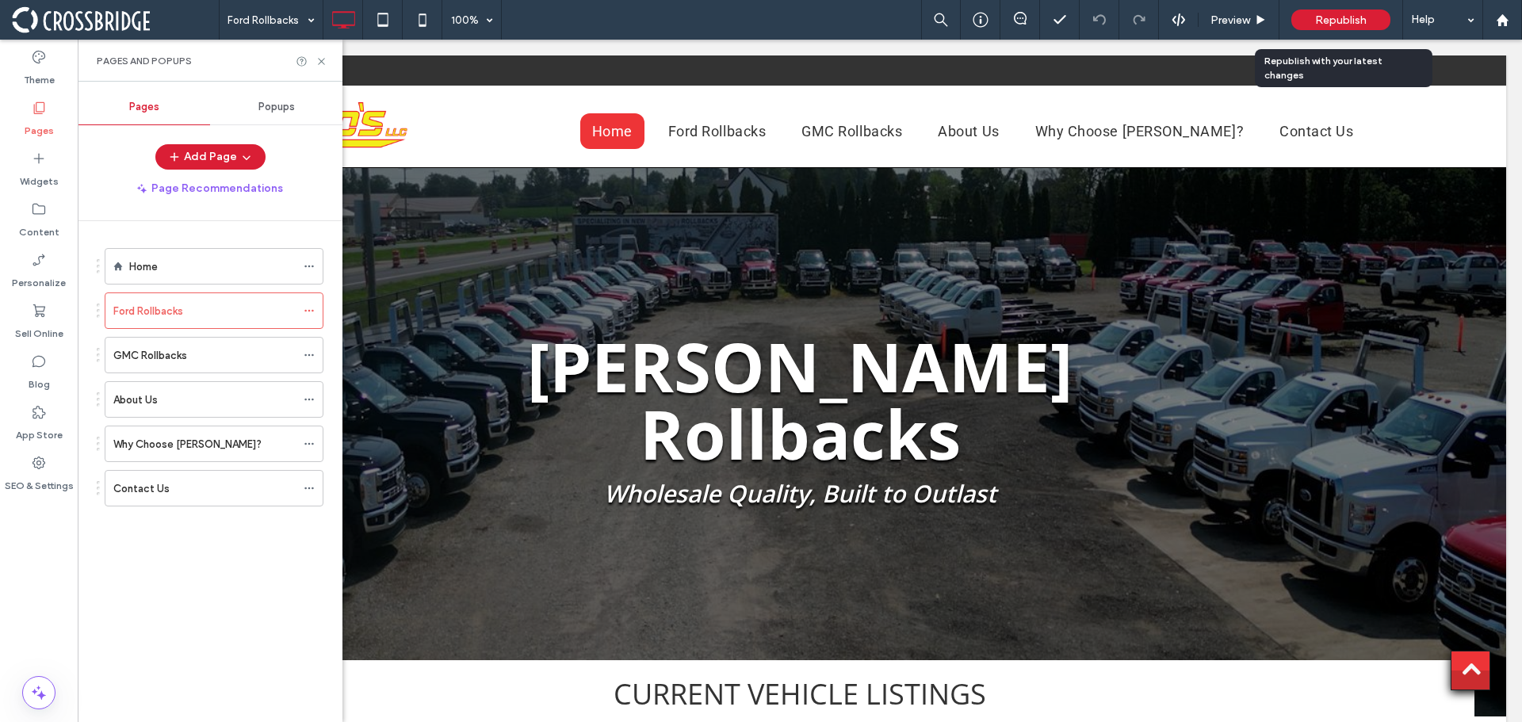
click at [1361, 21] on span "Republish" at bounding box center [1341, 19] width 52 height 13
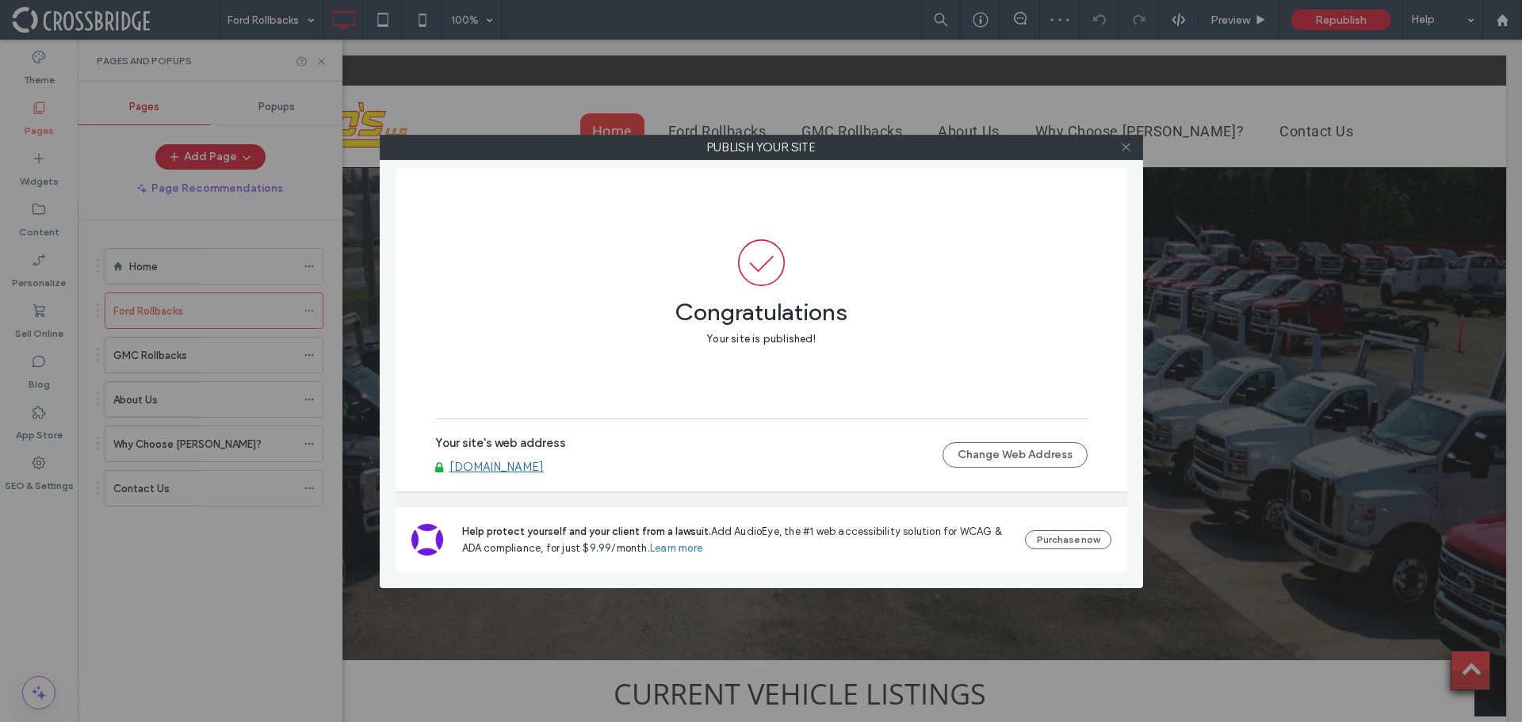
click at [1125, 147] on use at bounding box center [1126, 147] width 8 height 8
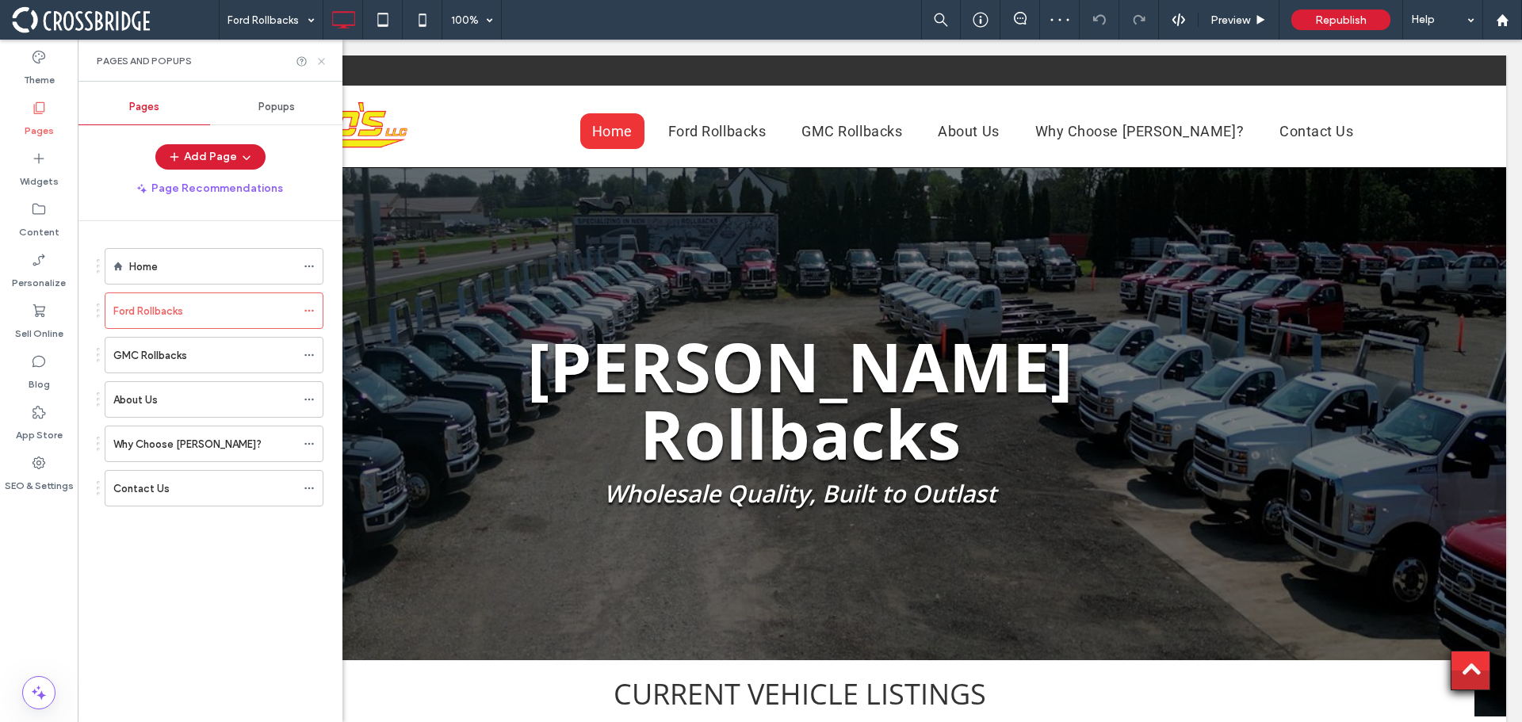
click at [321, 59] on icon at bounding box center [321, 61] width 12 height 12
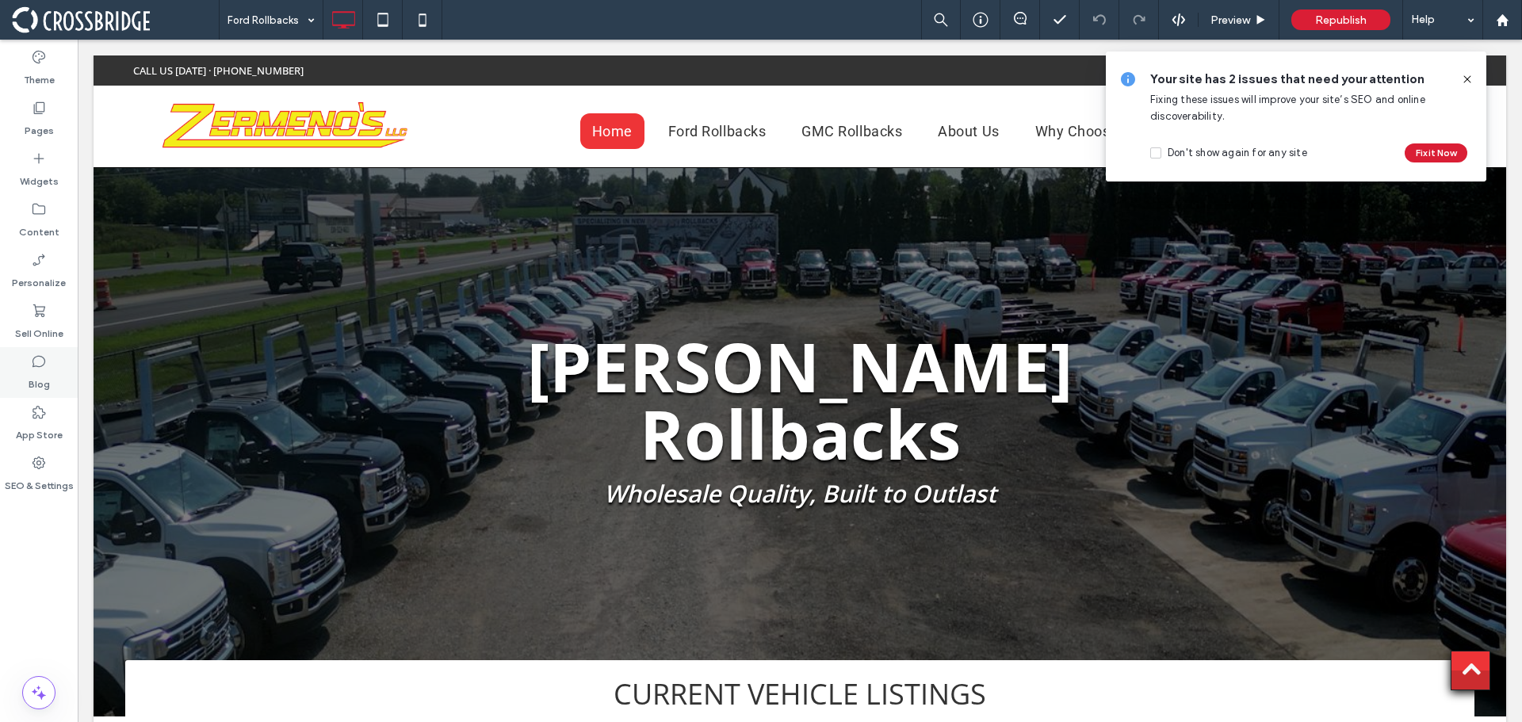
click at [44, 356] on icon at bounding box center [39, 361] width 16 height 16
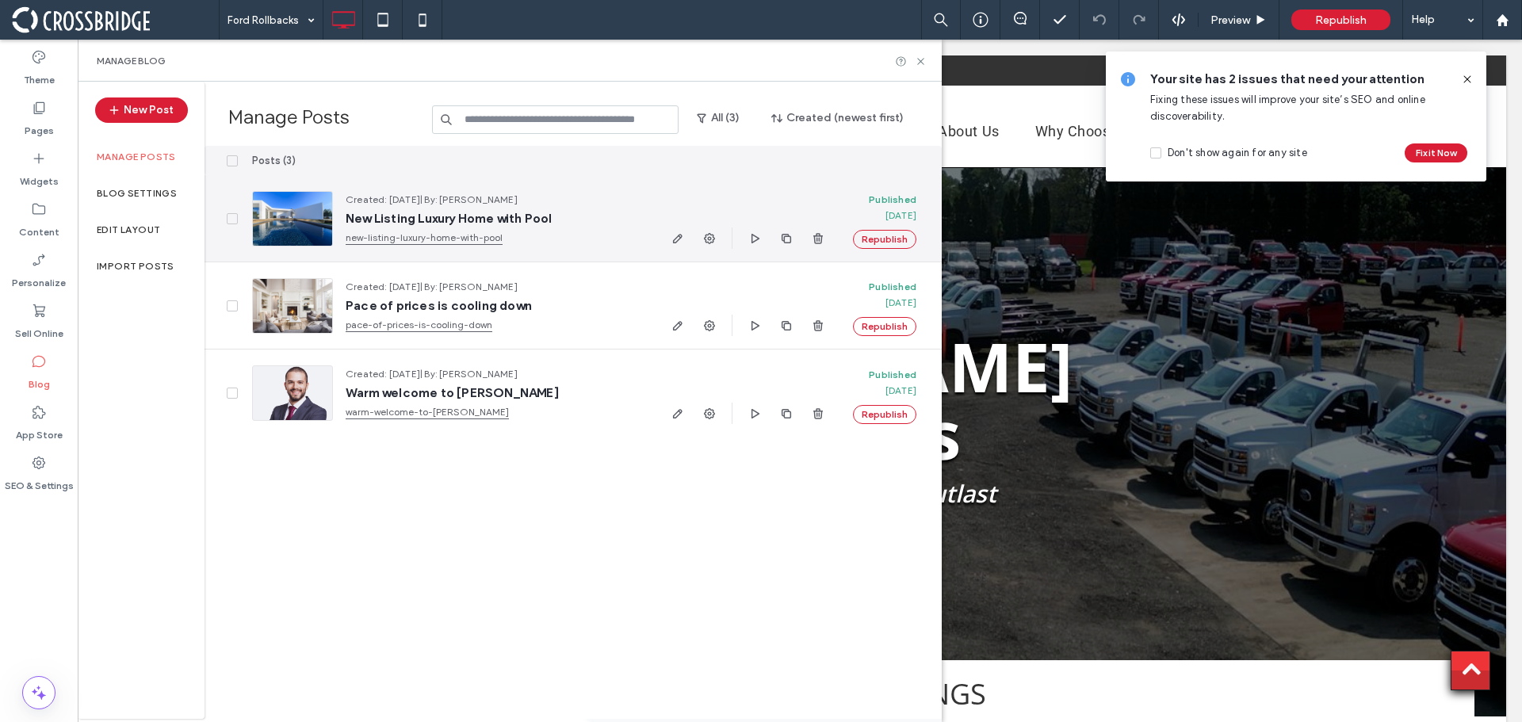
click at [229, 215] on span at bounding box center [232, 218] width 11 height 11
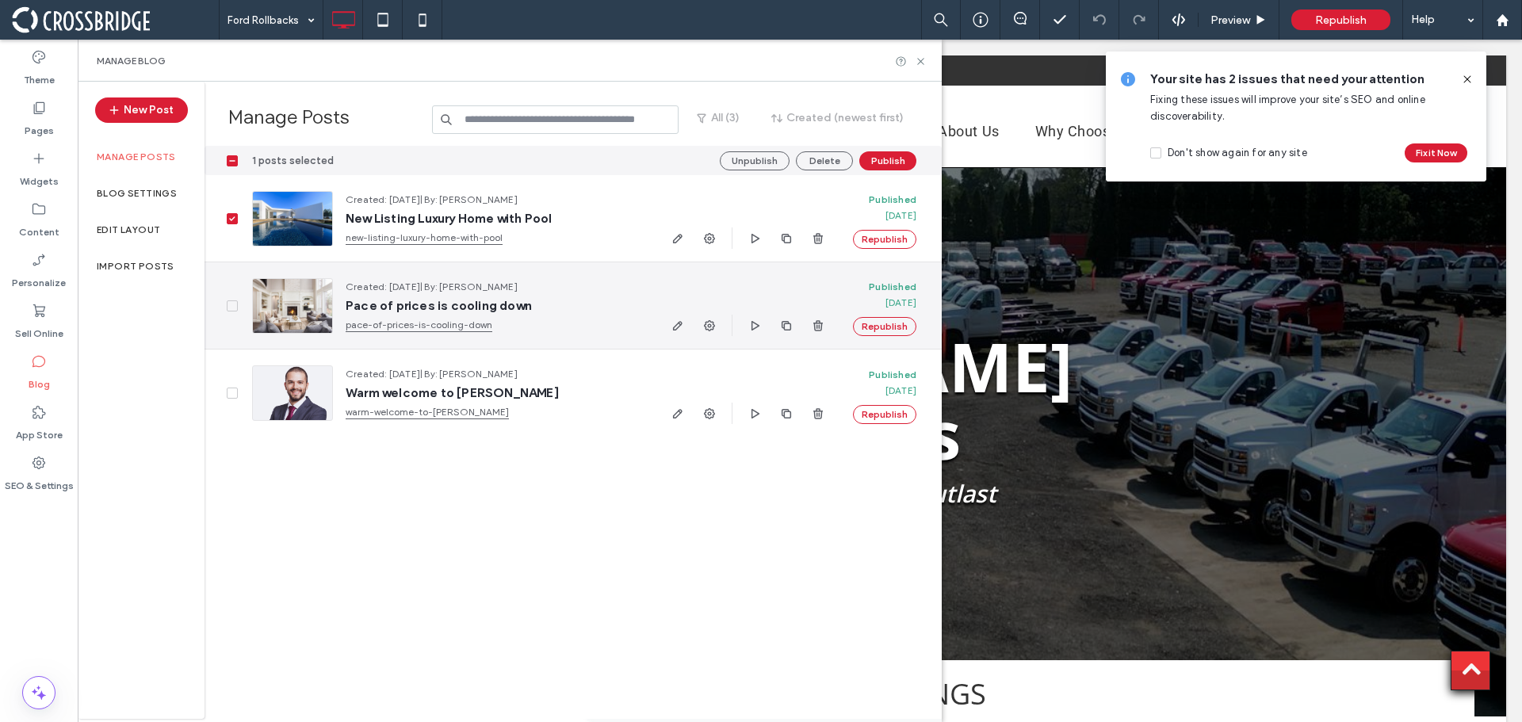
click at [233, 307] on icon at bounding box center [232, 306] width 6 height 5
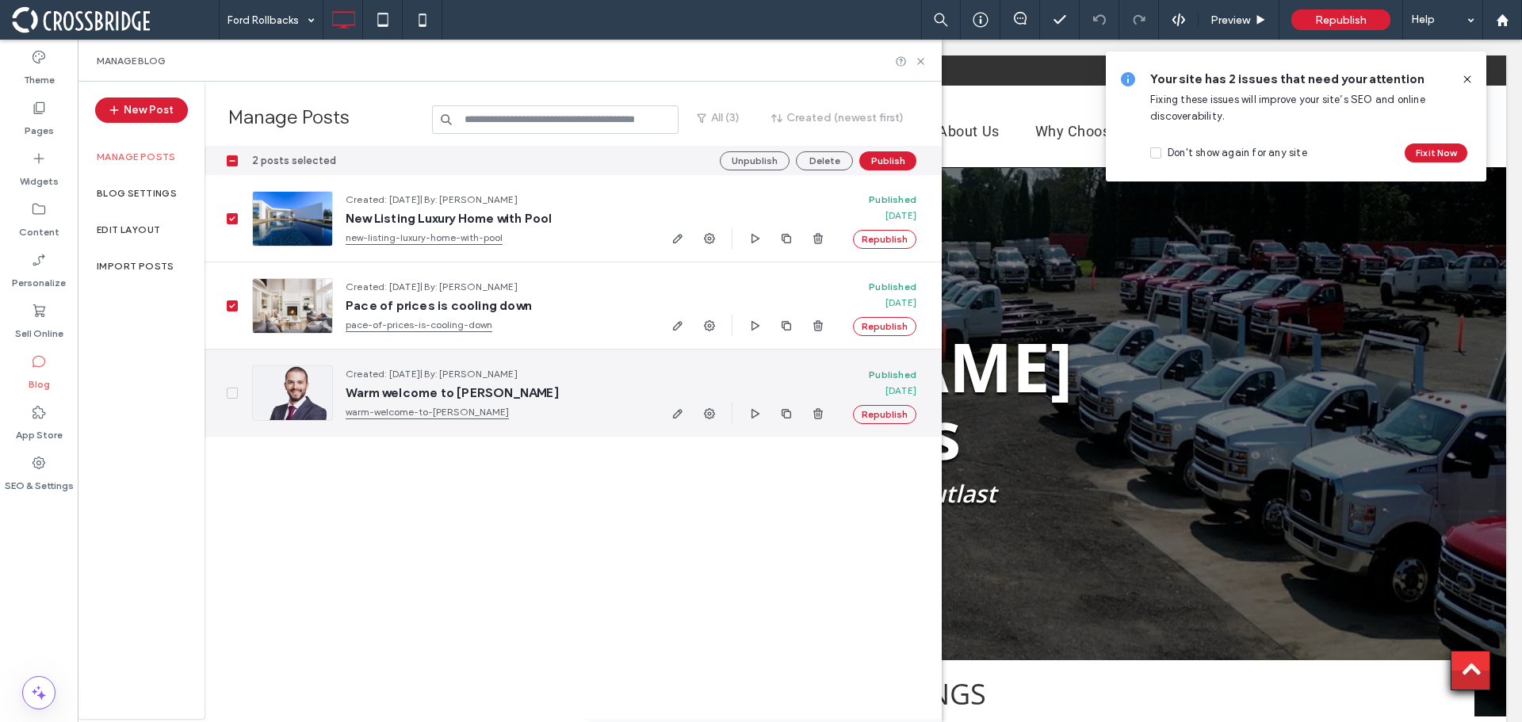
click at [230, 394] on icon at bounding box center [232, 393] width 6 height 5
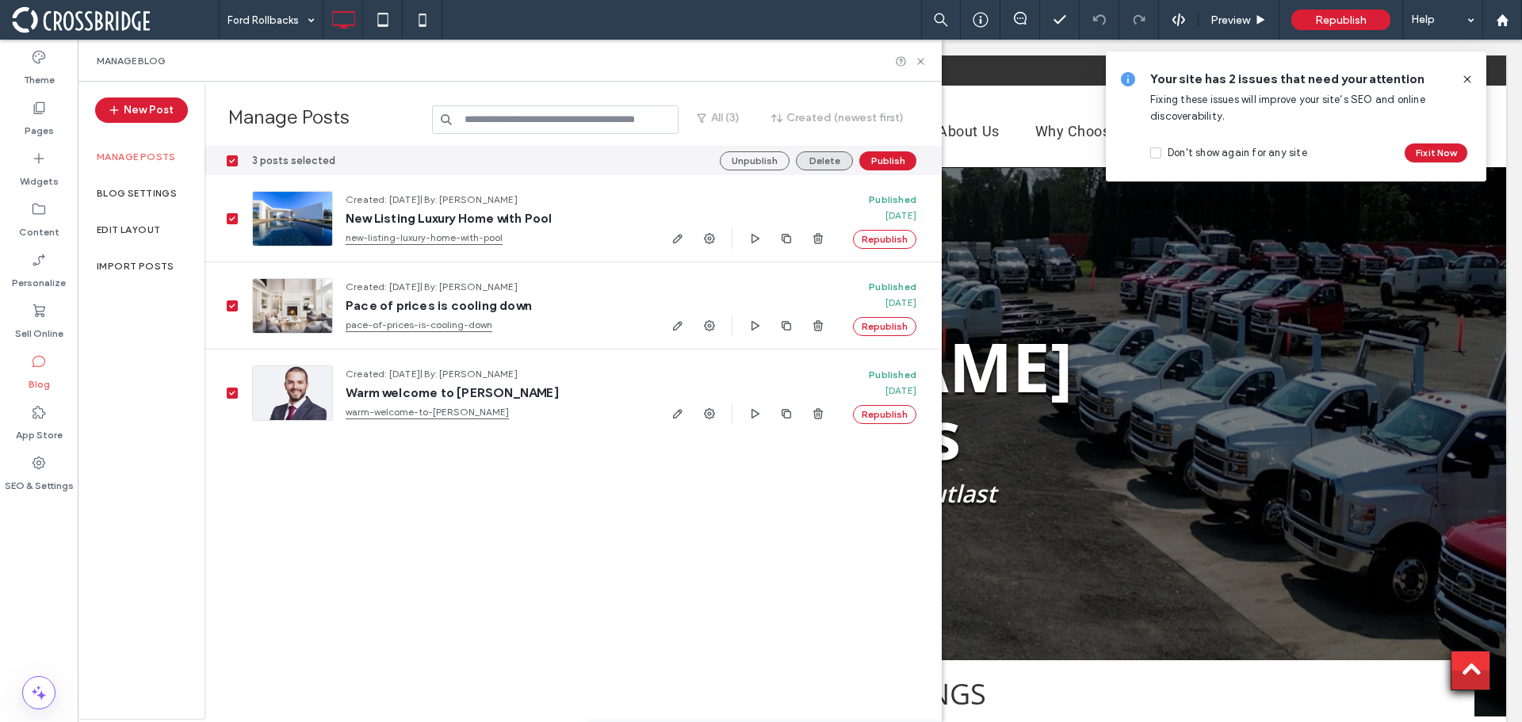
click at [836, 159] on button "Delete" at bounding box center [824, 160] width 57 height 19
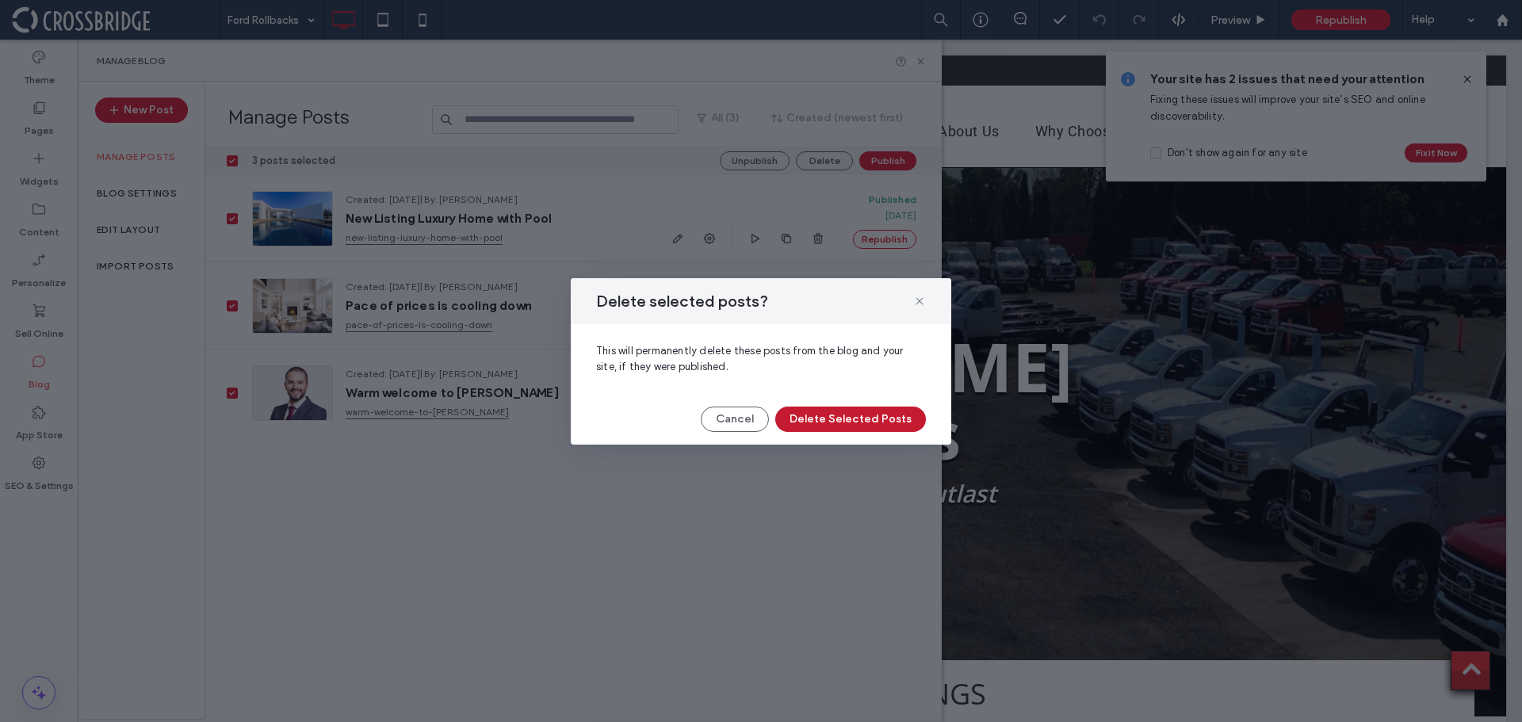
click at [852, 421] on button "Delete Selected Posts" at bounding box center [850, 419] width 151 height 25
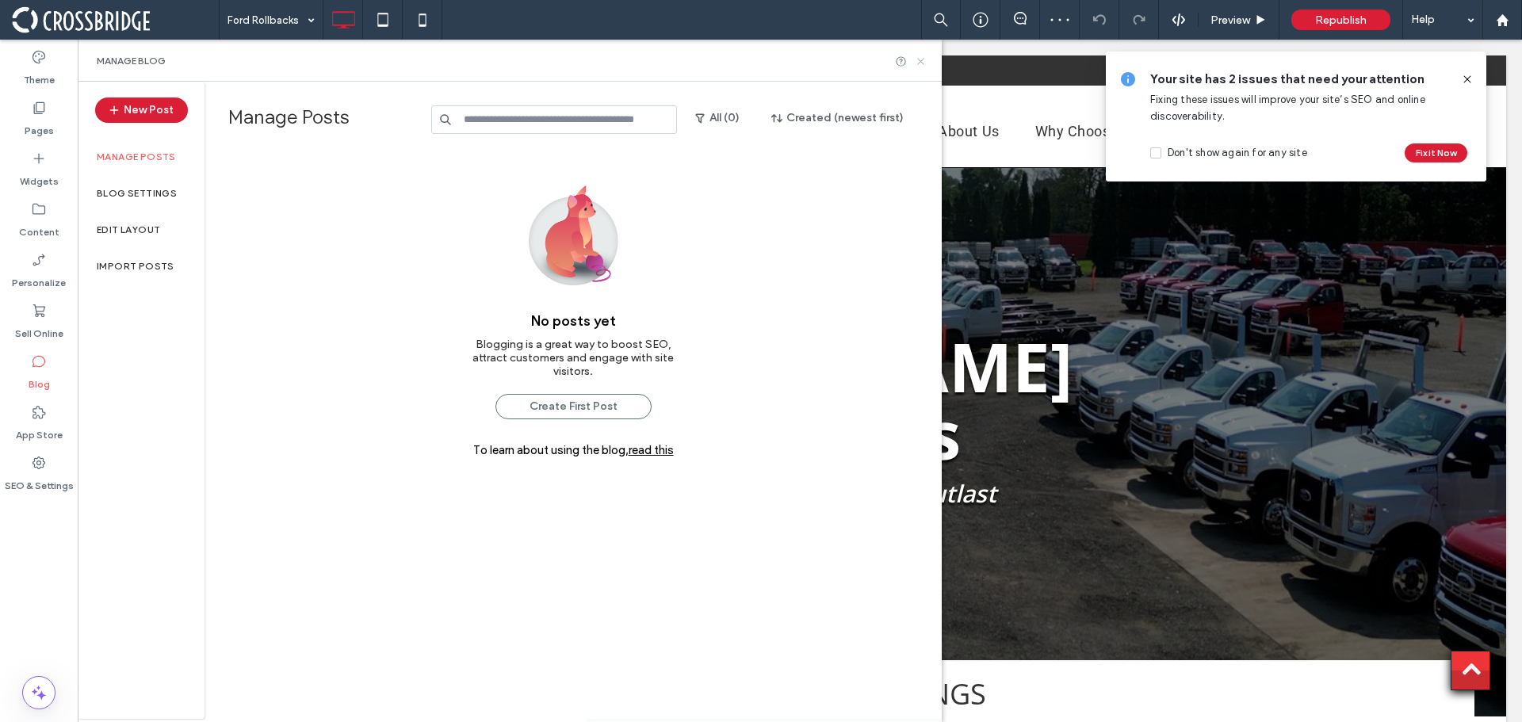
click at [920, 60] on use at bounding box center [920, 61] width 6 height 6
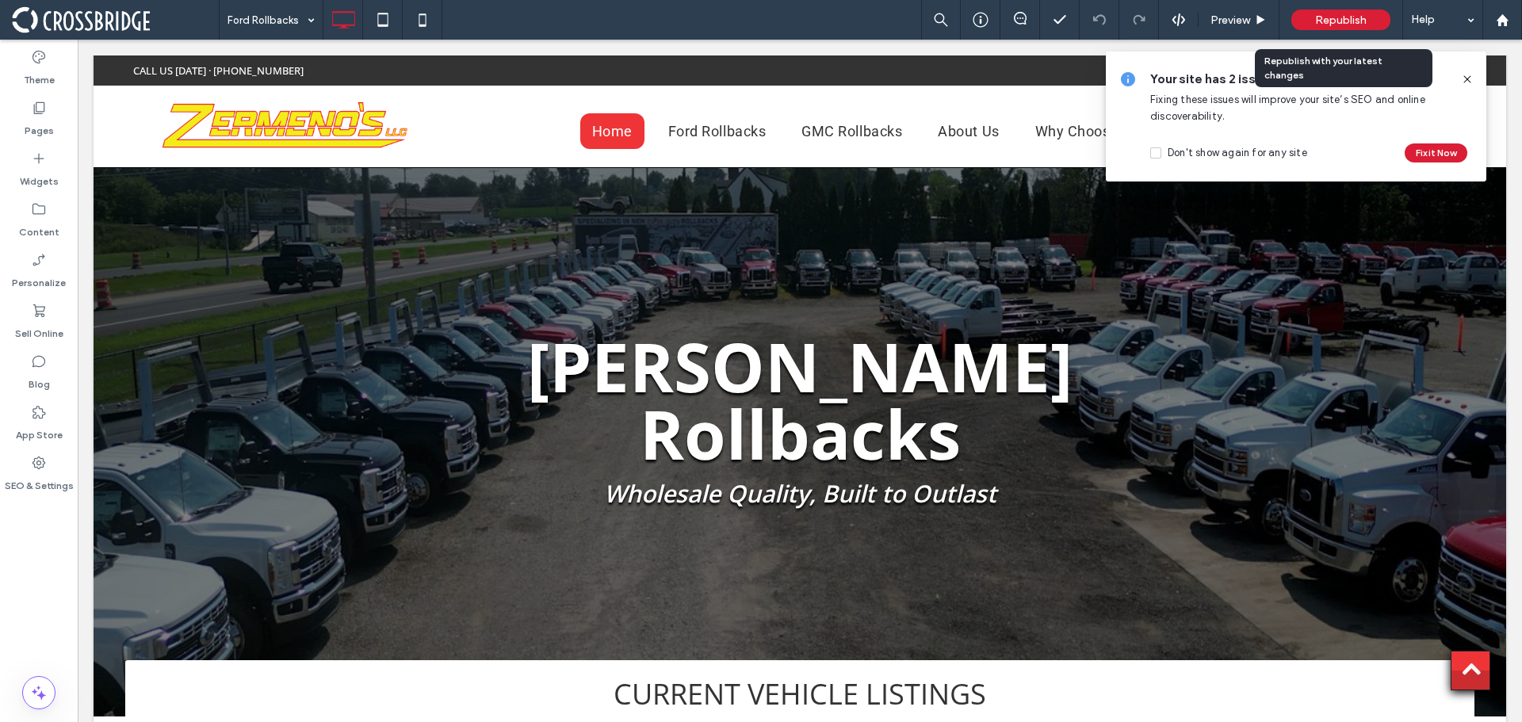
click at [1313, 10] on div "Republish" at bounding box center [1340, 20] width 99 height 21
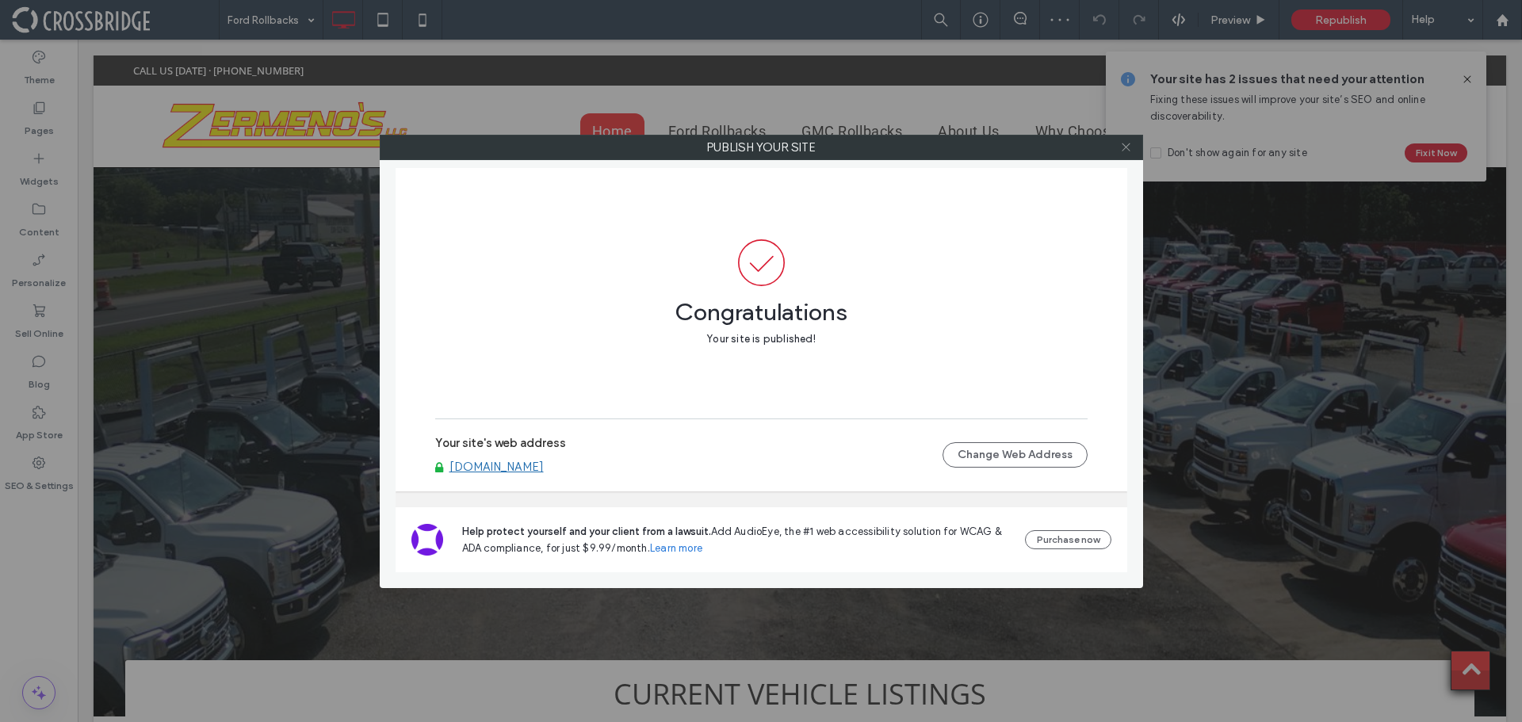
click at [1125, 148] on use at bounding box center [1126, 147] width 8 height 8
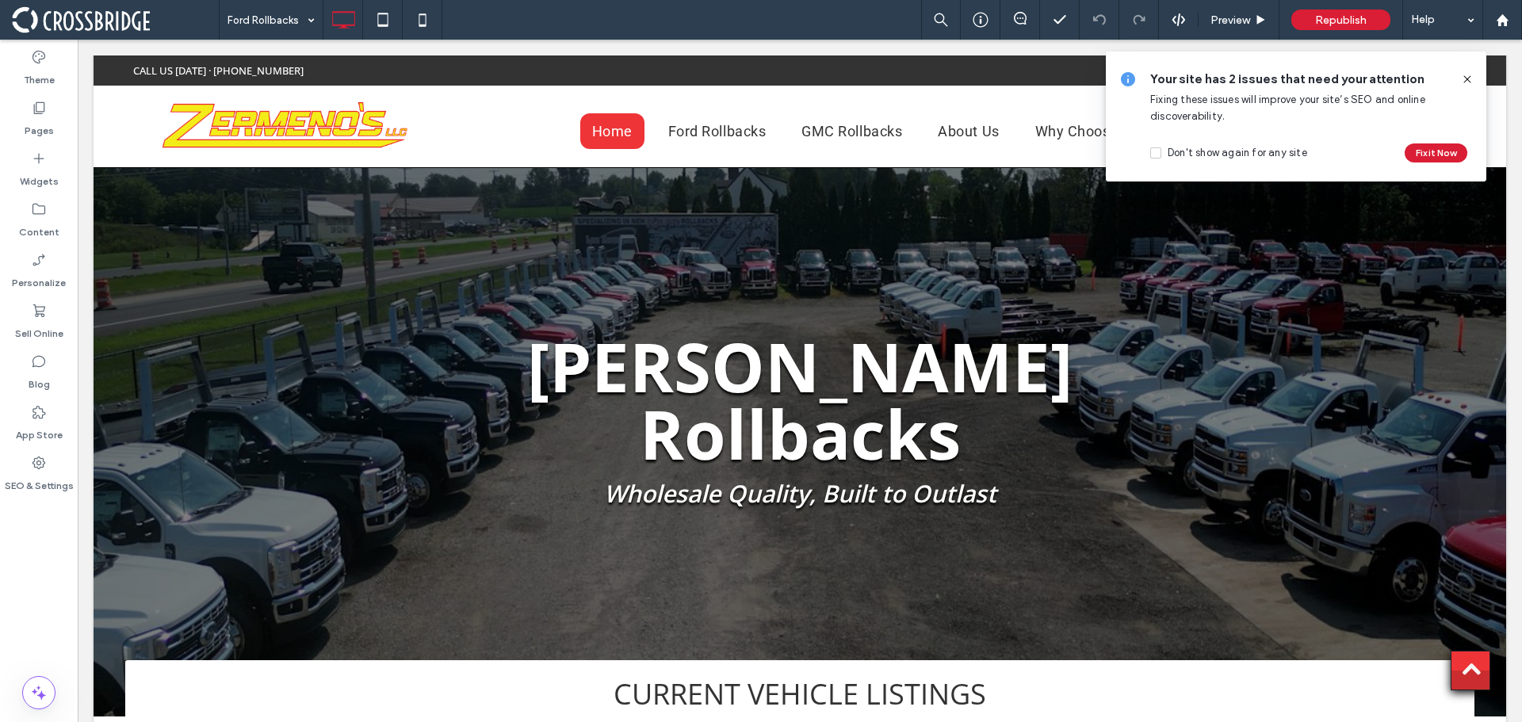
click at [1468, 77] on icon at bounding box center [1467, 79] width 13 height 13
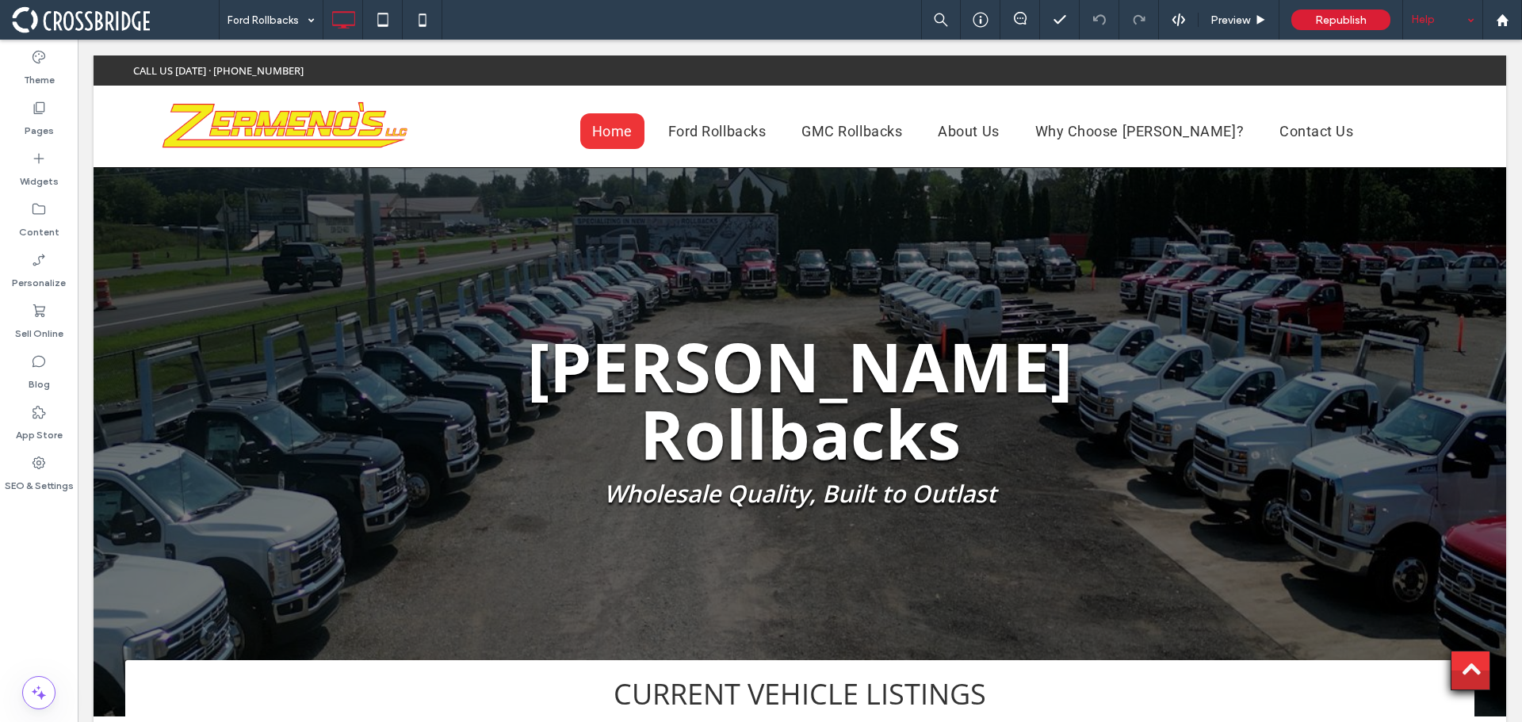
click at [1430, 21] on div "Help" at bounding box center [1442, 20] width 79 height 40
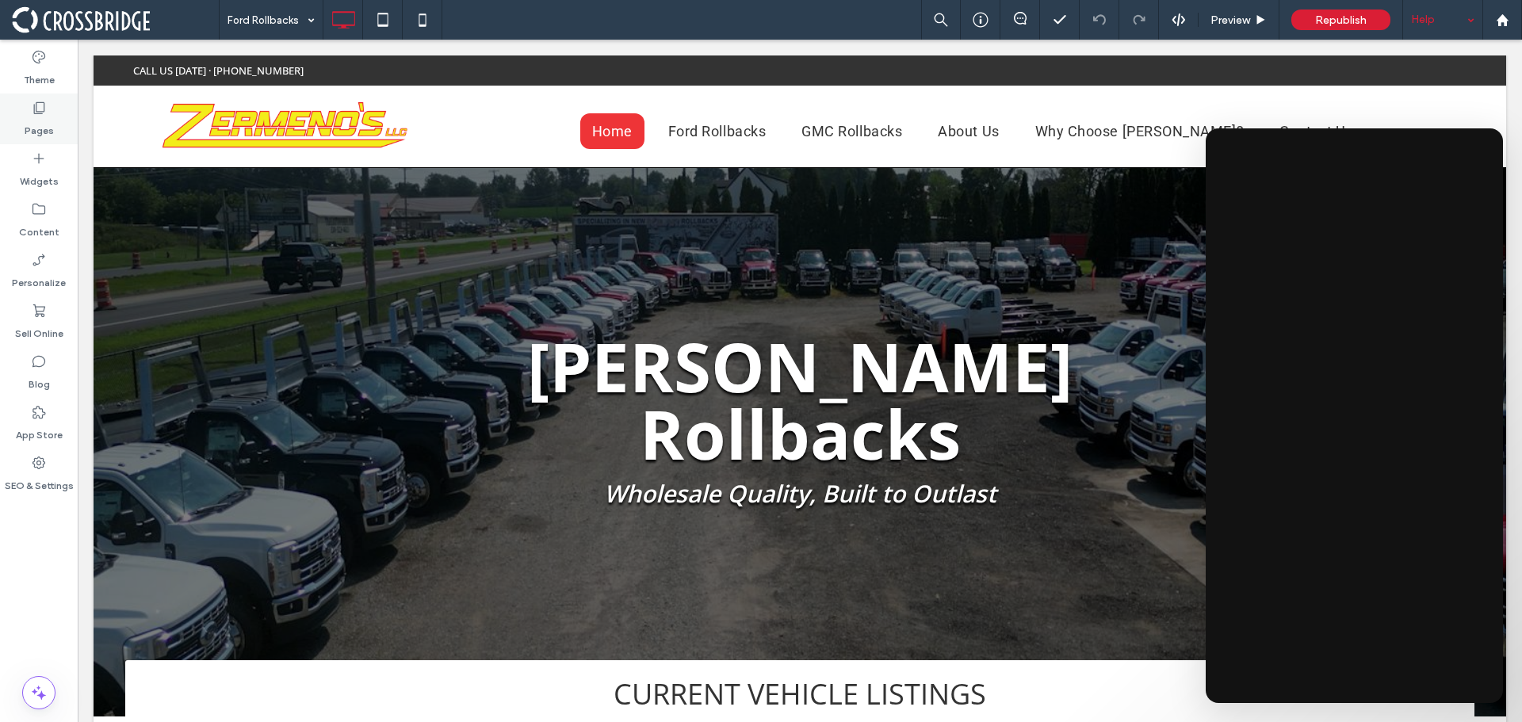
click at [18, 114] on div "Pages" at bounding box center [39, 119] width 78 height 51
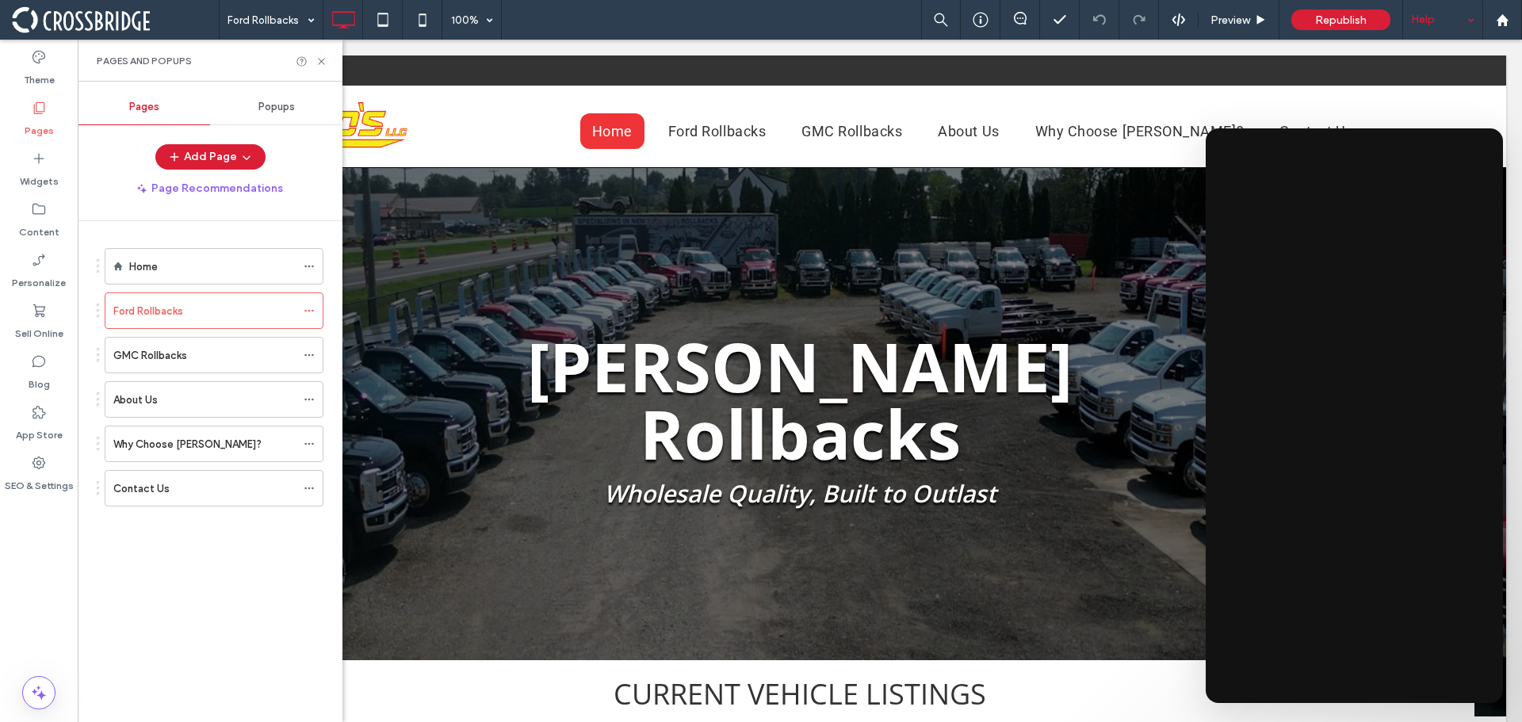
click at [170, 240] on div "Home Ford Rollbacks GMC Rollbacks About Us Why Choose [PERSON_NAME]? Contact Us" at bounding box center [204, 373] width 239 height 266
click at [171, 252] on div "Home" at bounding box center [212, 266] width 166 height 35
click at [327, 56] on icon at bounding box center [321, 61] width 12 height 12
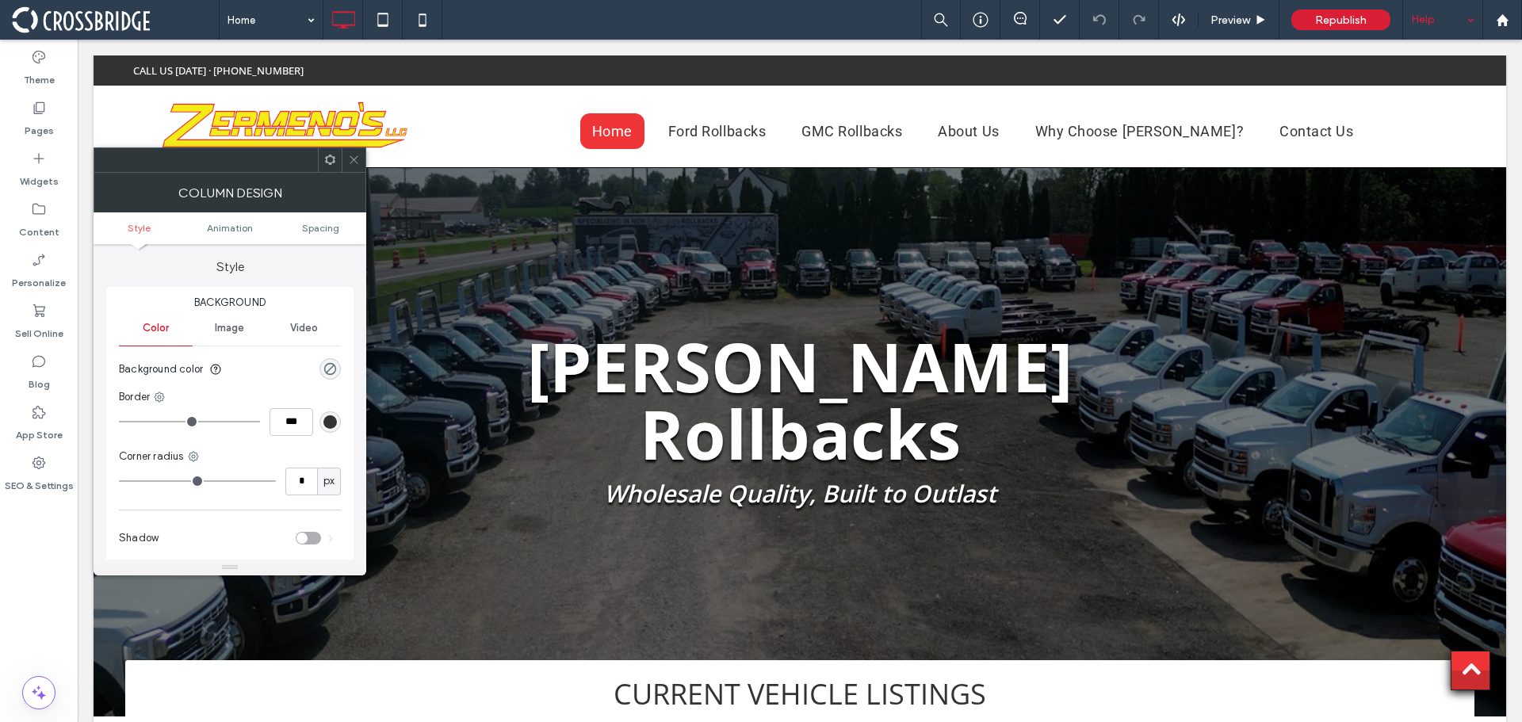
click at [357, 155] on icon at bounding box center [354, 160] width 12 height 12
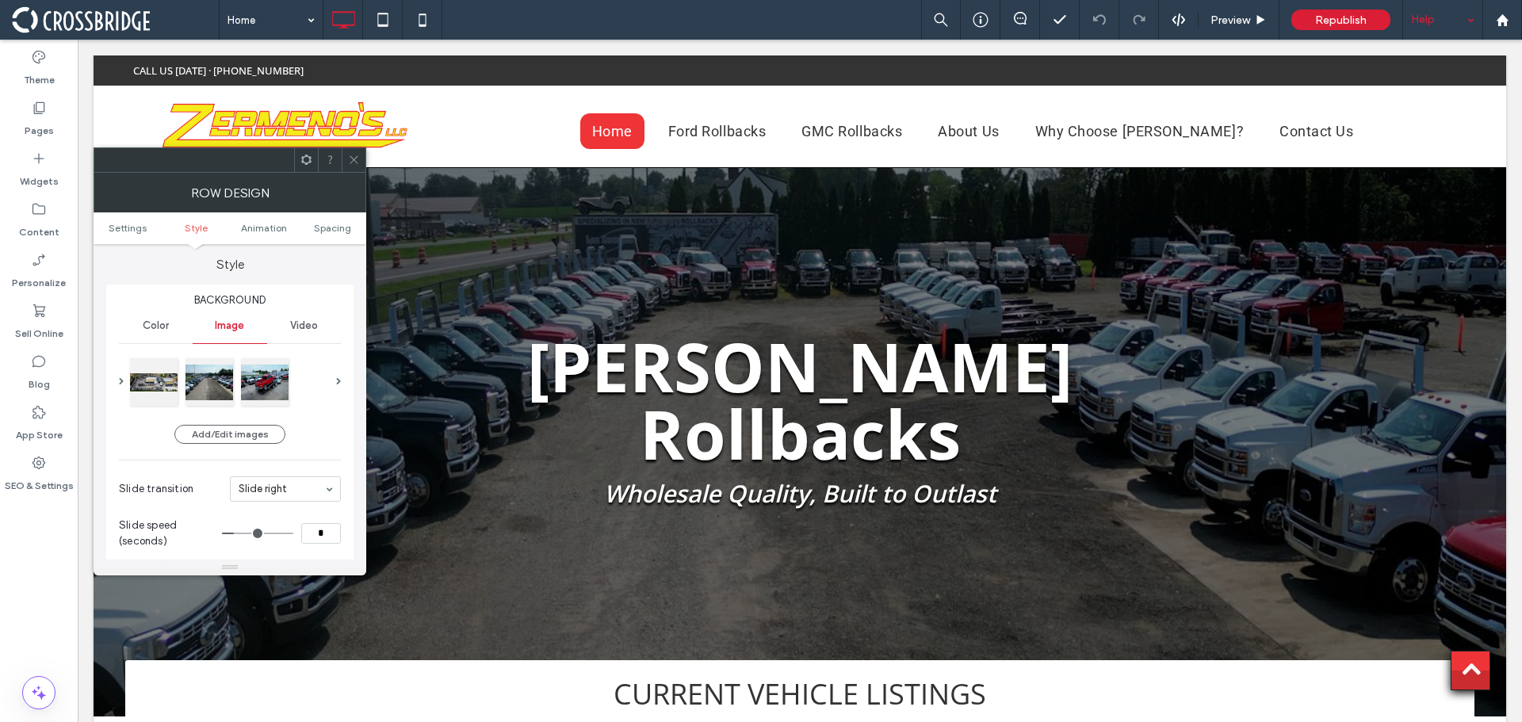
scroll to position [159, 0]
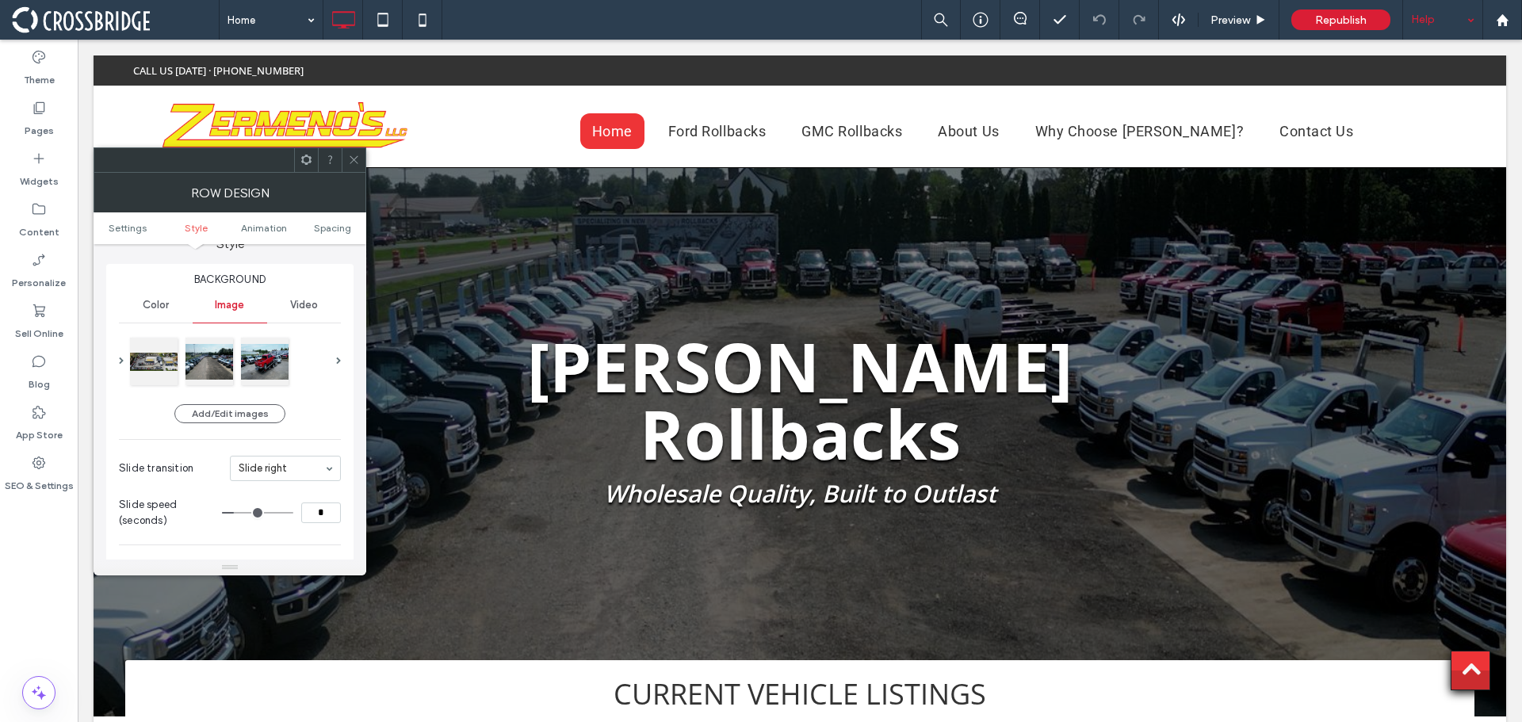
click at [306, 363] on div at bounding box center [230, 361] width 204 height 54
click at [151, 364] on div at bounding box center [154, 360] width 48 height 48
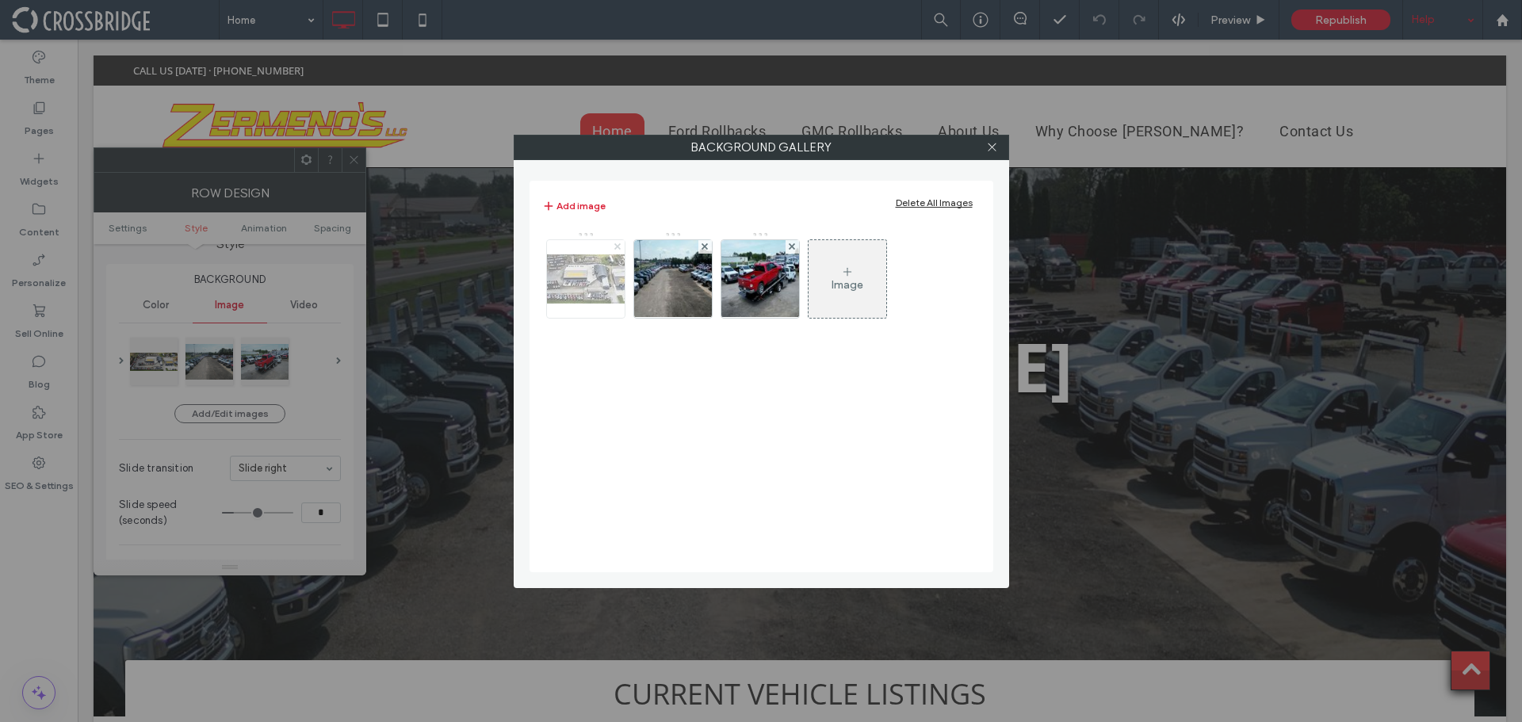
click at [617, 246] on use at bounding box center [617, 246] width 6 height 6
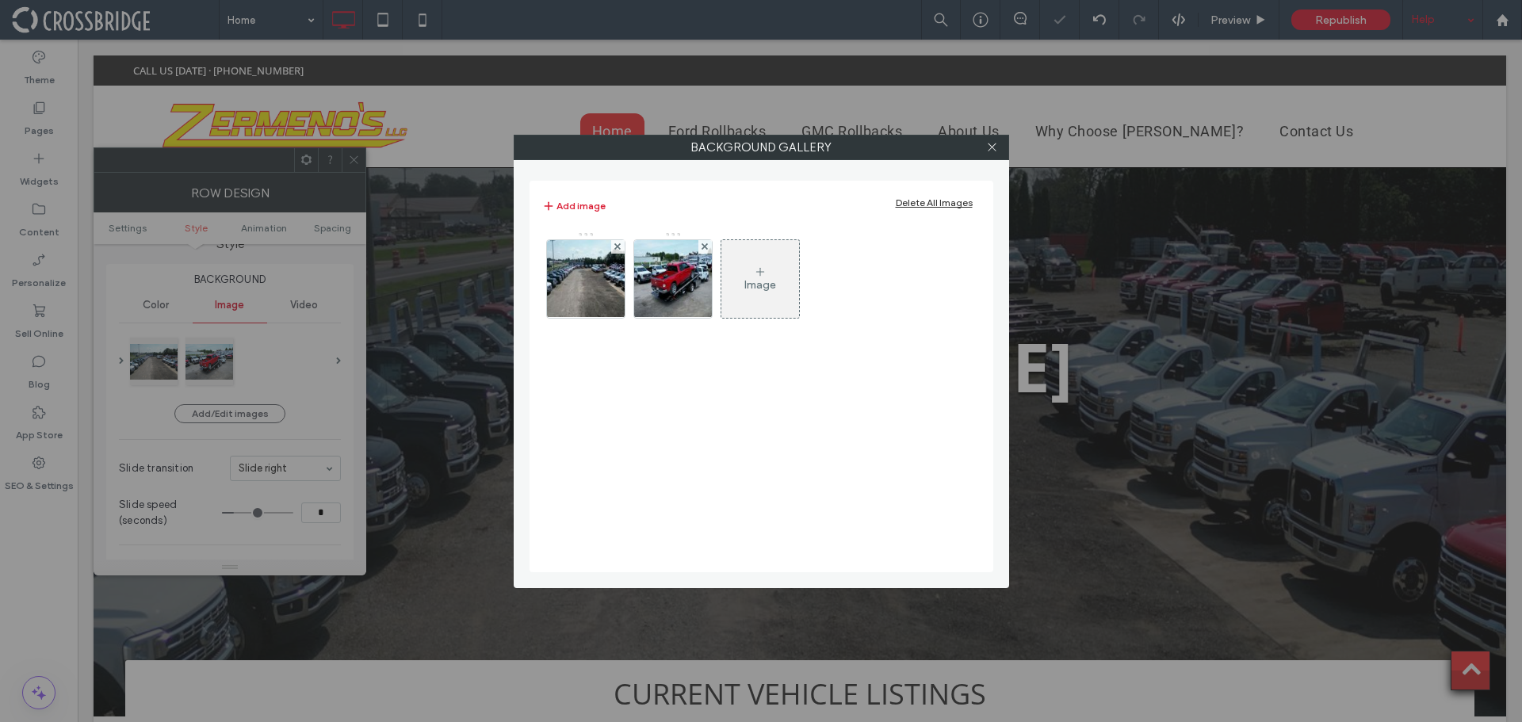
click at [617, 246] on use at bounding box center [617, 246] width 6 height 6
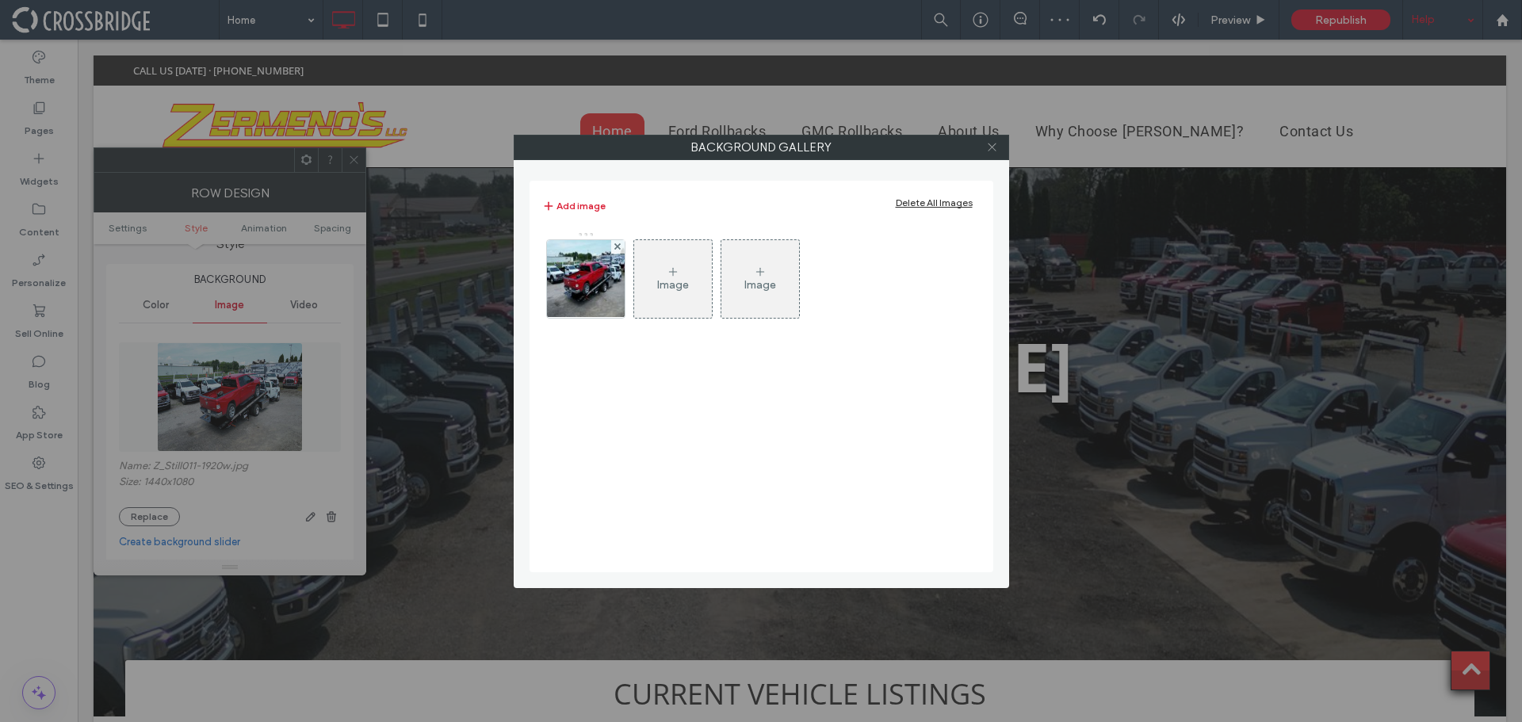
click at [988, 143] on icon at bounding box center [992, 147] width 12 height 12
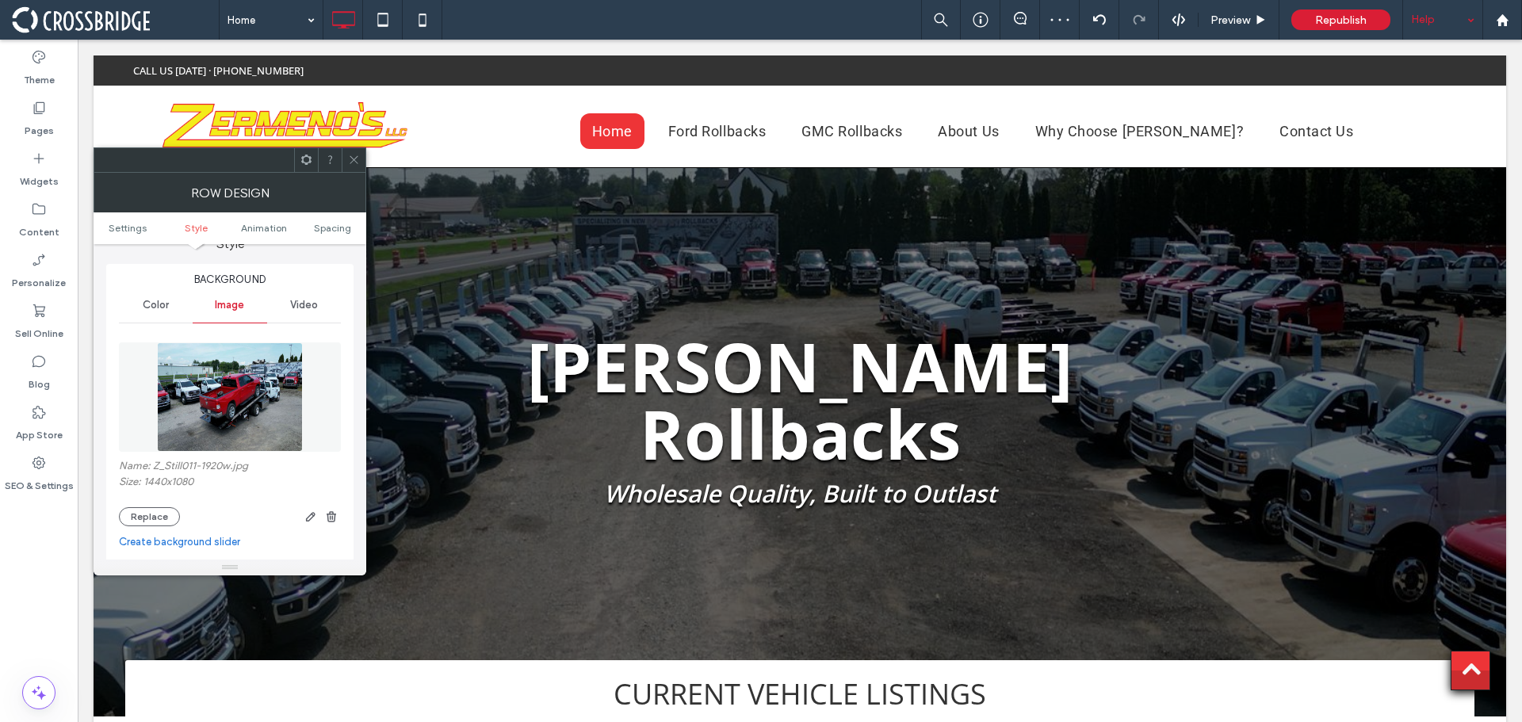
click at [357, 158] on icon at bounding box center [354, 160] width 12 height 12
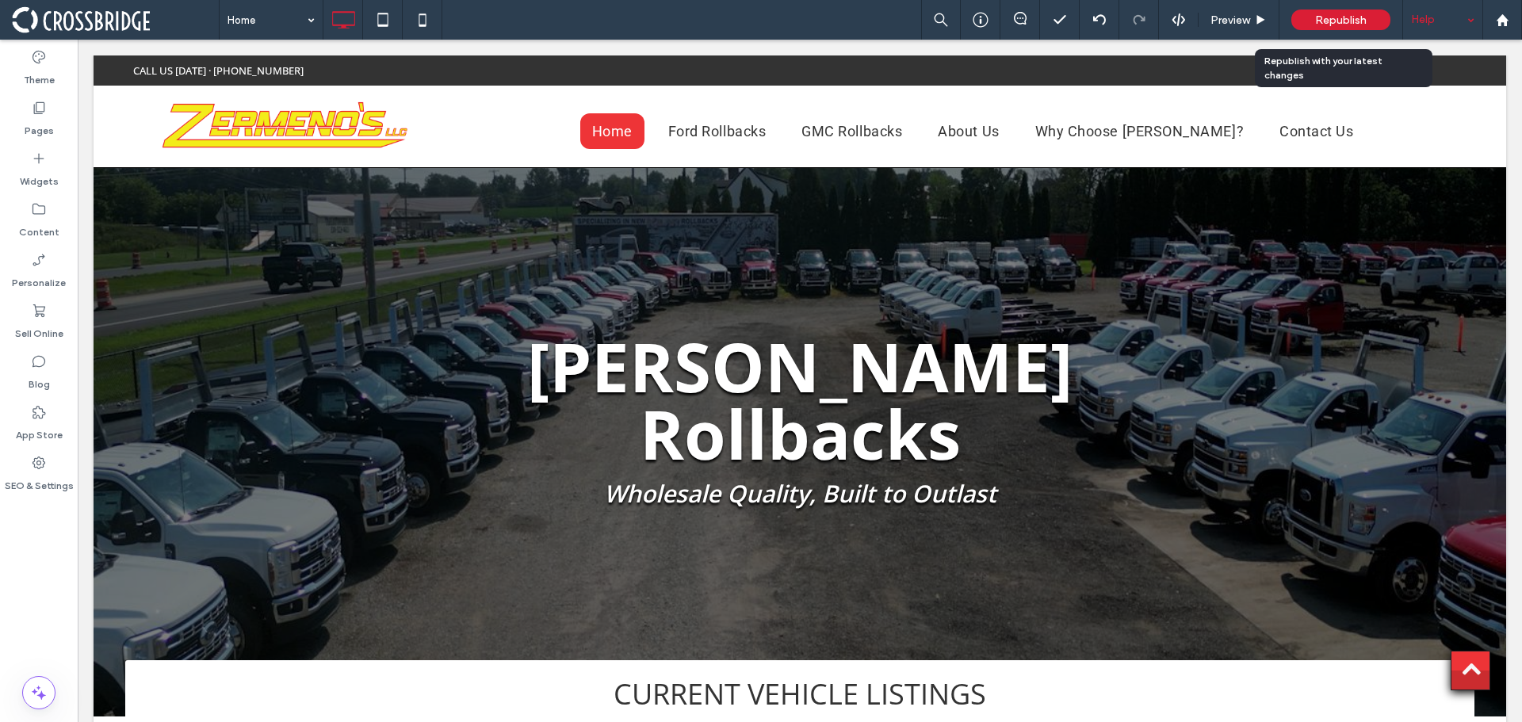
click at [1352, 20] on span "Republish" at bounding box center [1341, 19] width 52 height 13
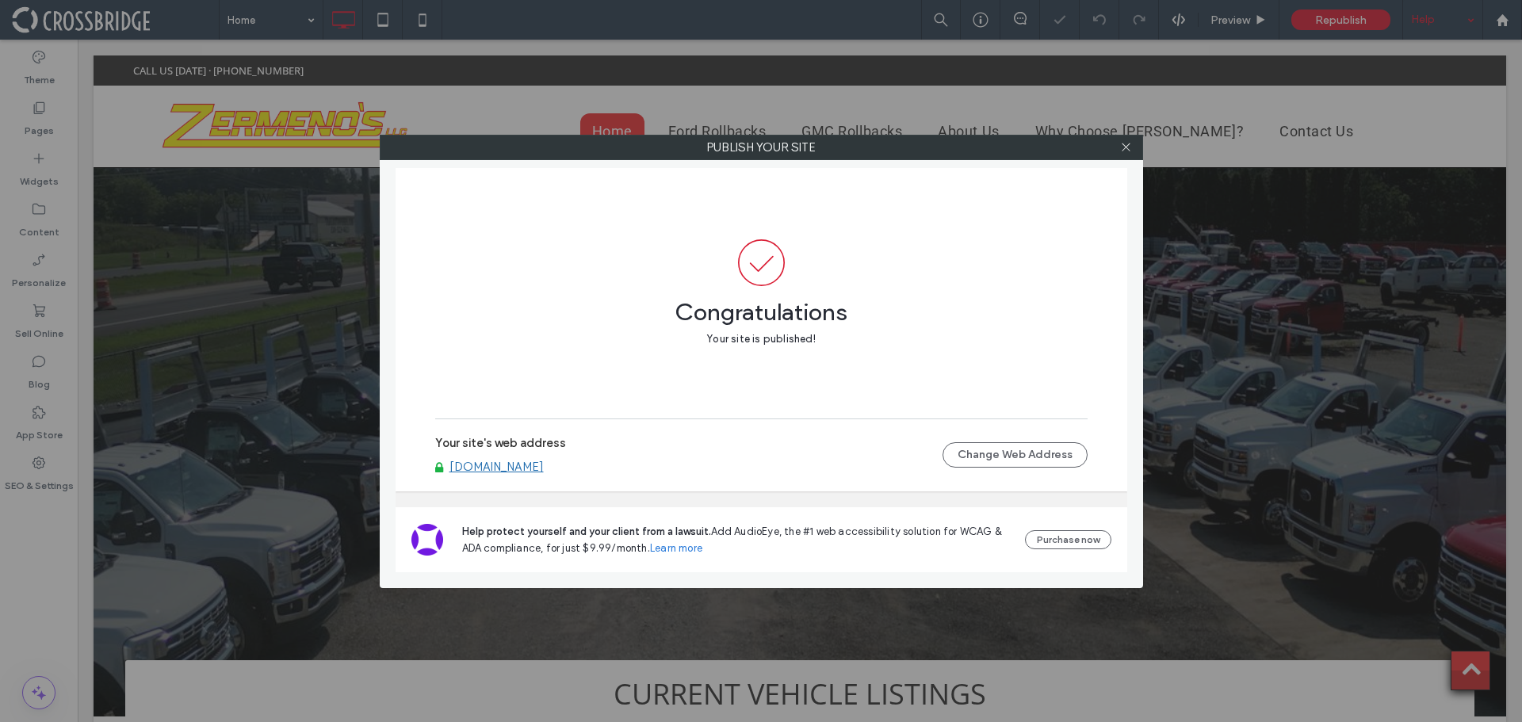
click at [1119, 143] on div at bounding box center [1126, 148] width 24 height 24
click at [1122, 144] on icon at bounding box center [1126, 147] width 12 height 12
